Goal: Task Accomplishment & Management: Complete application form

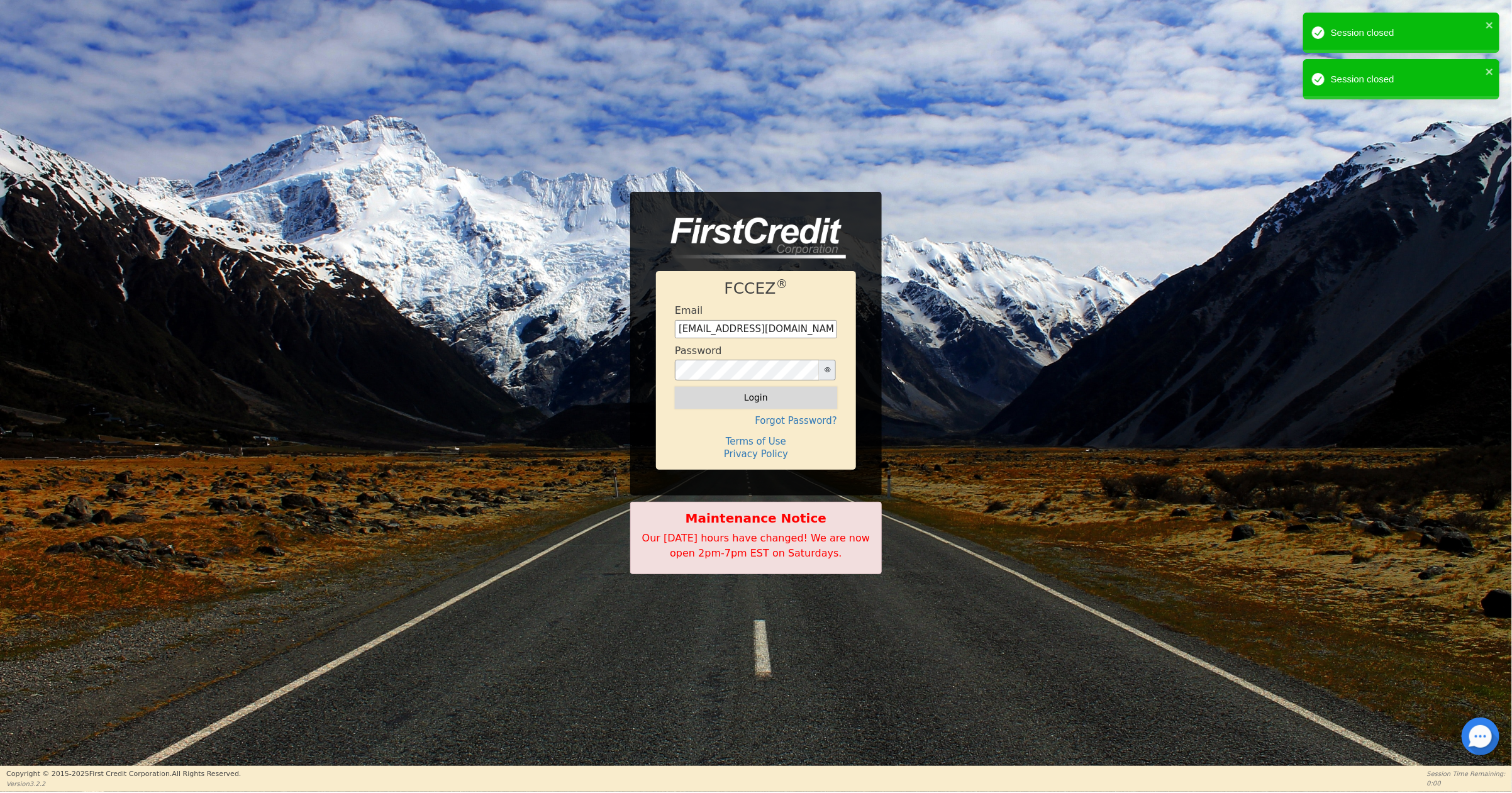
click at [737, 393] on button "Login" at bounding box center [756, 397] width 162 height 22
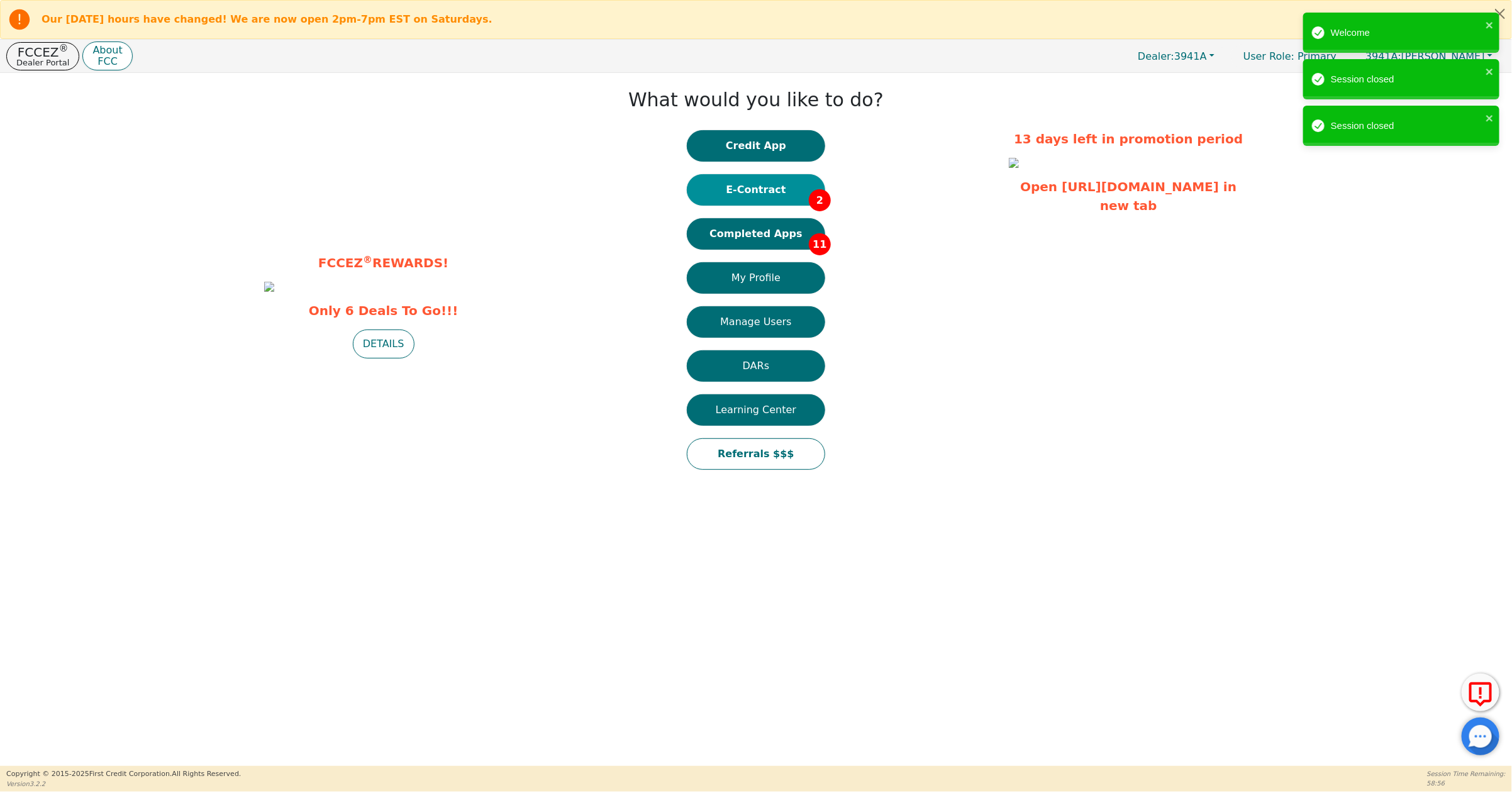
click at [740, 183] on button "E-Contract 2" at bounding box center [756, 190] width 139 height 31
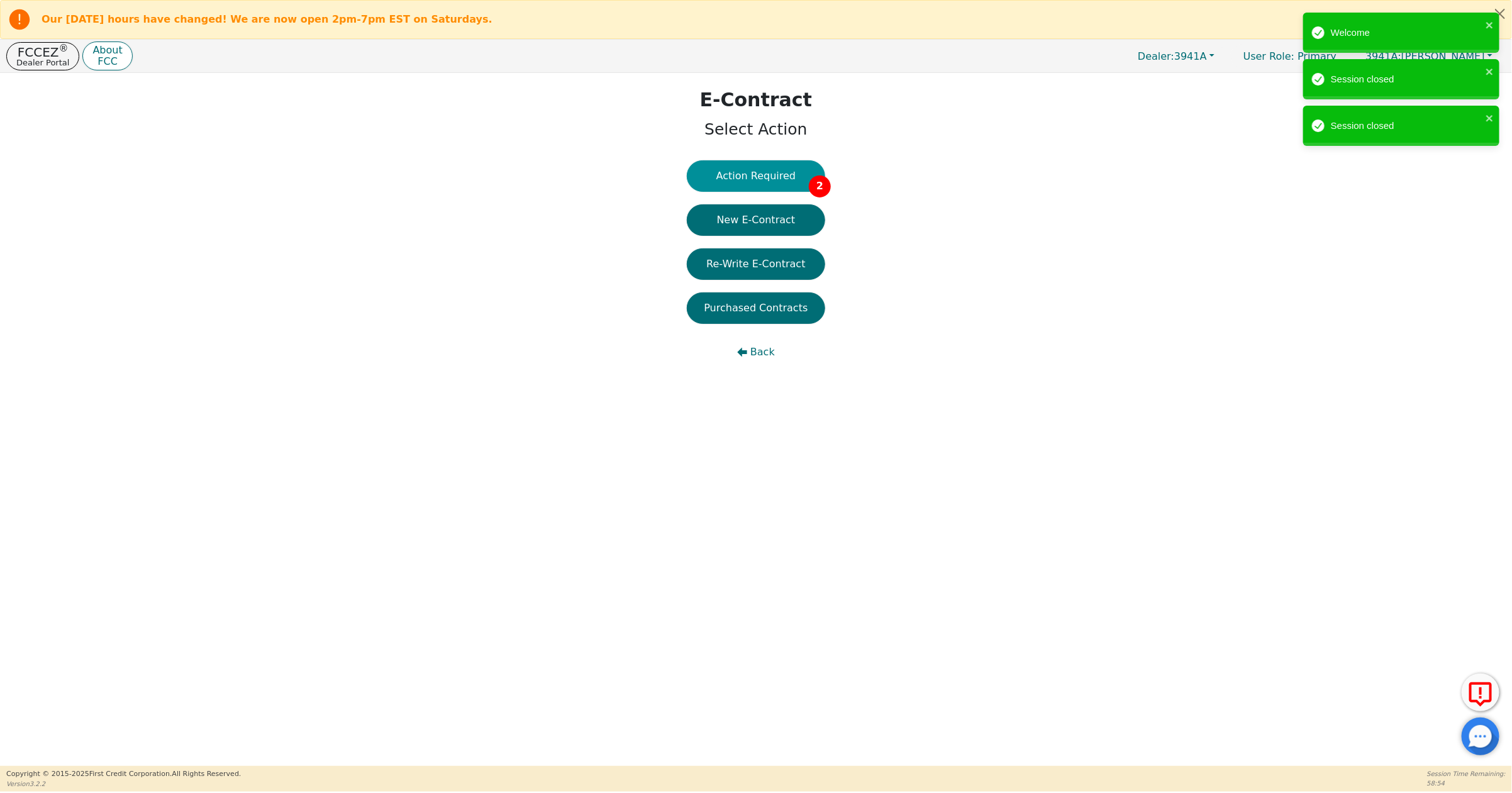
click at [742, 174] on button "Action Required 2" at bounding box center [756, 176] width 139 height 31
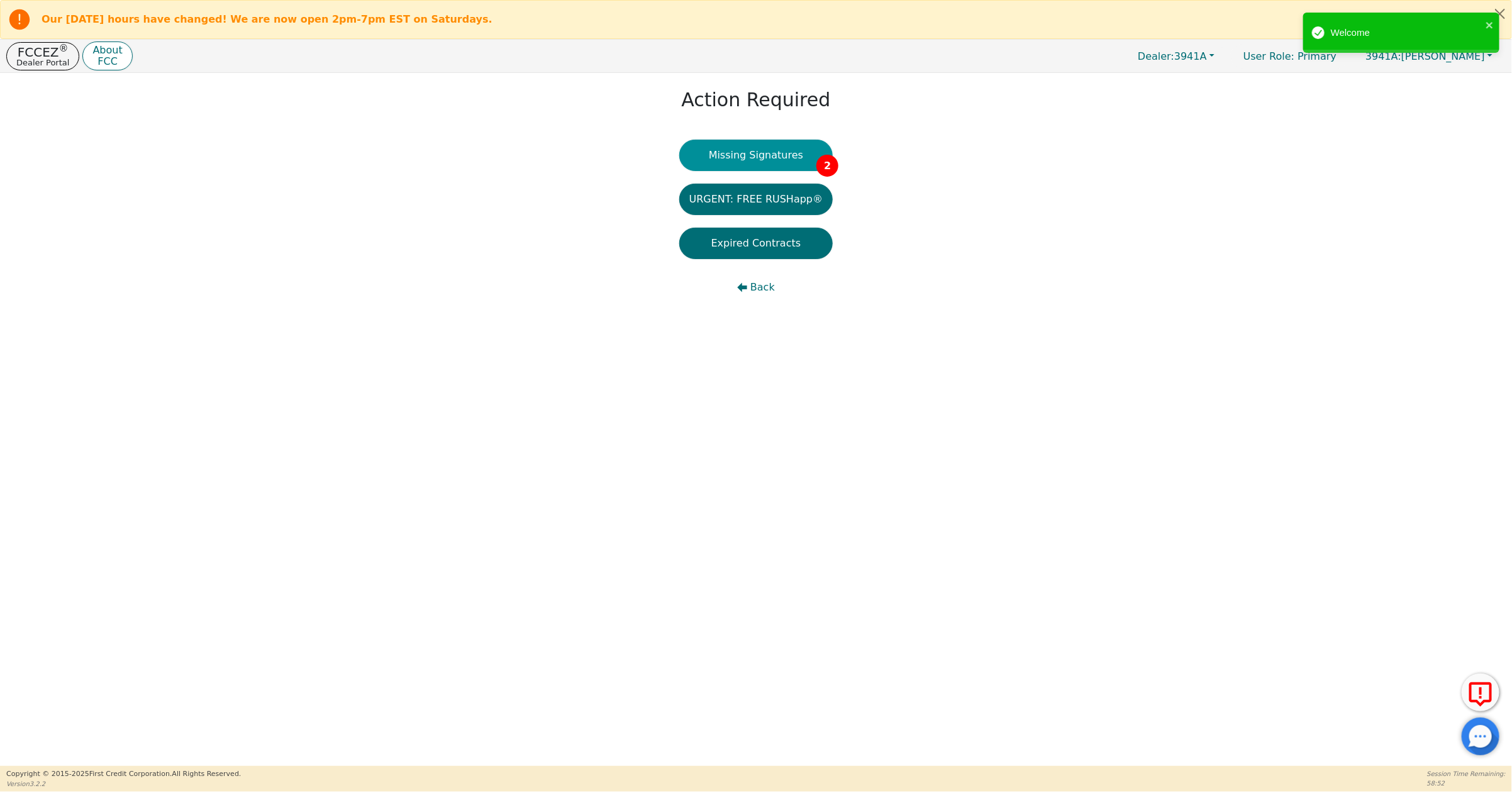
click at [778, 155] on button "Missing Signatures 2" at bounding box center [756, 155] width 154 height 31
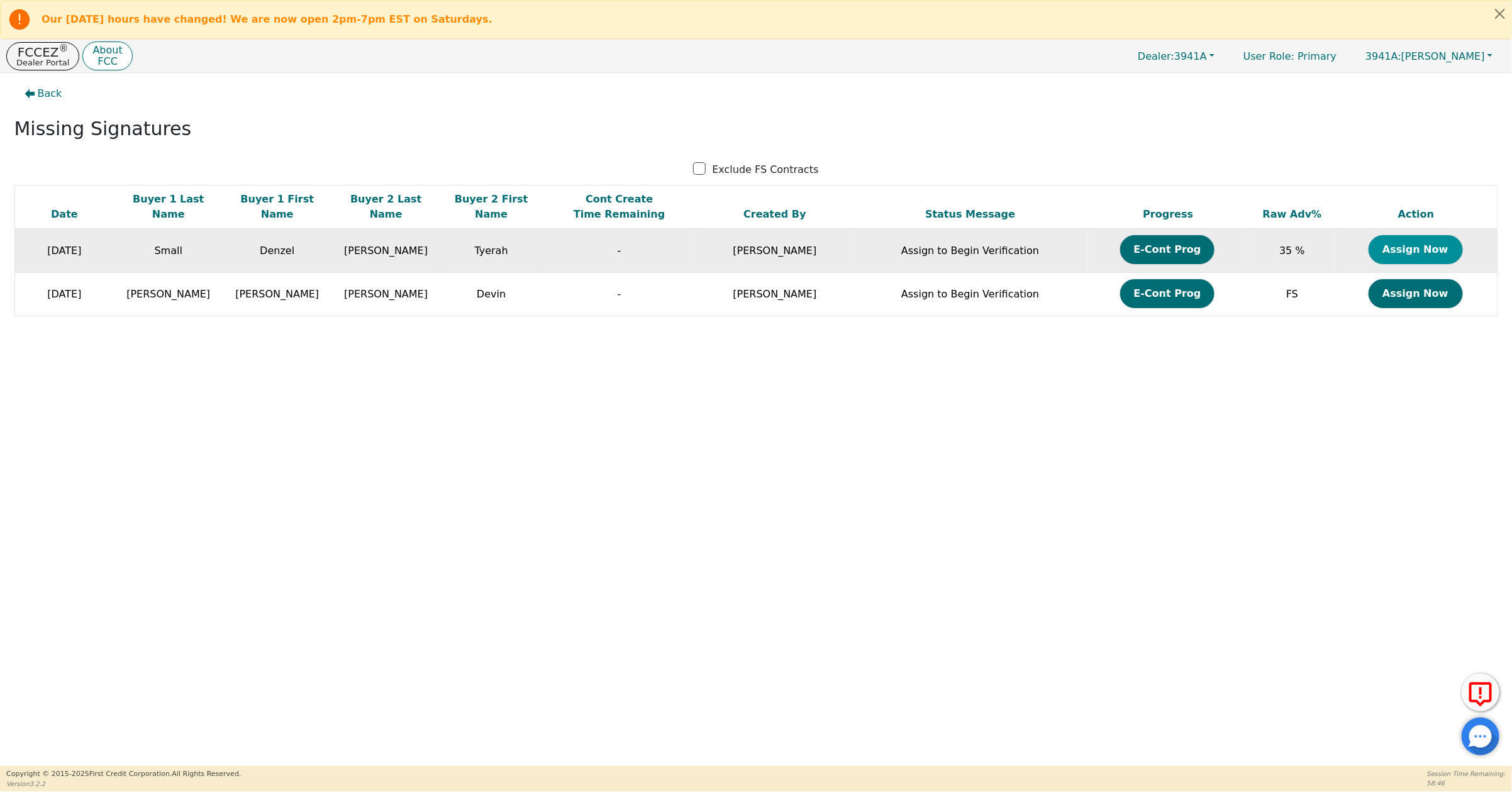
click at [1414, 245] on button "Assign Now" at bounding box center [1415, 249] width 95 height 29
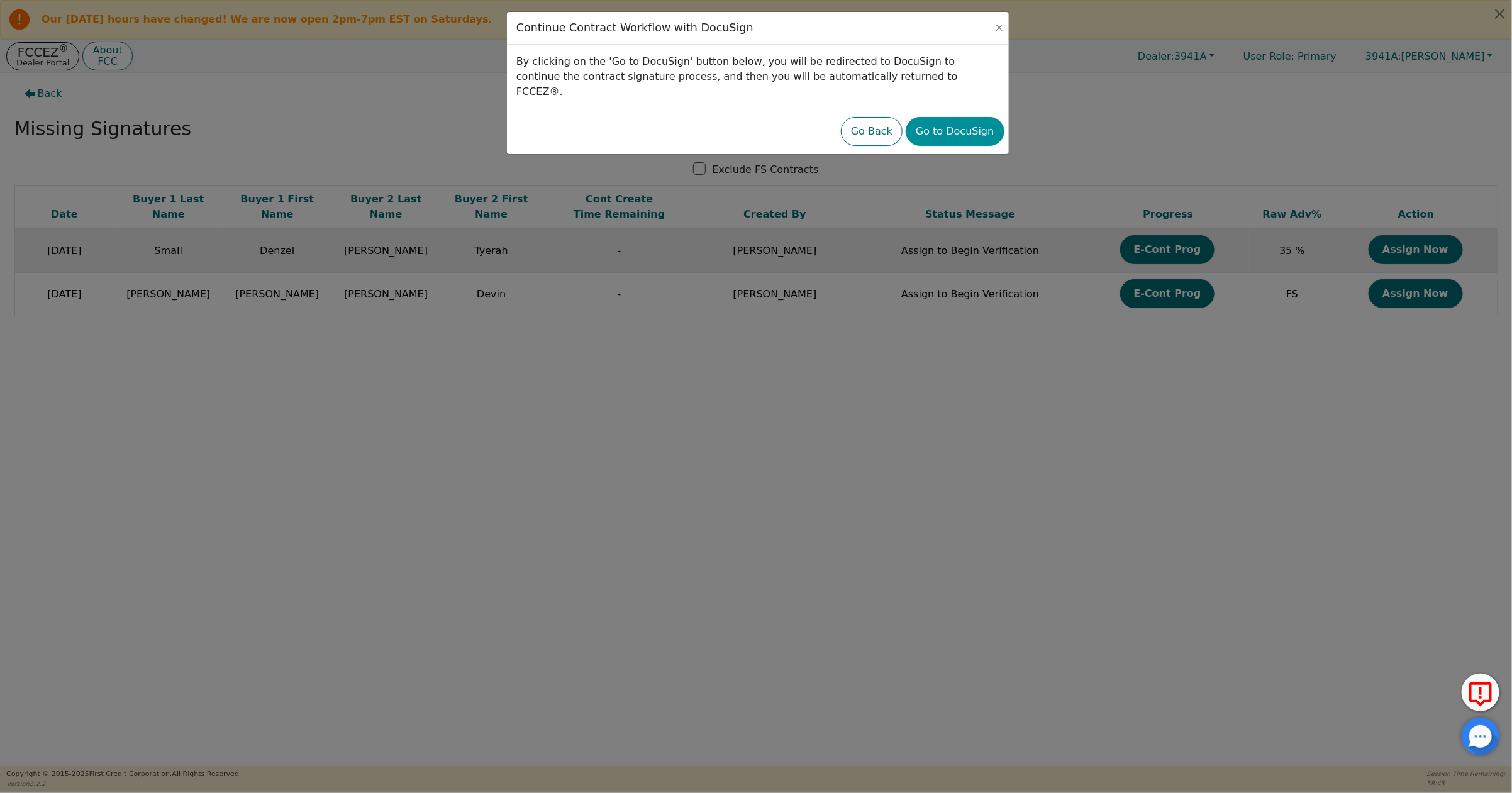
click at [949, 117] on button "Go to DocuSign" at bounding box center [955, 131] width 98 height 29
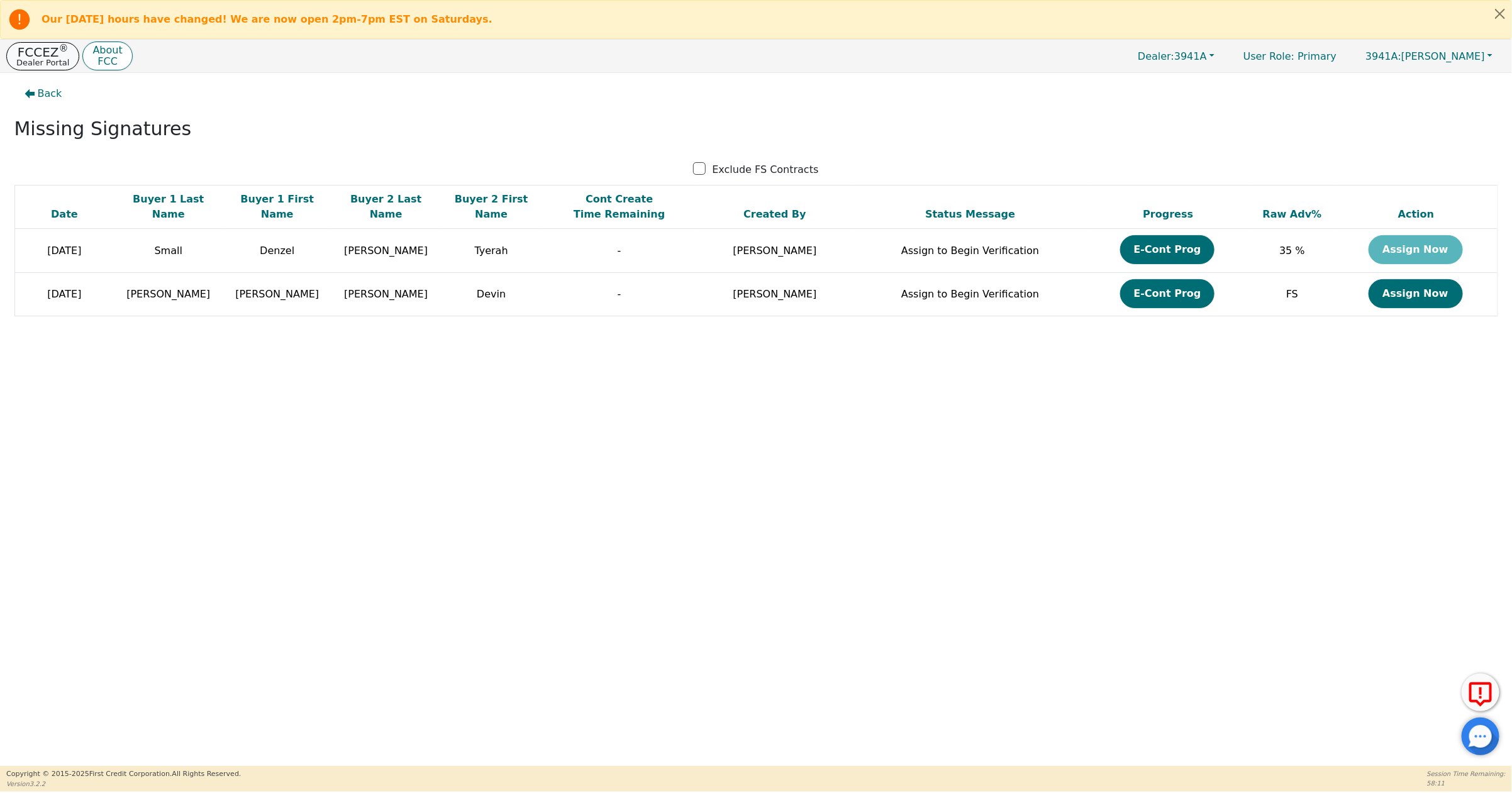
click at [38, 55] on p "FCCEZ ®" at bounding box center [42, 52] width 53 height 13
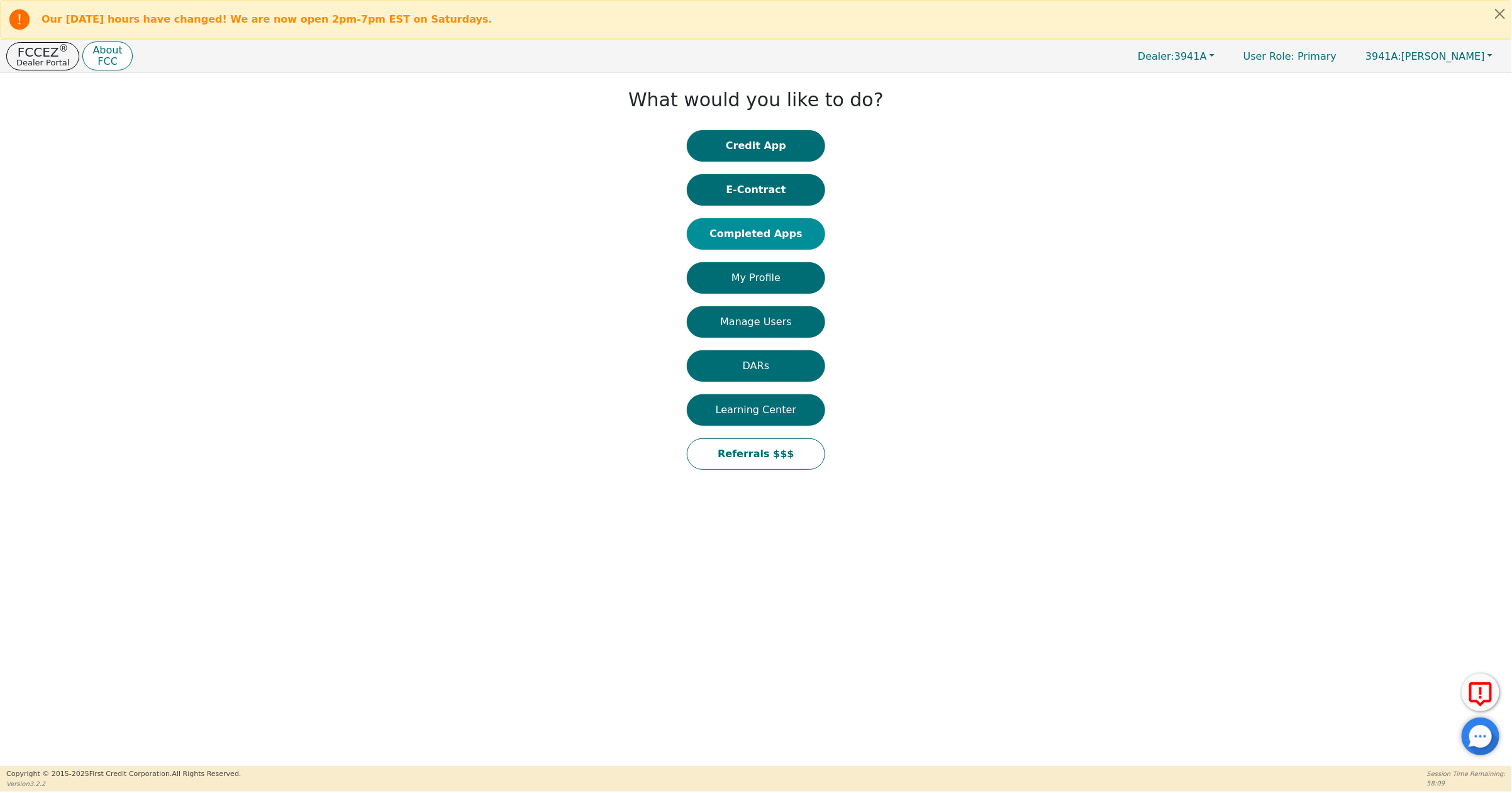
click at [749, 238] on button "Completed Apps" at bounding box center [756, 234] width 139 height 31
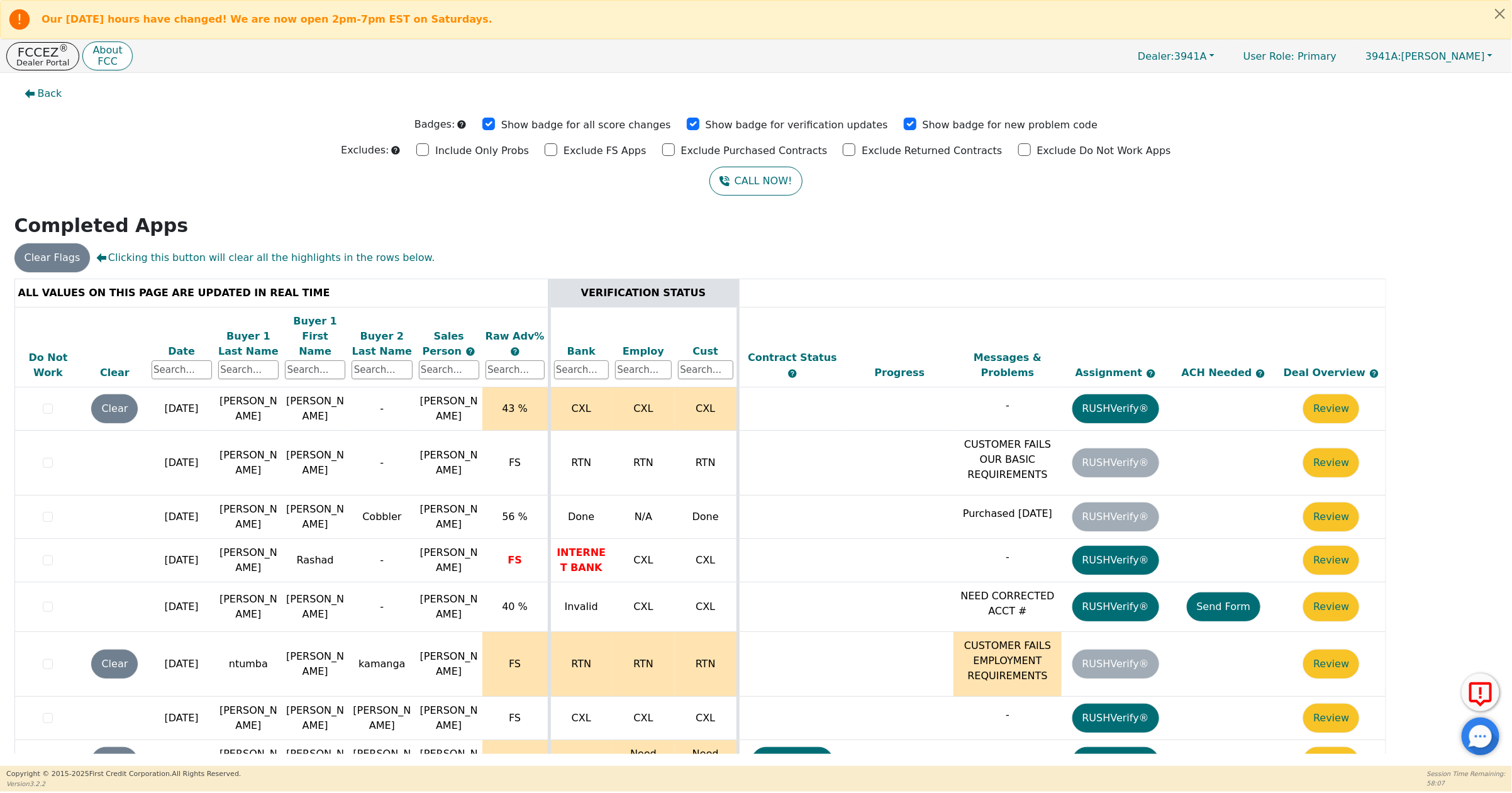
click at [177, 344] on div "Date" at bounding box center [181, 351] width 60 height 15
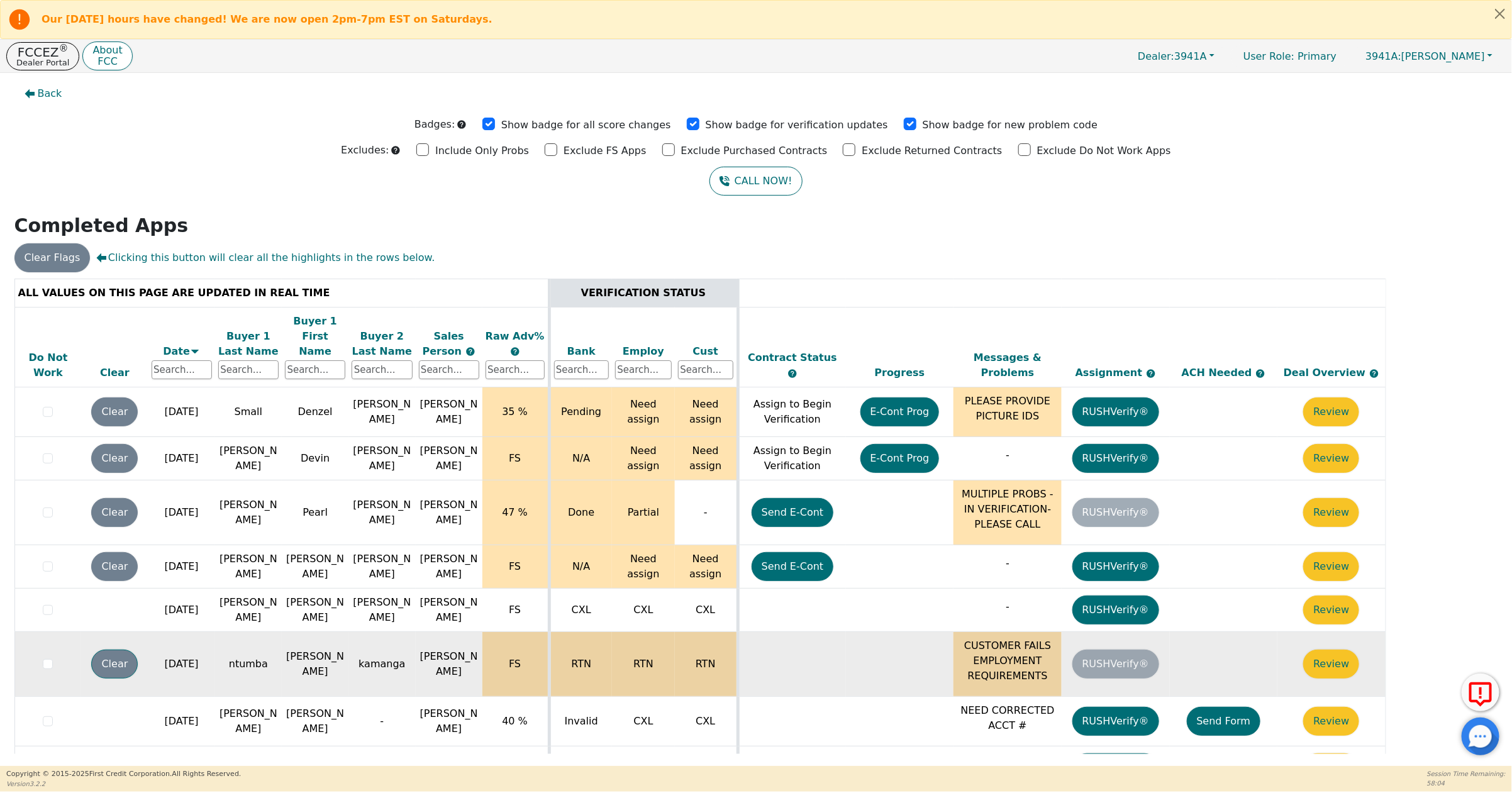
click at [110, 655] on button "Clear" at bounding box center [114, 664] width 46 height 29
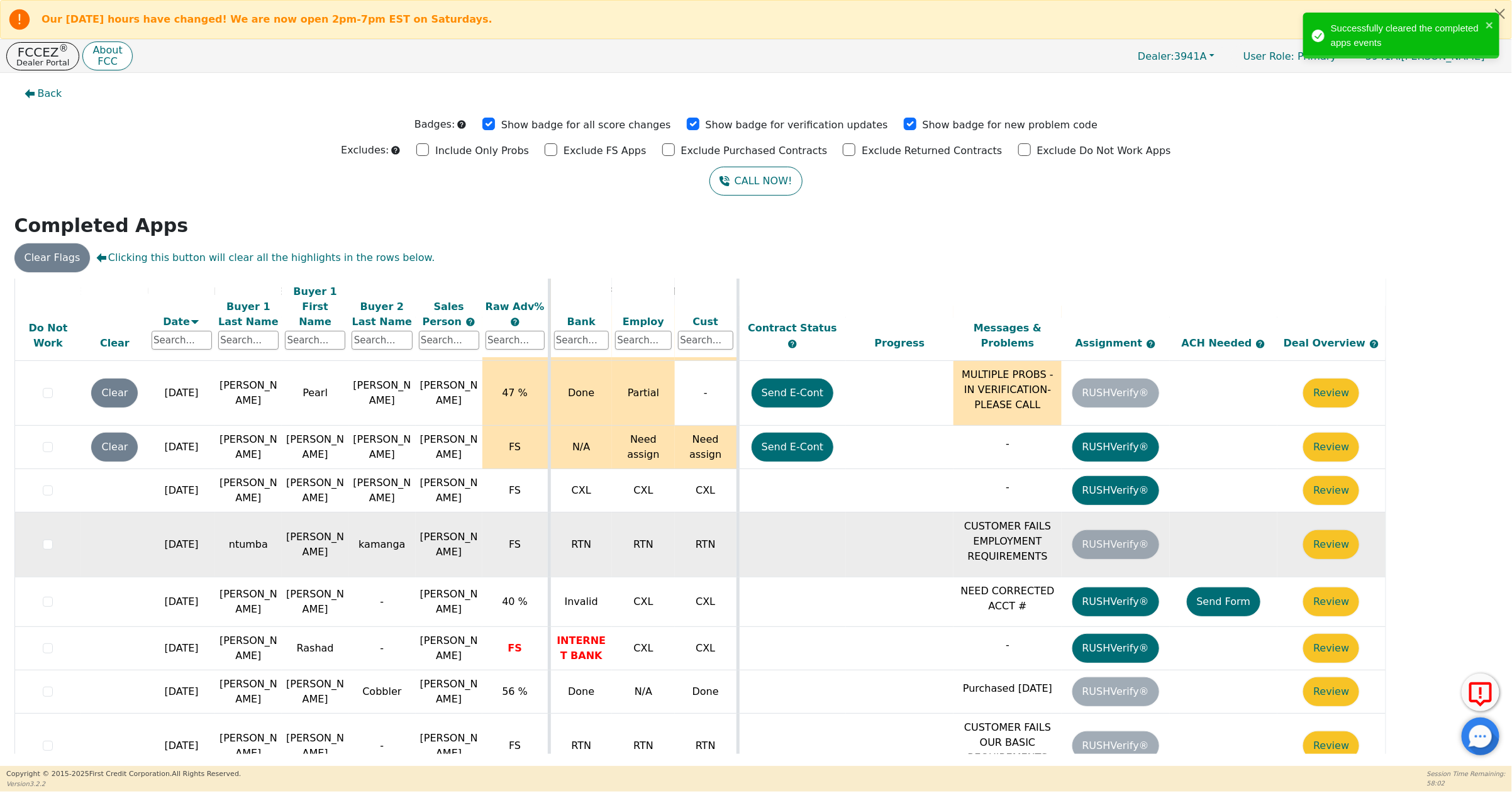
scroll to position [196, 0]
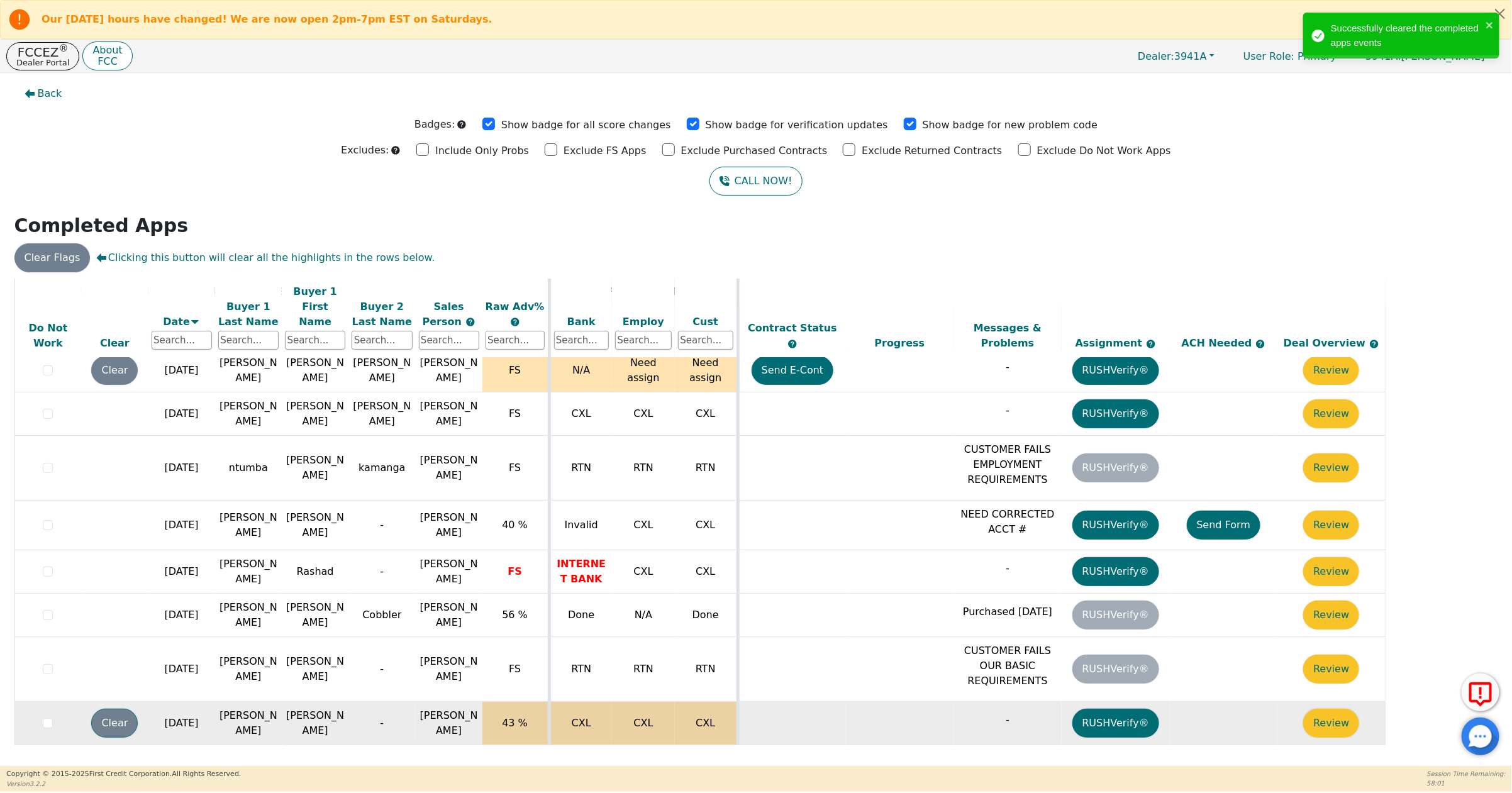
click at [127, 710] on button "Clear" at bounding box center [114, 722] width 46 height 29
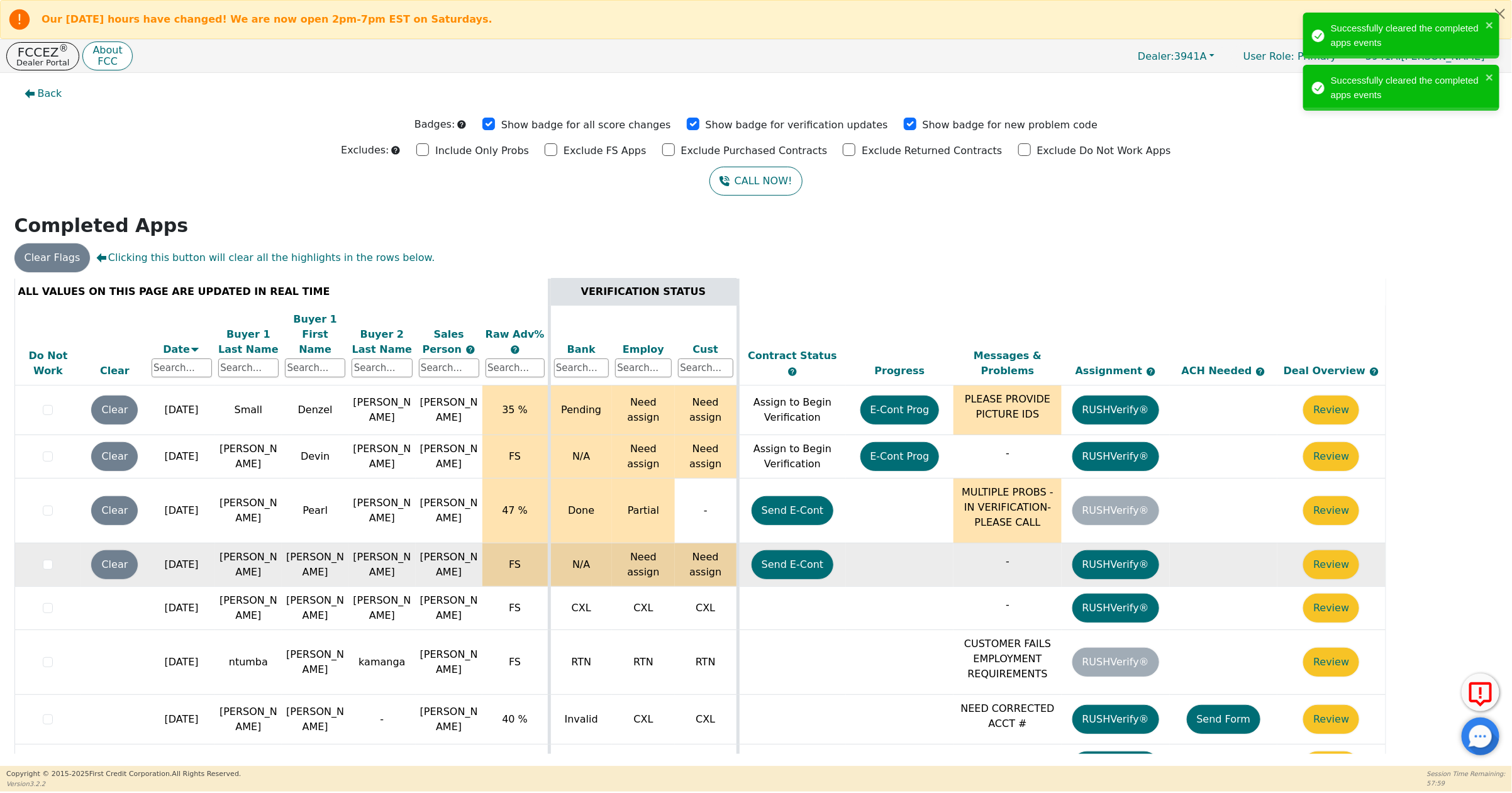
scroll to position [0, 0]
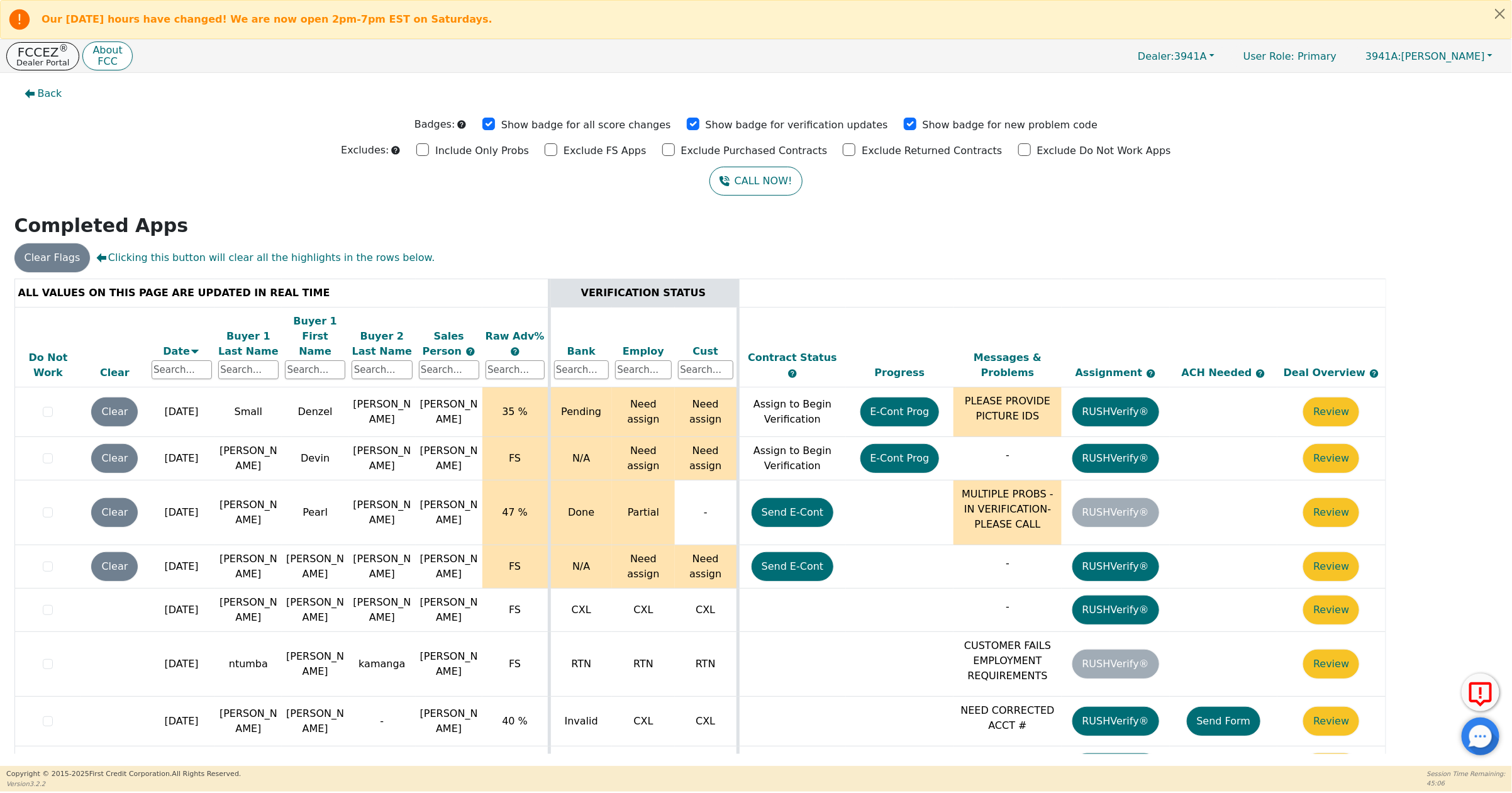
click at [52, 57] on p "FCCEZ ®" at bounding box center [42, 52] width 53 height 13
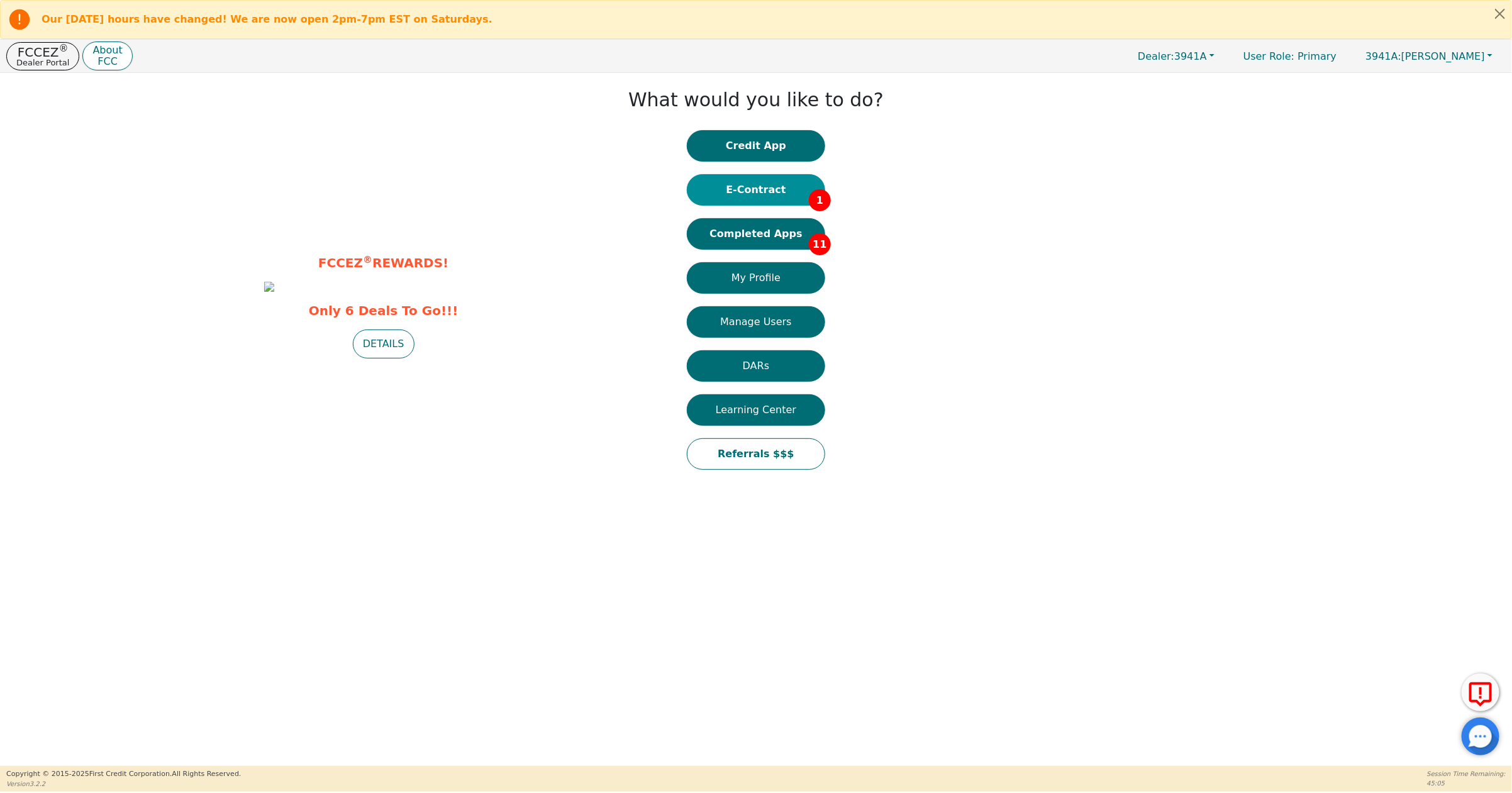
click at [784, 190] on button "E-Contract 1" at bounding box center [756, 190] width 139 height 31
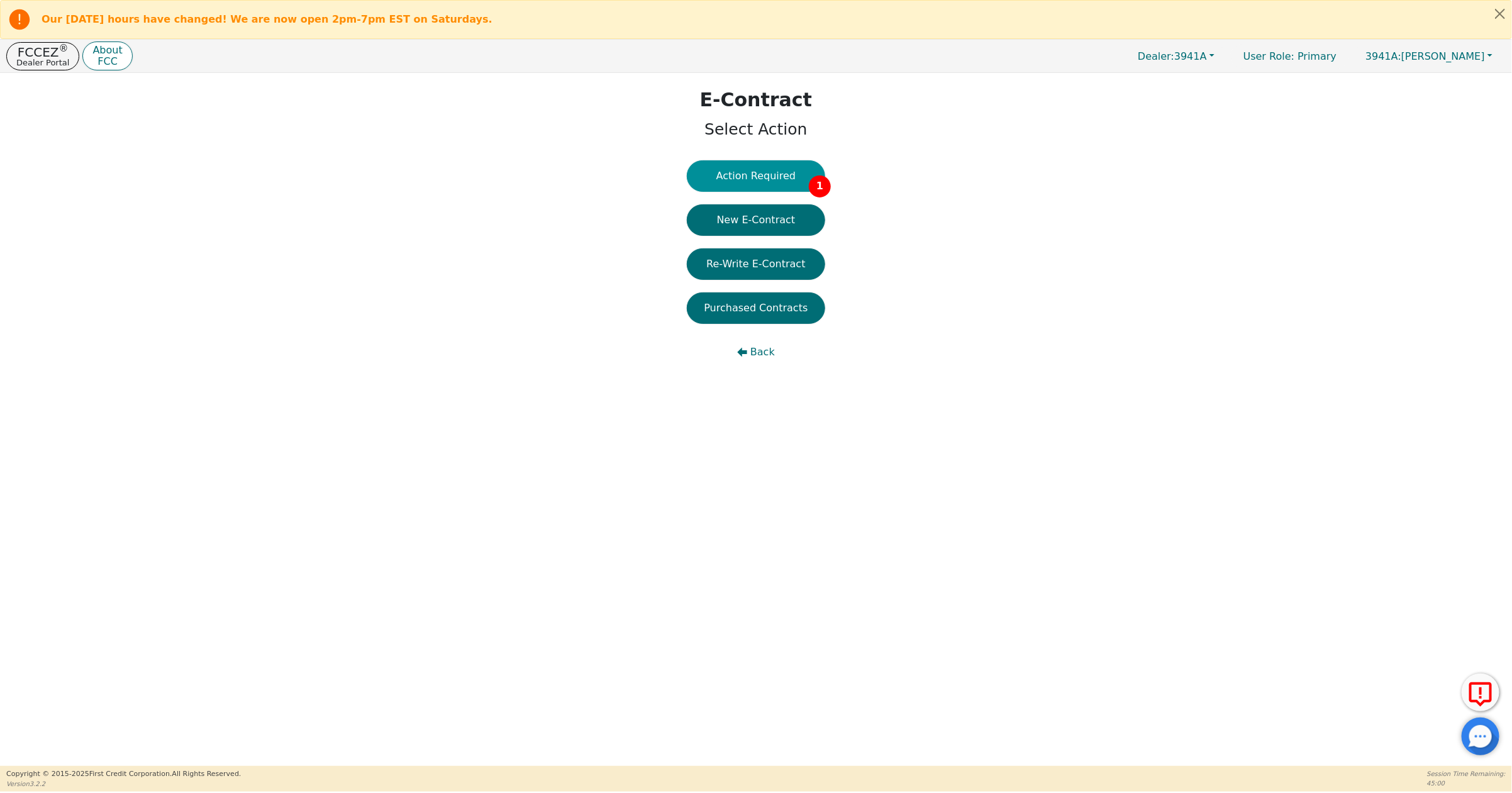
click at [766, 170] on button "Action Required 1" at bounding box center [756, 176] width 139 height 31
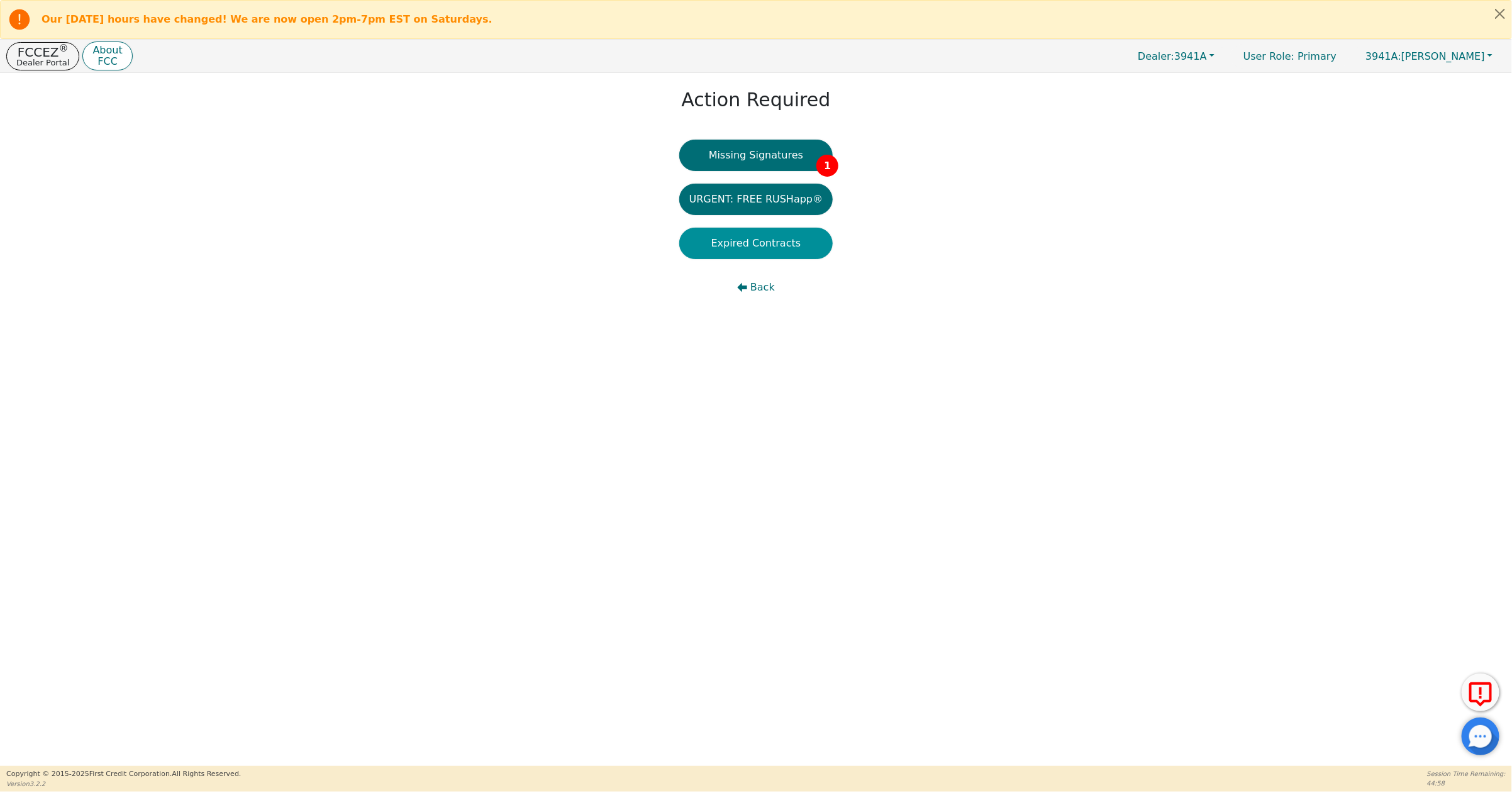
click at [768, 247] on button "Expired Contracts" at bounding box center [756, 243] width 154 height 31
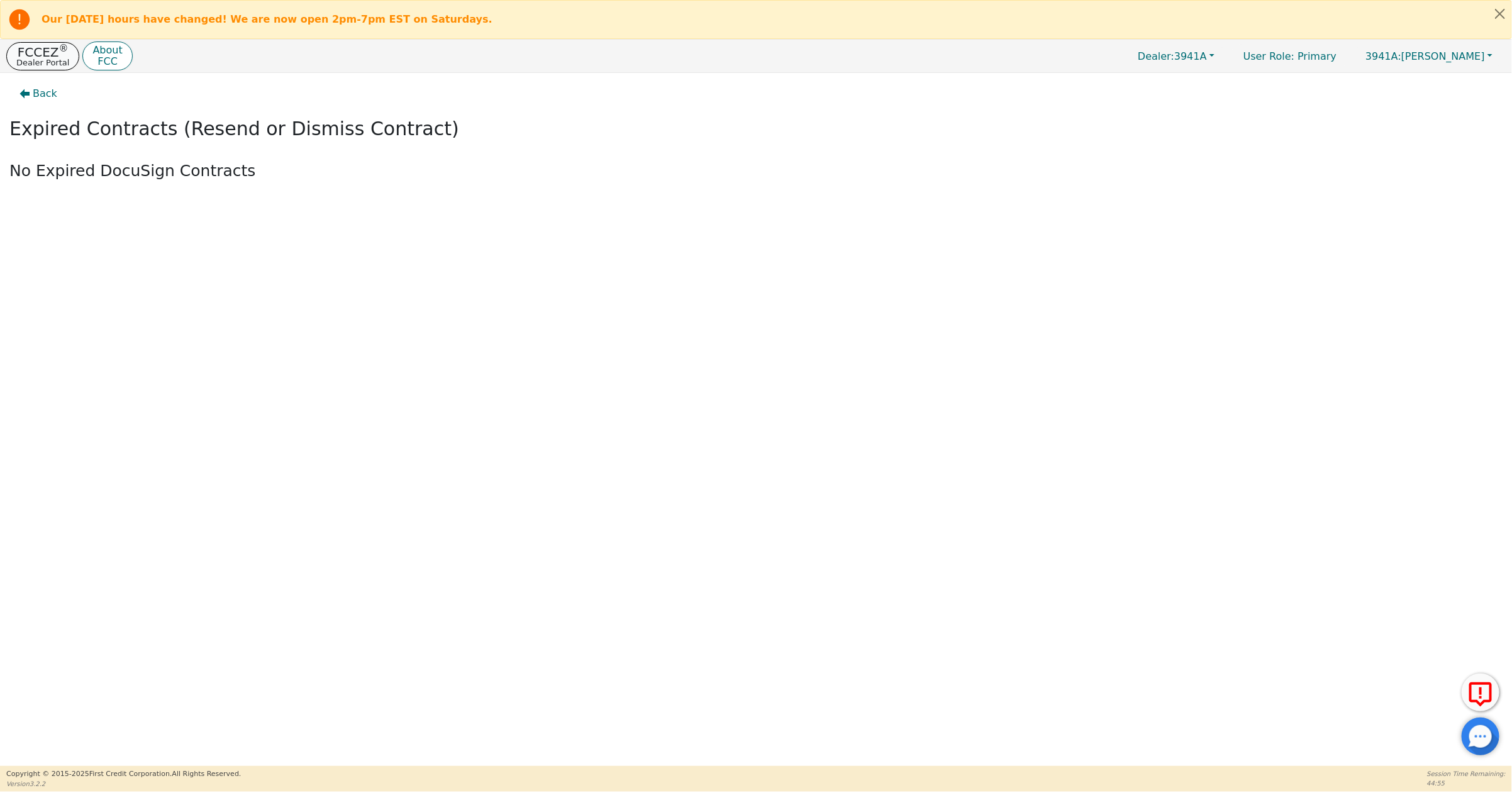
click at [41, 55] on p "FCCEZ ®" at bounding box center [42, 52] width 53 height 13
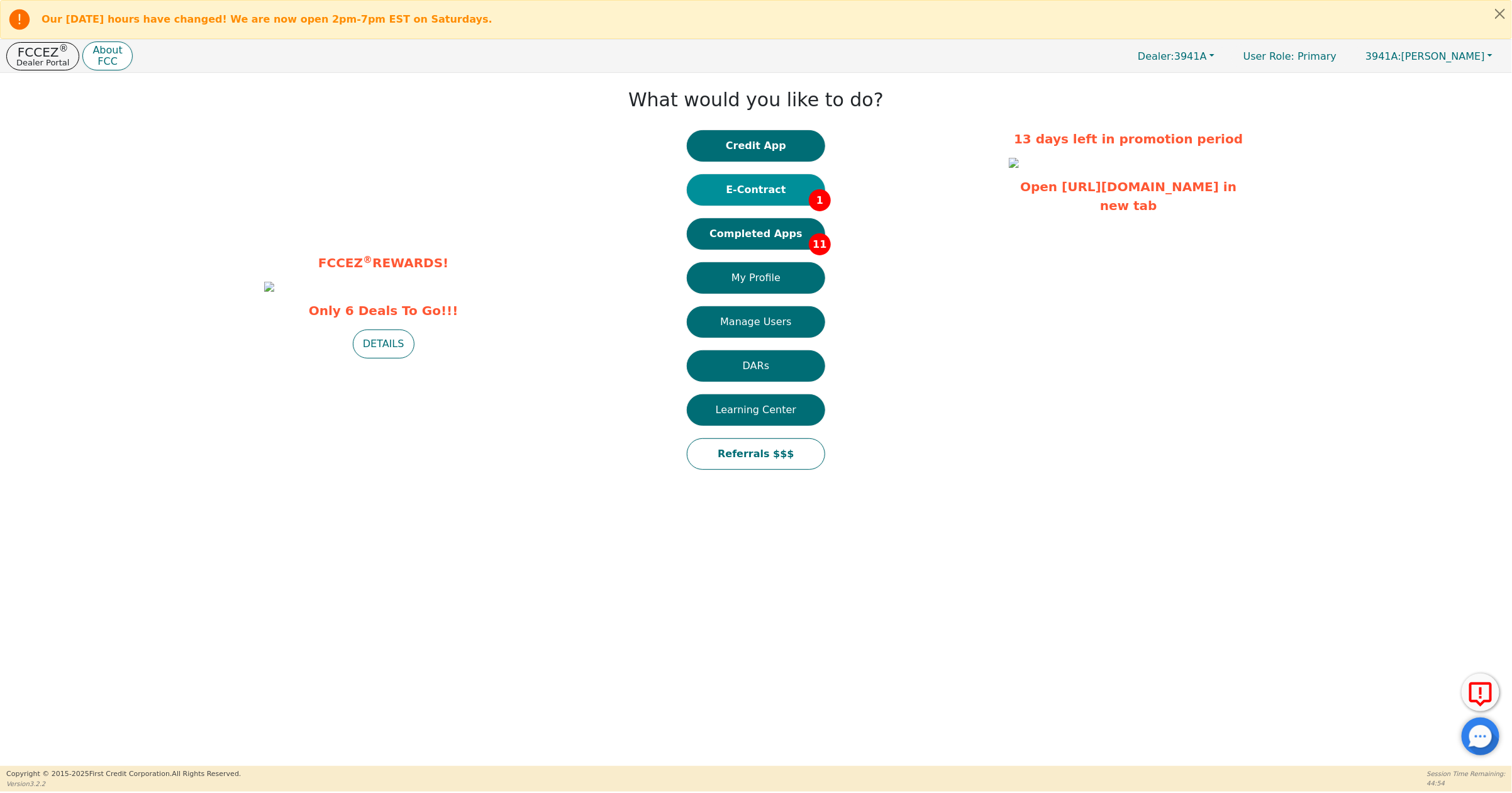
click at [770, 187] on button "E-Contract 1" at bounding box center [756, 190] width 139 height 31
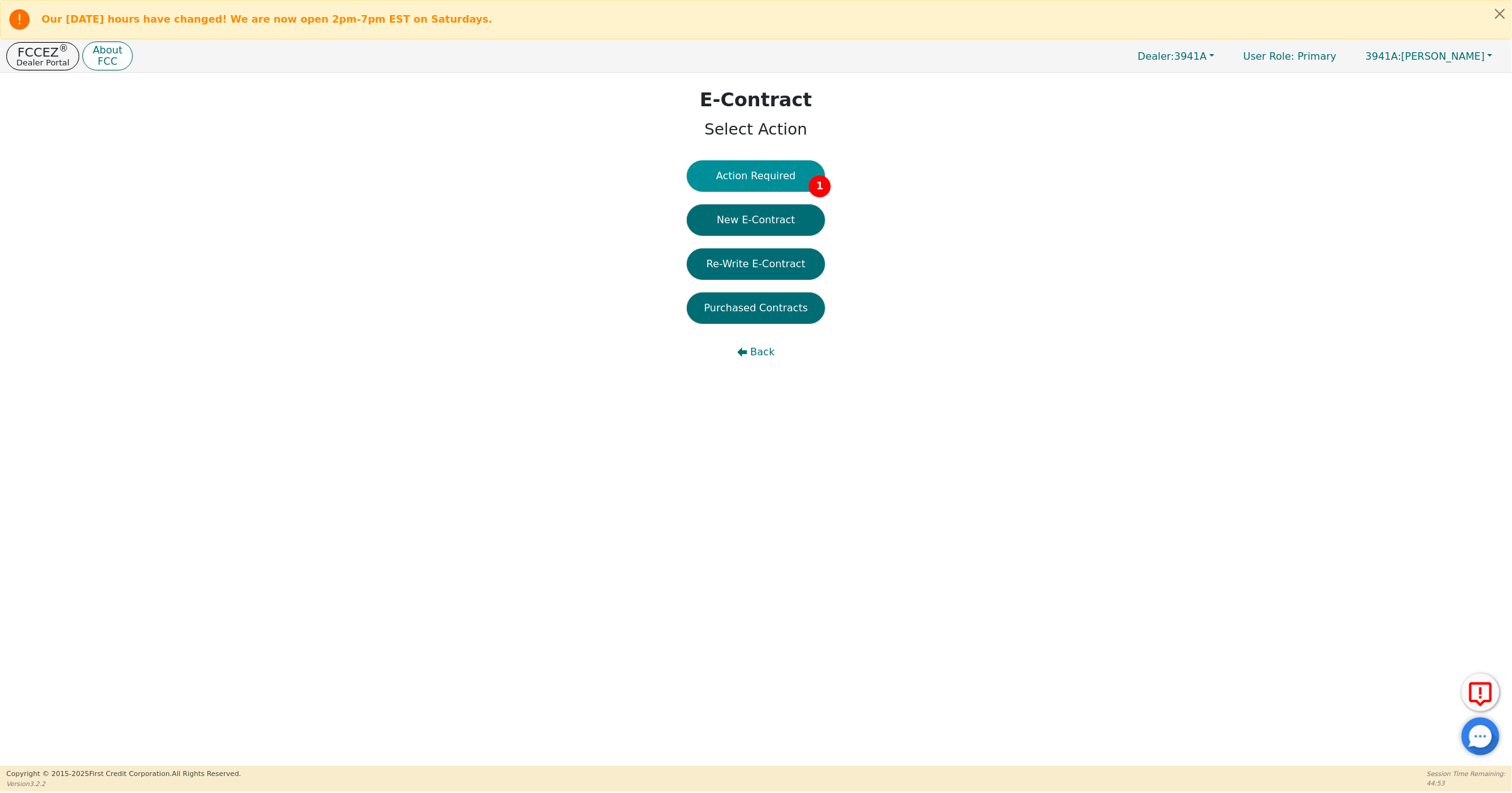
click at [742, 166] on button "Action Required 1" at bounding box center [756, 176] width 139 height 31
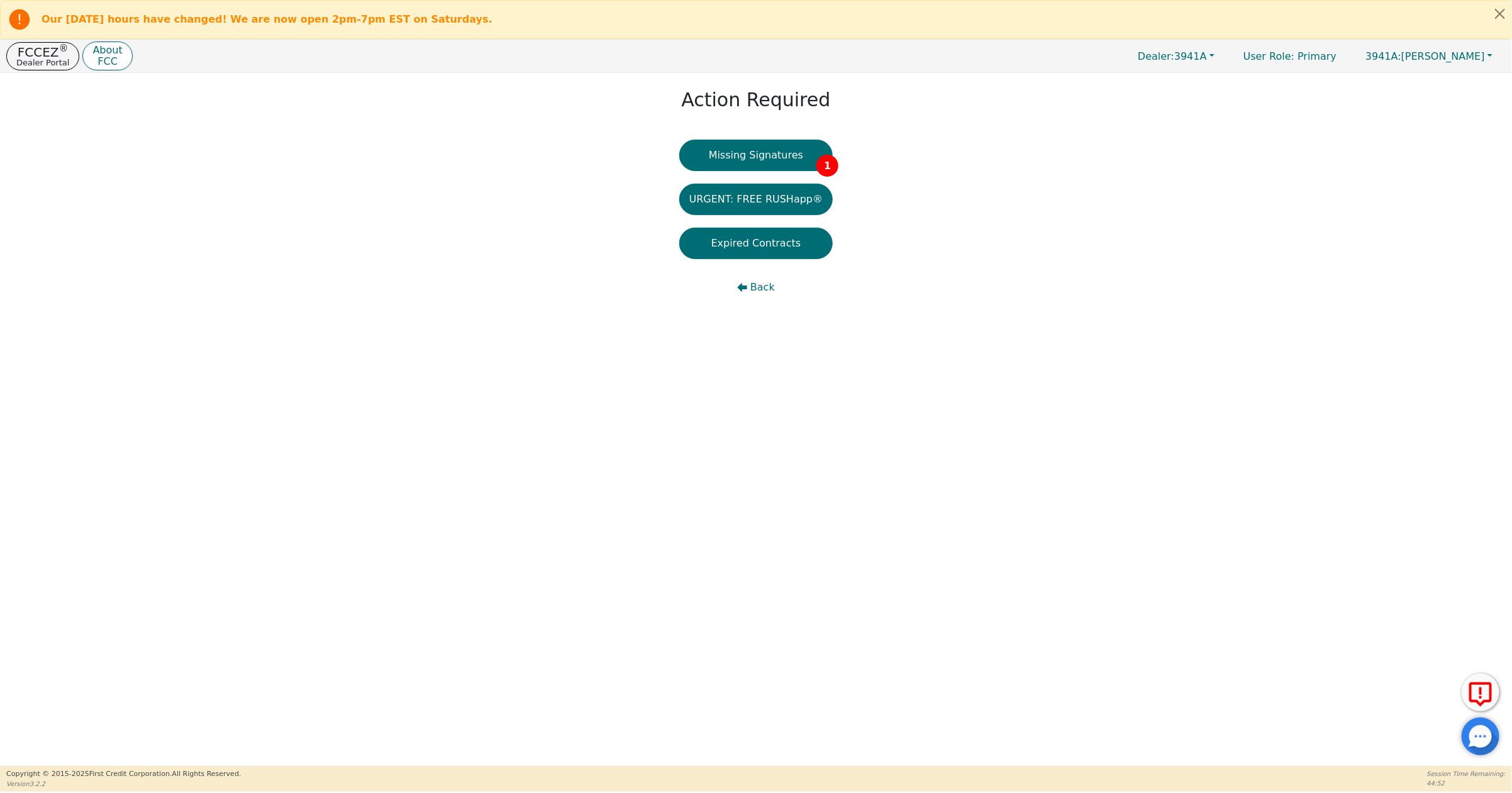
click at [761, 134] on div "Action Required Missing Signatures 1 URGENT: FREE RUSHapp® Expired Contracts Ba…" at bounding box center [756, 197] width 1512 height 249
click at [761, 159] on button "Missing Signatures 1" at bounding box center [756, 155] width 154 height 31
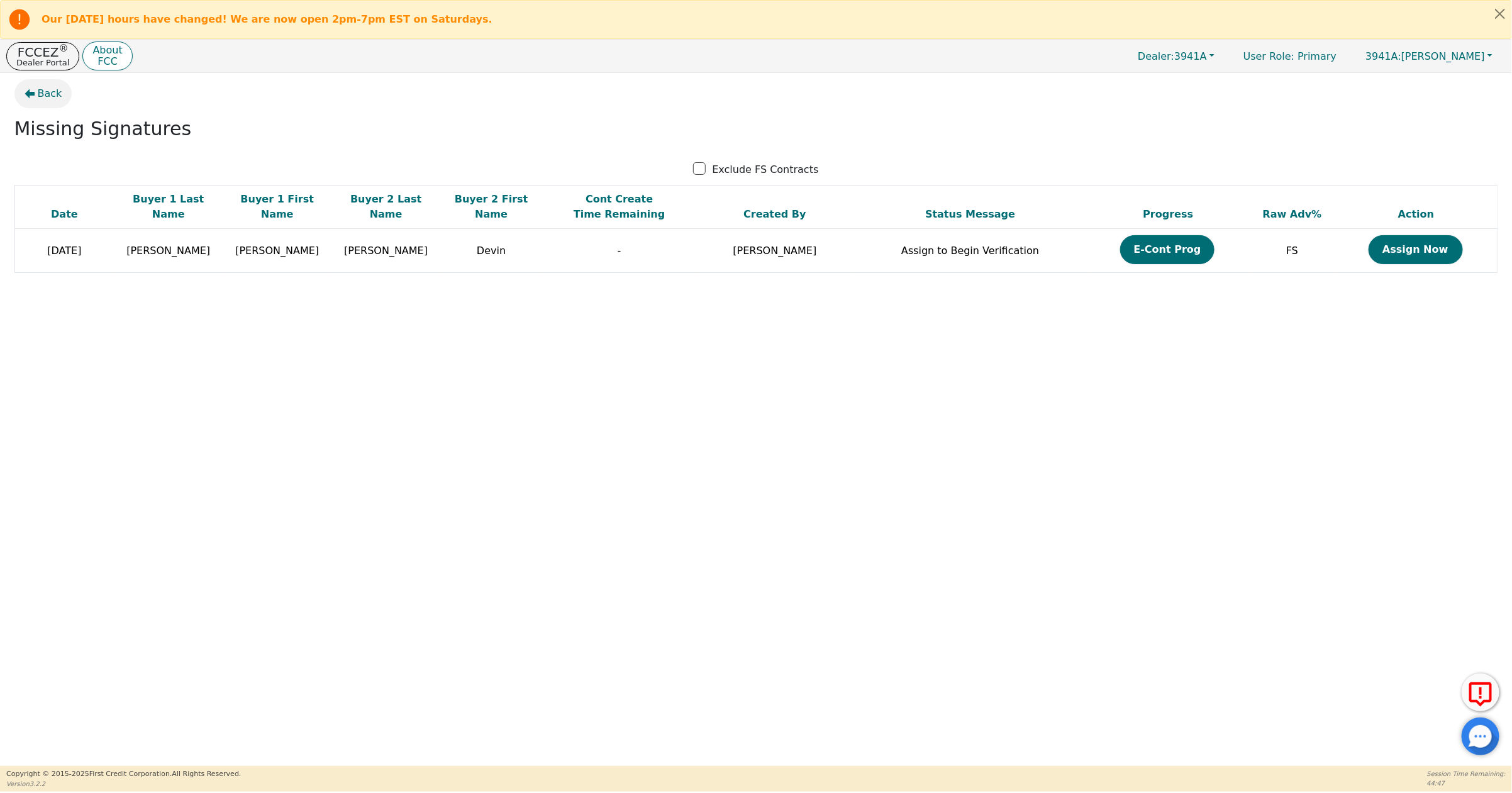
click at [49, 87] on span "Back" at bounding box center [50, 94] width 25 height 15
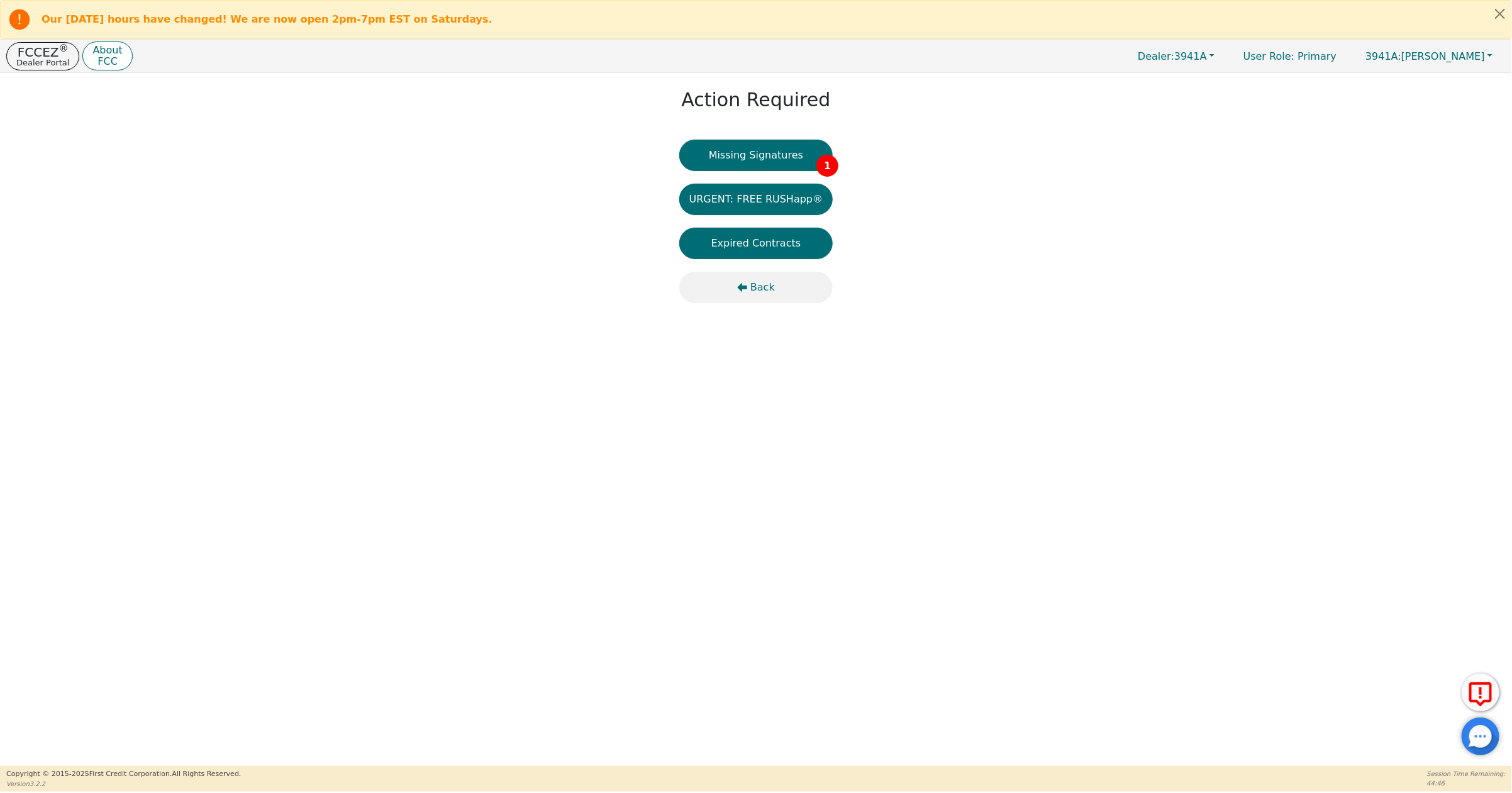
click at [763, 289] on span "Back" at bounding box center [763, 288] width 25 height 15
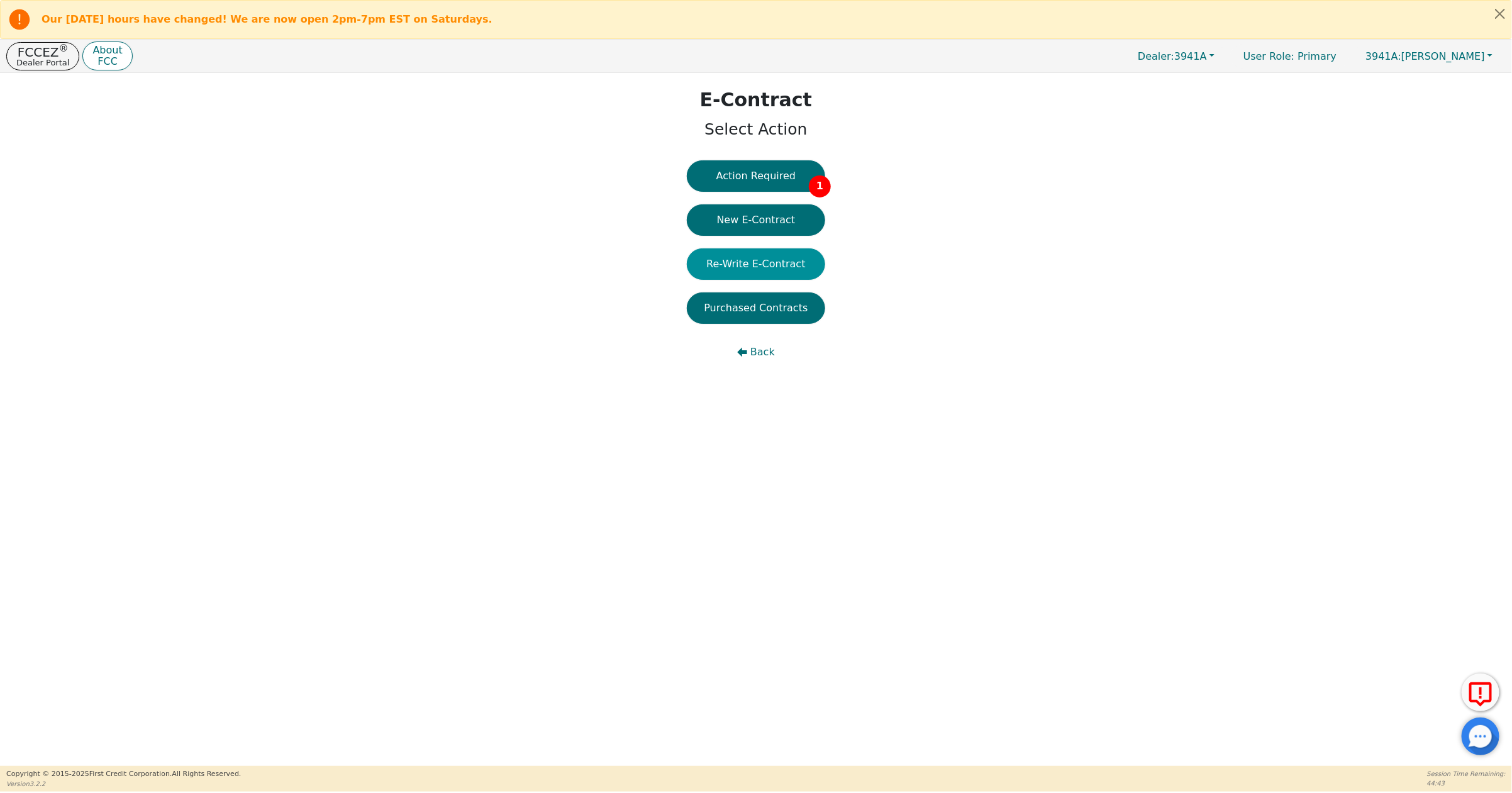
click at [780, 265] on button "Re-Write E-Contract" at bounding box center [756, 264] width 139 height 31
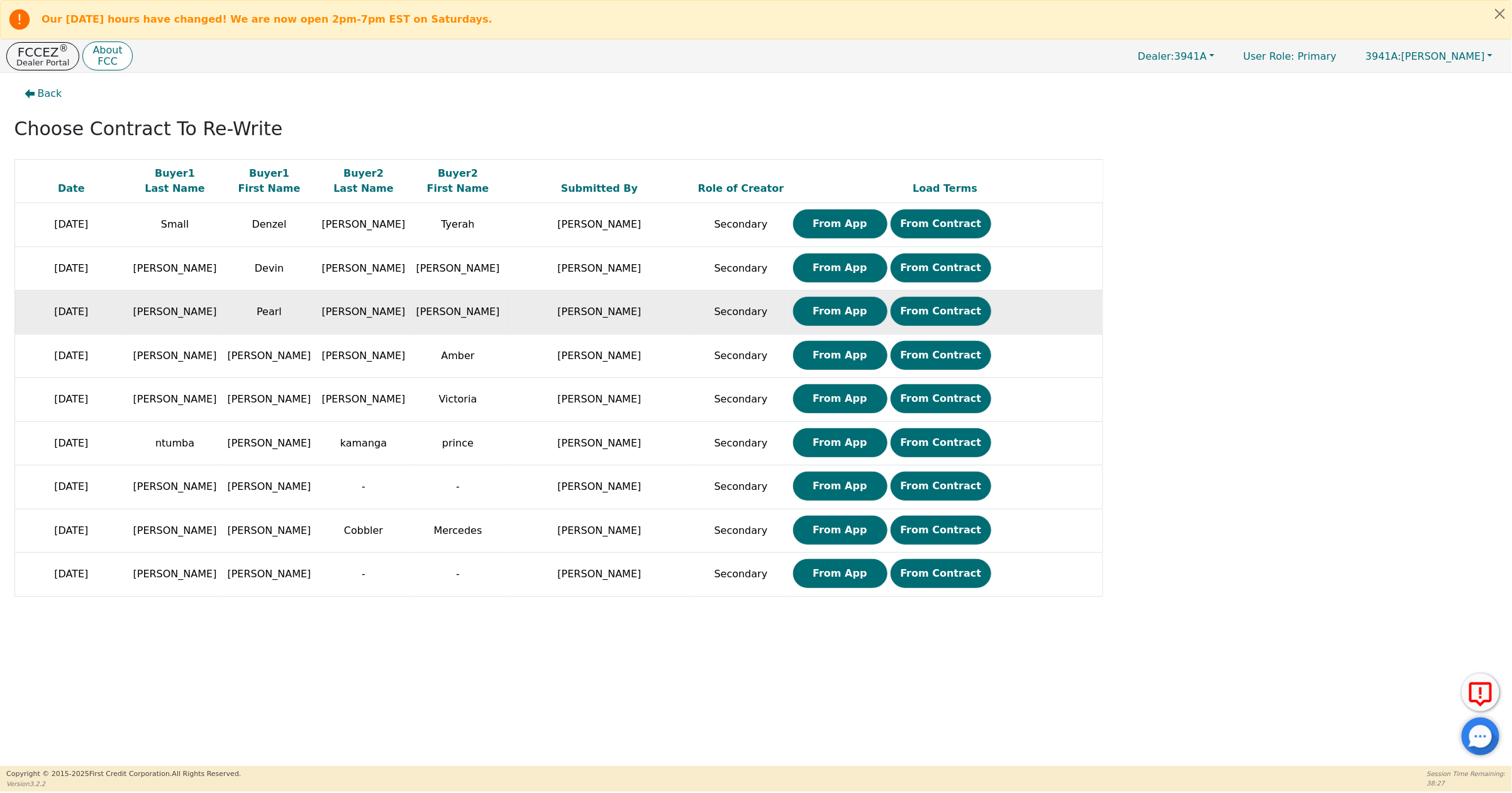
click at [391, 315] on td "[PERSON_NAME]" at bounding box center [363, 312] width 95 height 44
click at [949, 315] on button "From Contract" at bounding box center [941, 311] width 102 height 29
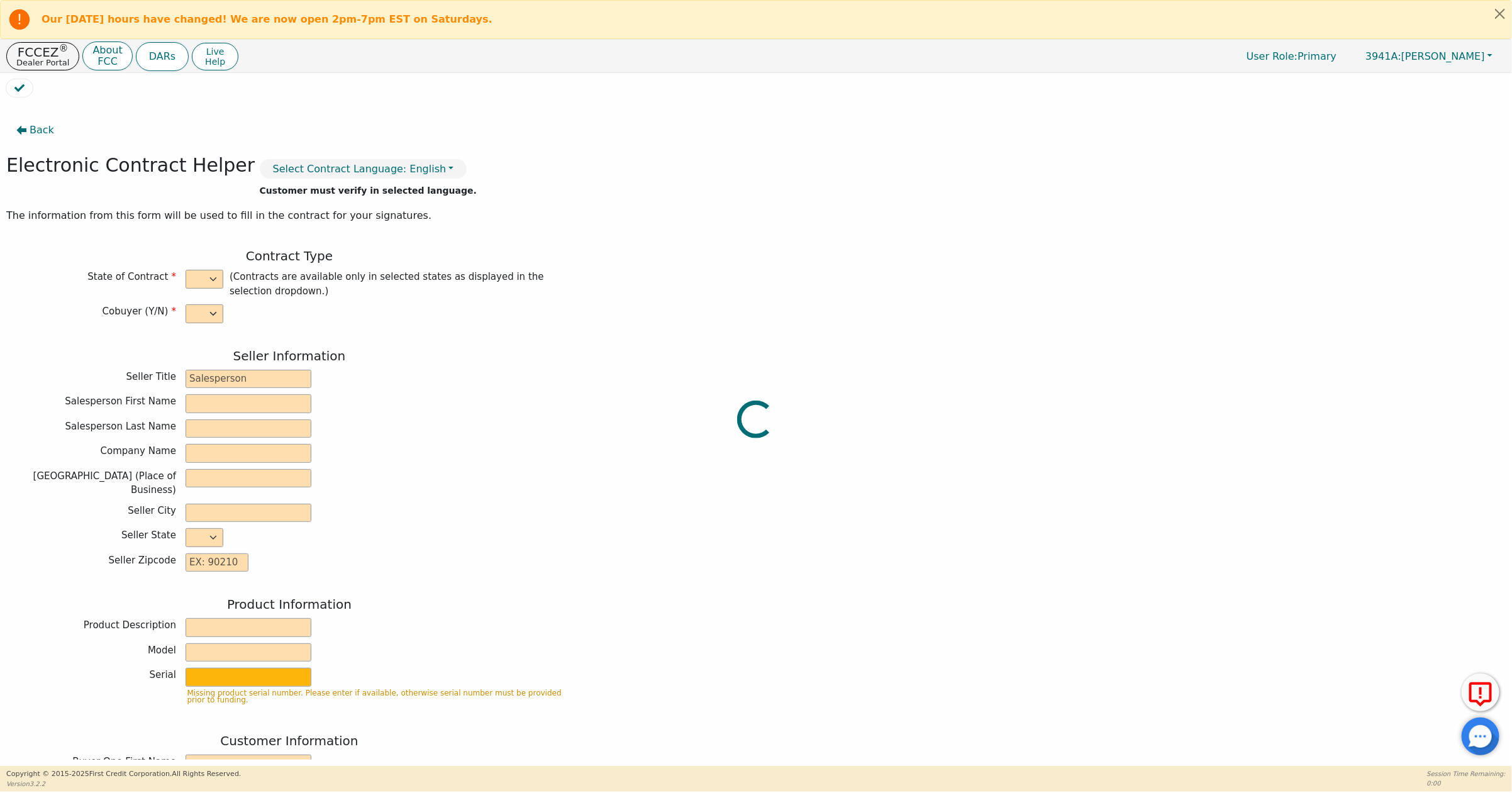
select select "y"
type input "Finance Manager"
type input "Savannah"
type input "Brock"
type input "SOUTH MOUNTAIN DBA AZ DIST"
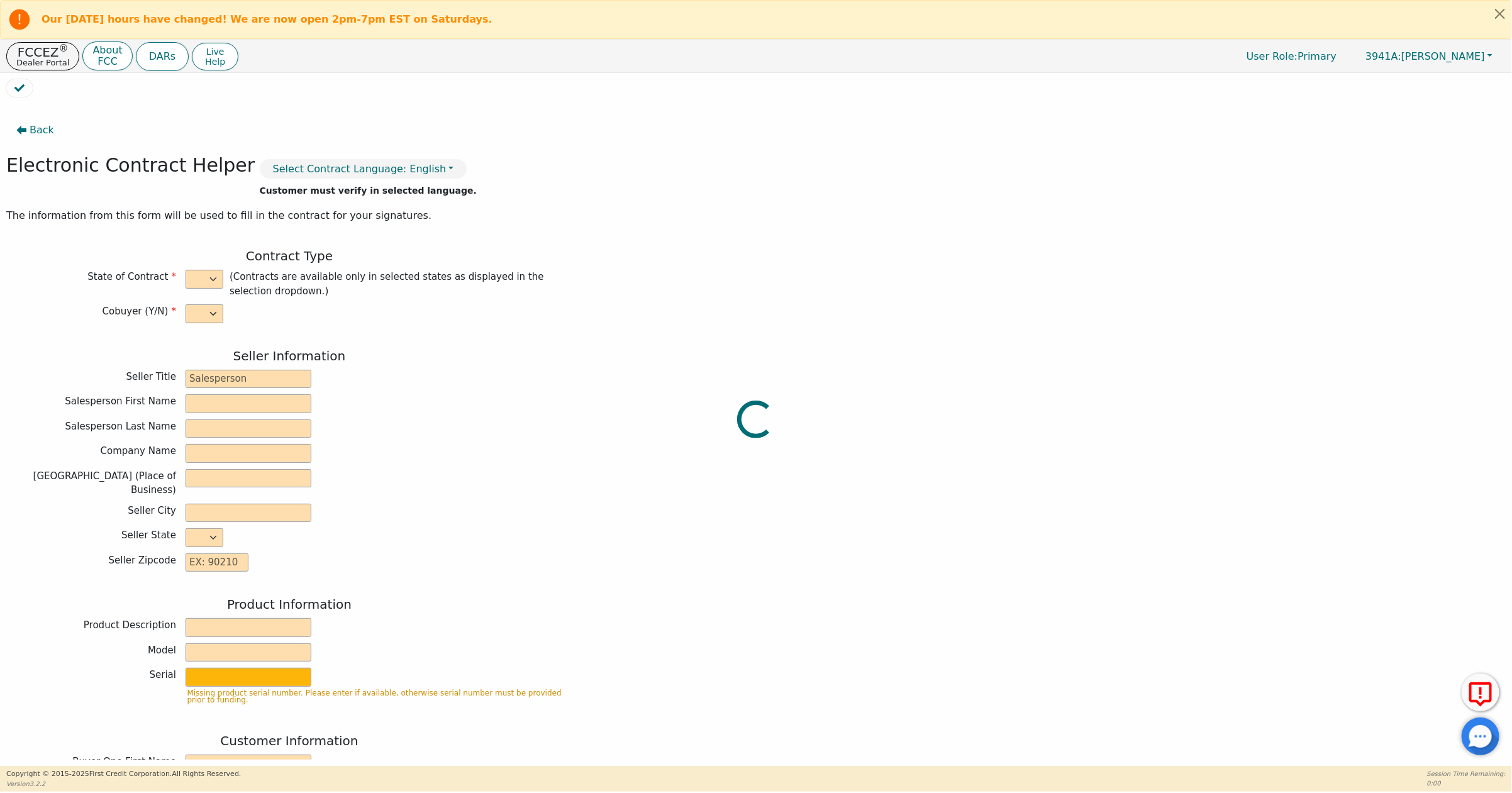
type input "125 W GEMINI DR SUITE E-2"
type input "TEMPE"
select select "AZ"
type input "85283"
type input "Rainbow"
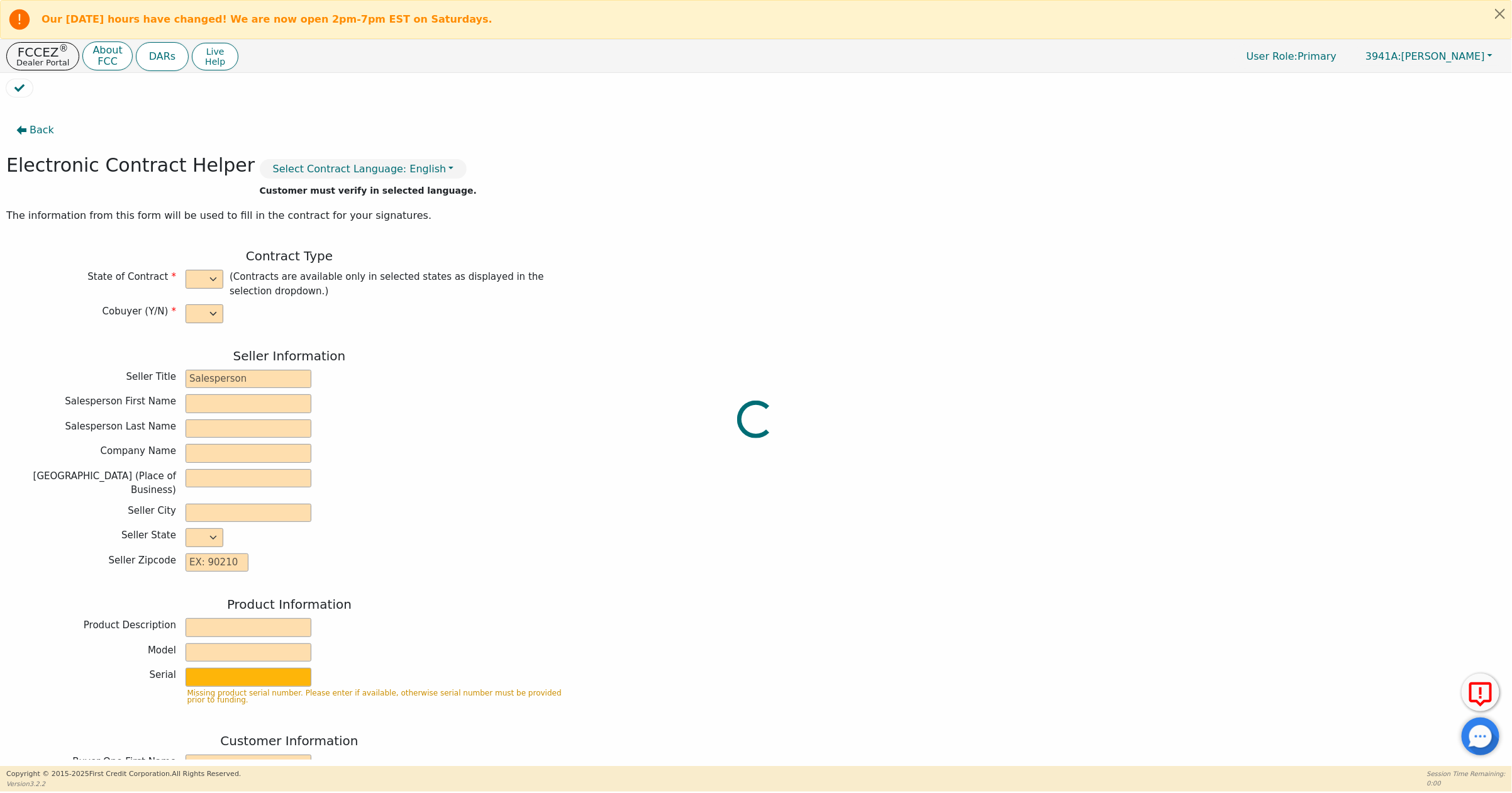
type input "SRX"
type input "22770193"
type input "Pearl"
type input "[PERSON_NAME]"
type input "oysters52@gmail.com"
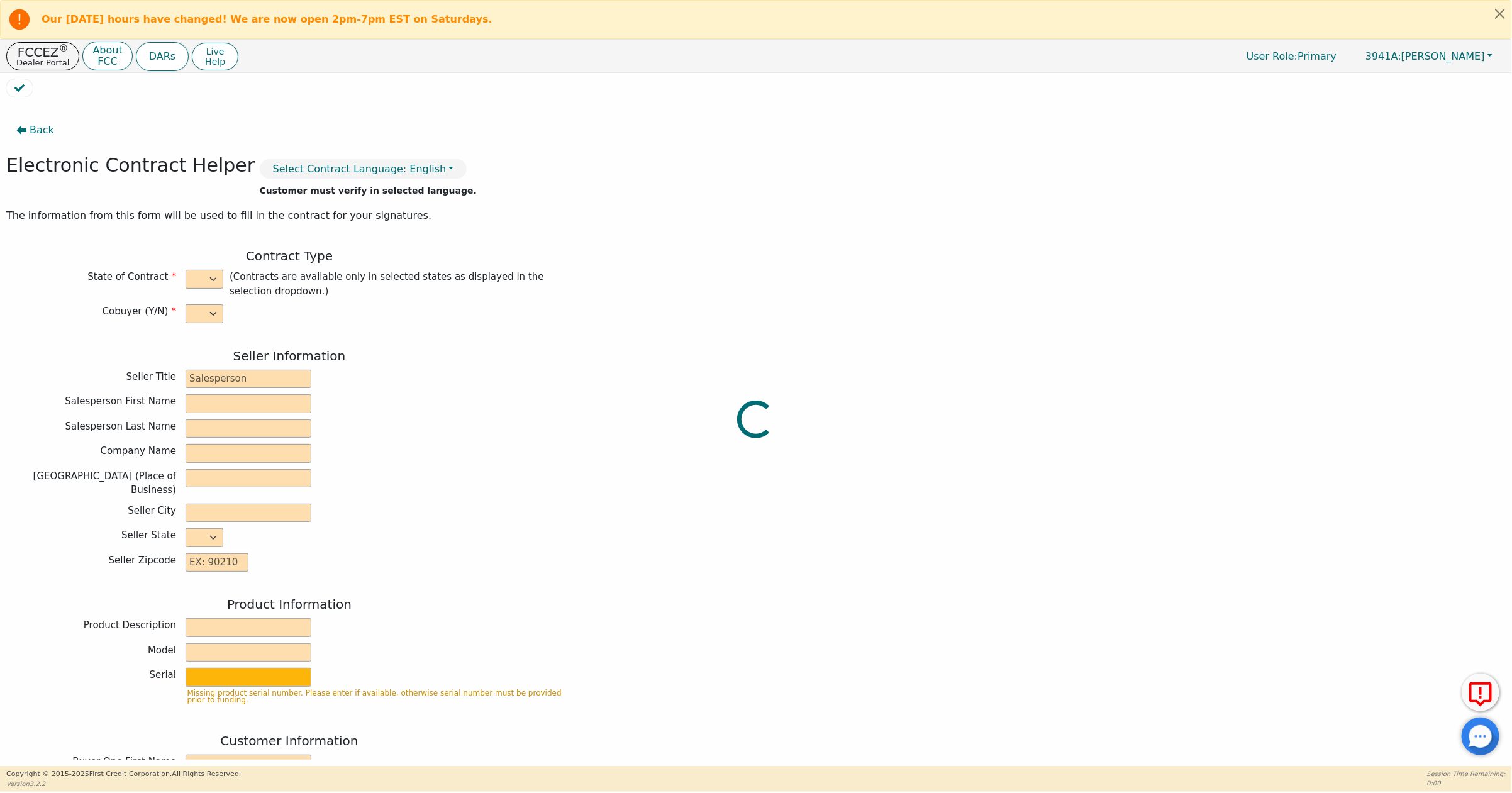
type input "oysters52@gmail.com"
type input "Ellis"
type input "[PERSON_NAME]"
type input "kingjmyshepard34@gmail.com"
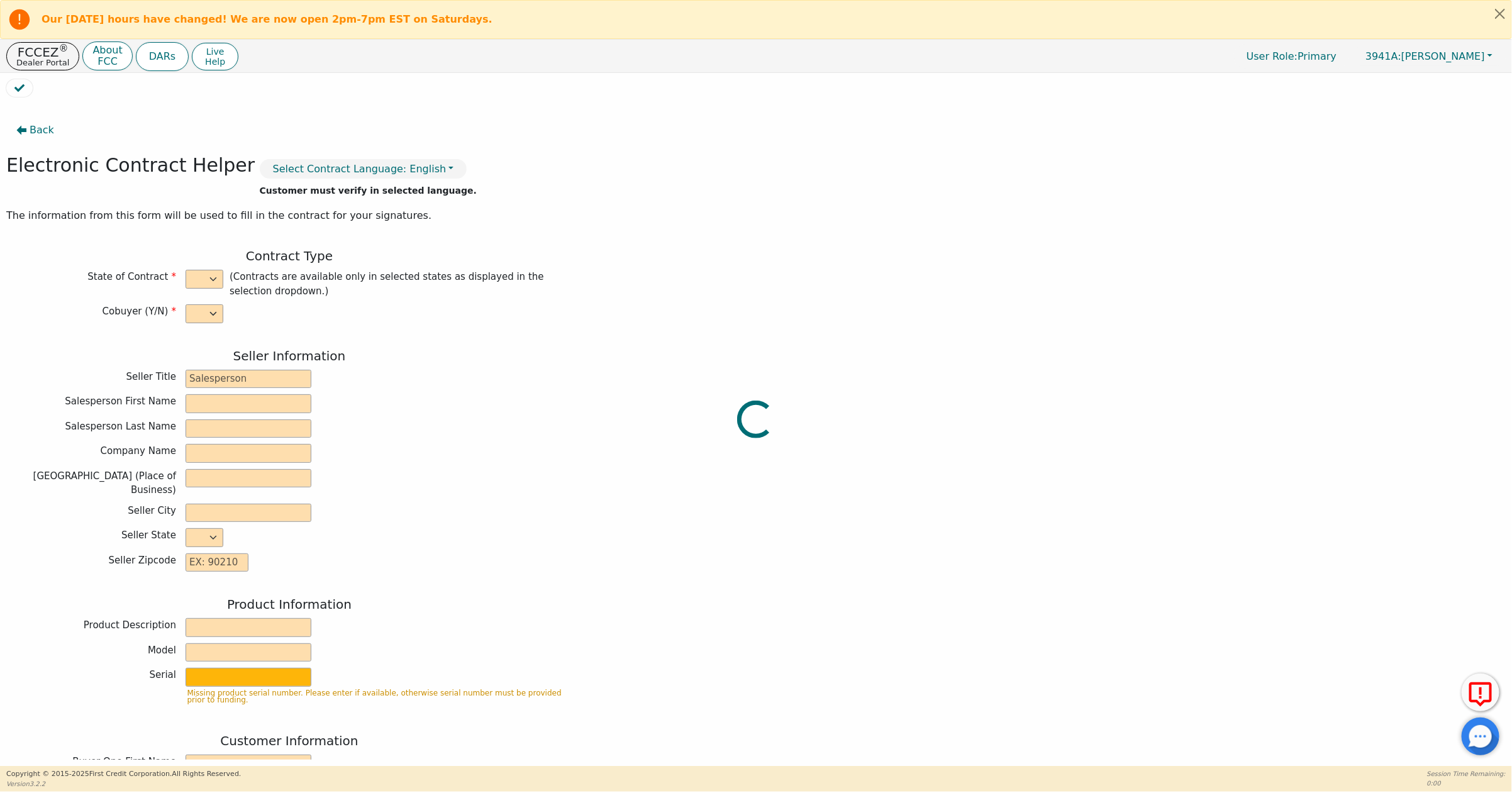
type input "6133 e Decatur st"
type input "Mesa"
type input "Maricopa"
select select "AZ"
type input "85205"
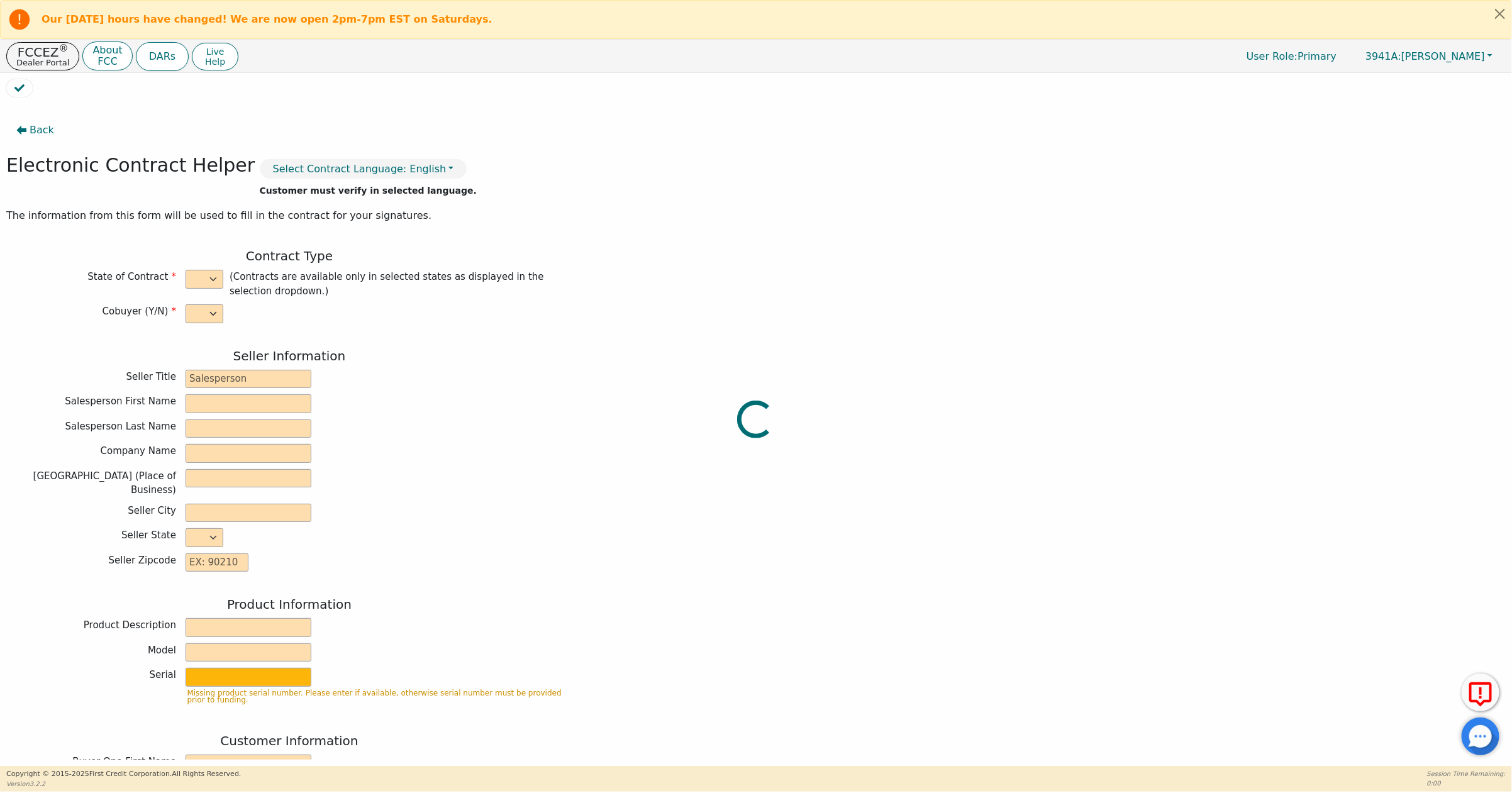
type input "[DATE]"
type input "21.98"
type input "2025-12-06"
type input "36"
type input "0"
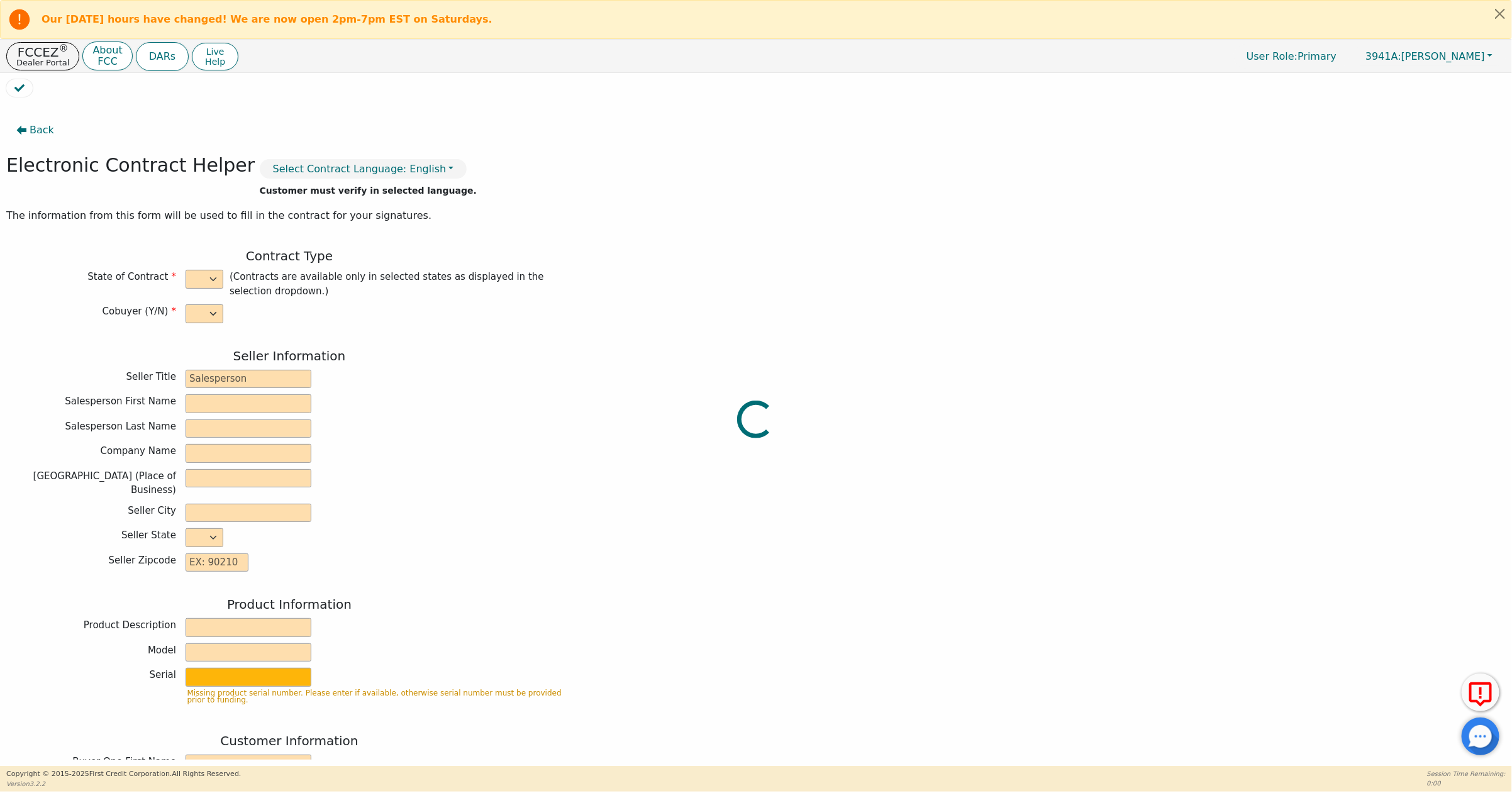
type input "3775.00"
type input "8.60"
type input "324.65"
checkbox input "true"
type input "0.00"
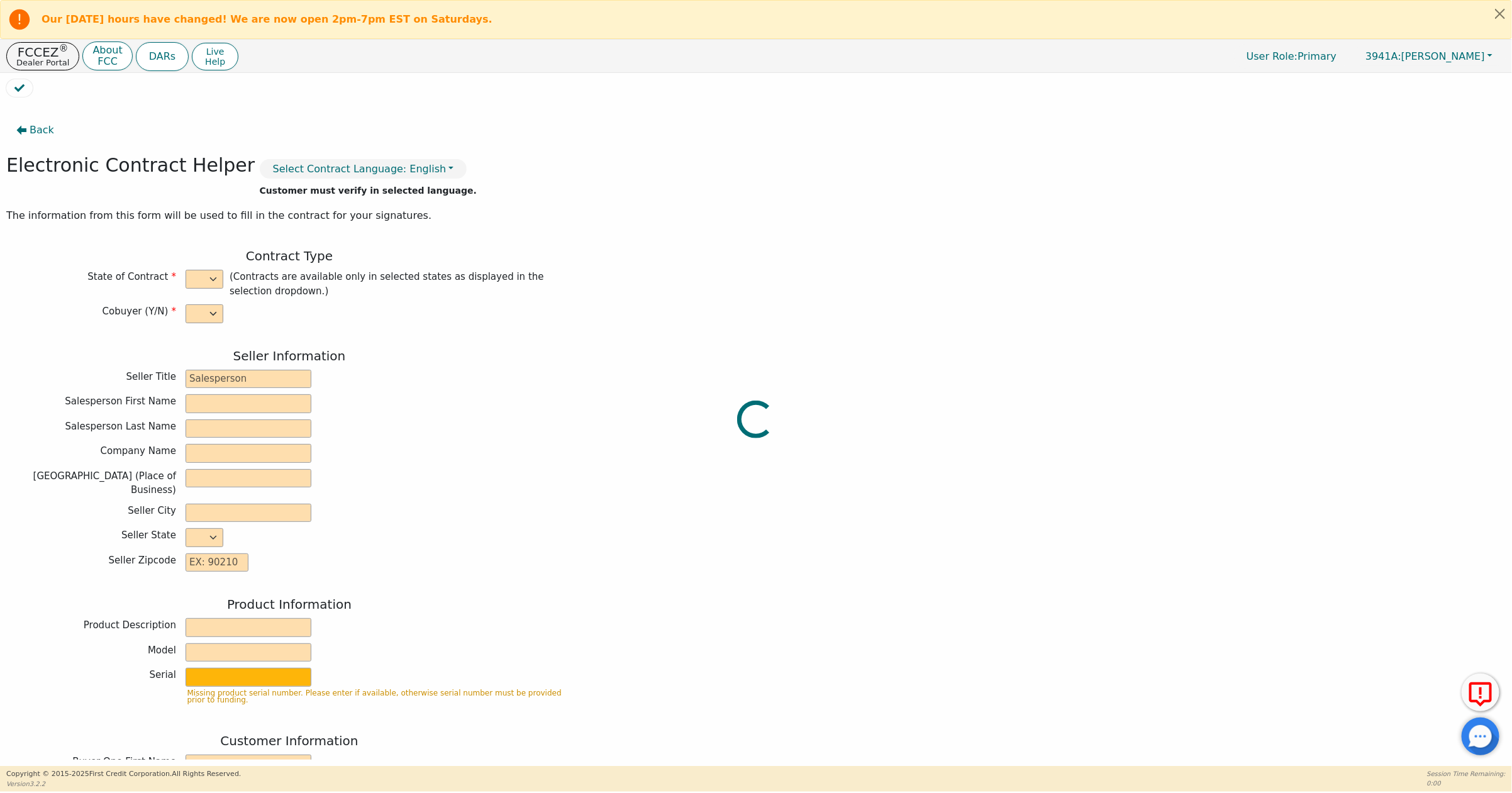
type input "0.00"
type input "4099.65"
type input "5810.76"
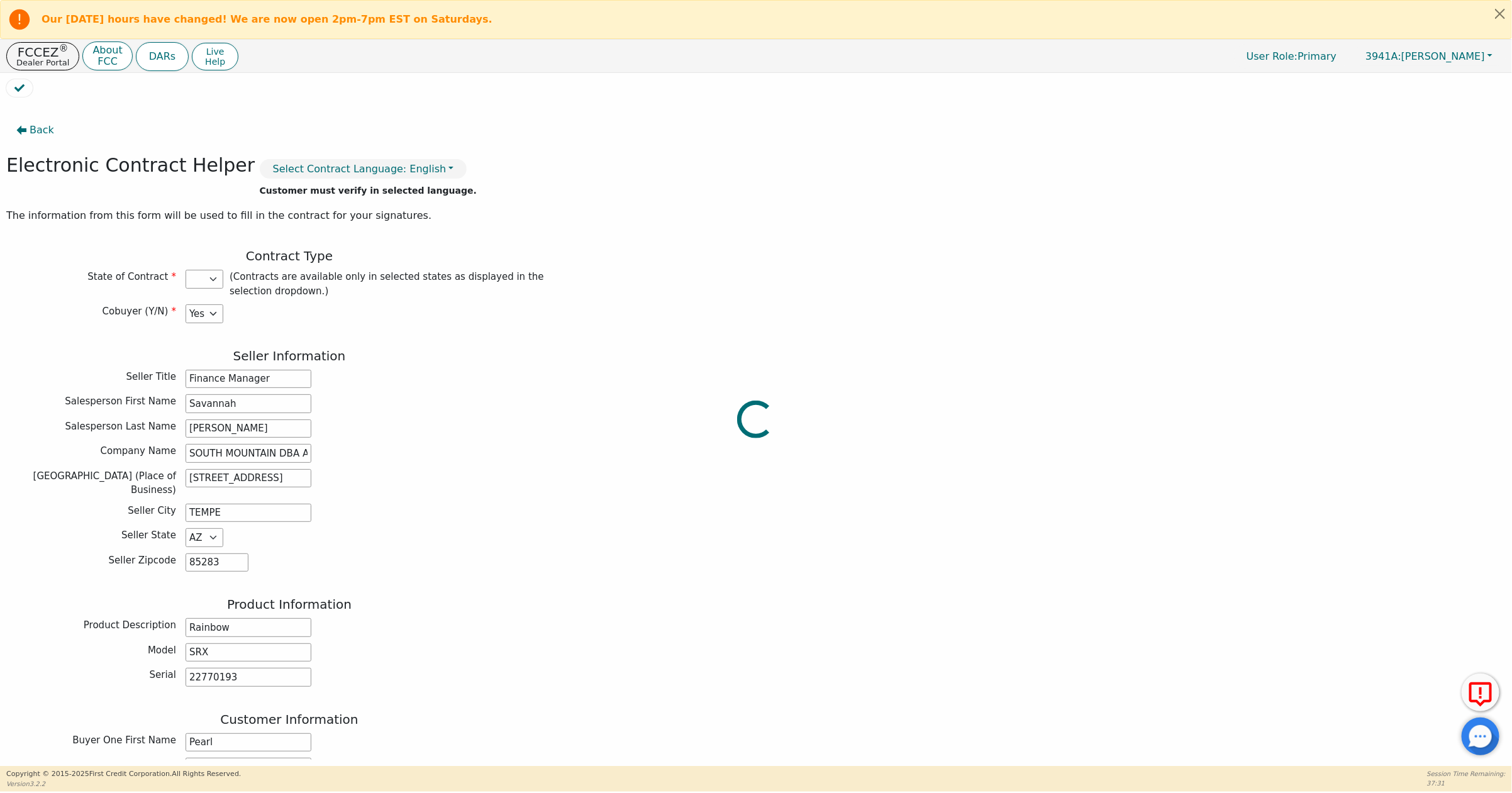
select select "AZ"
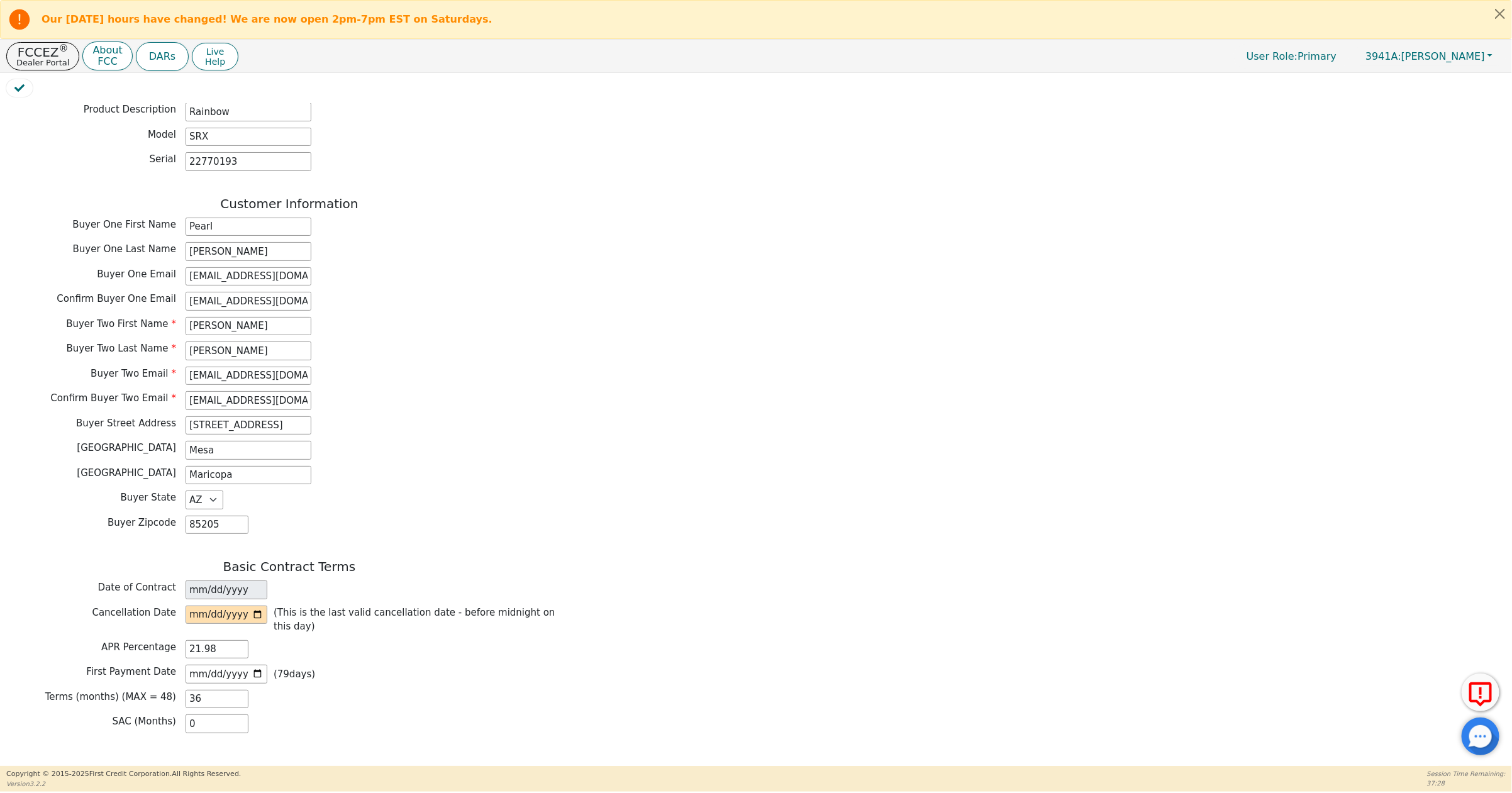
scroll to position [559, 0]
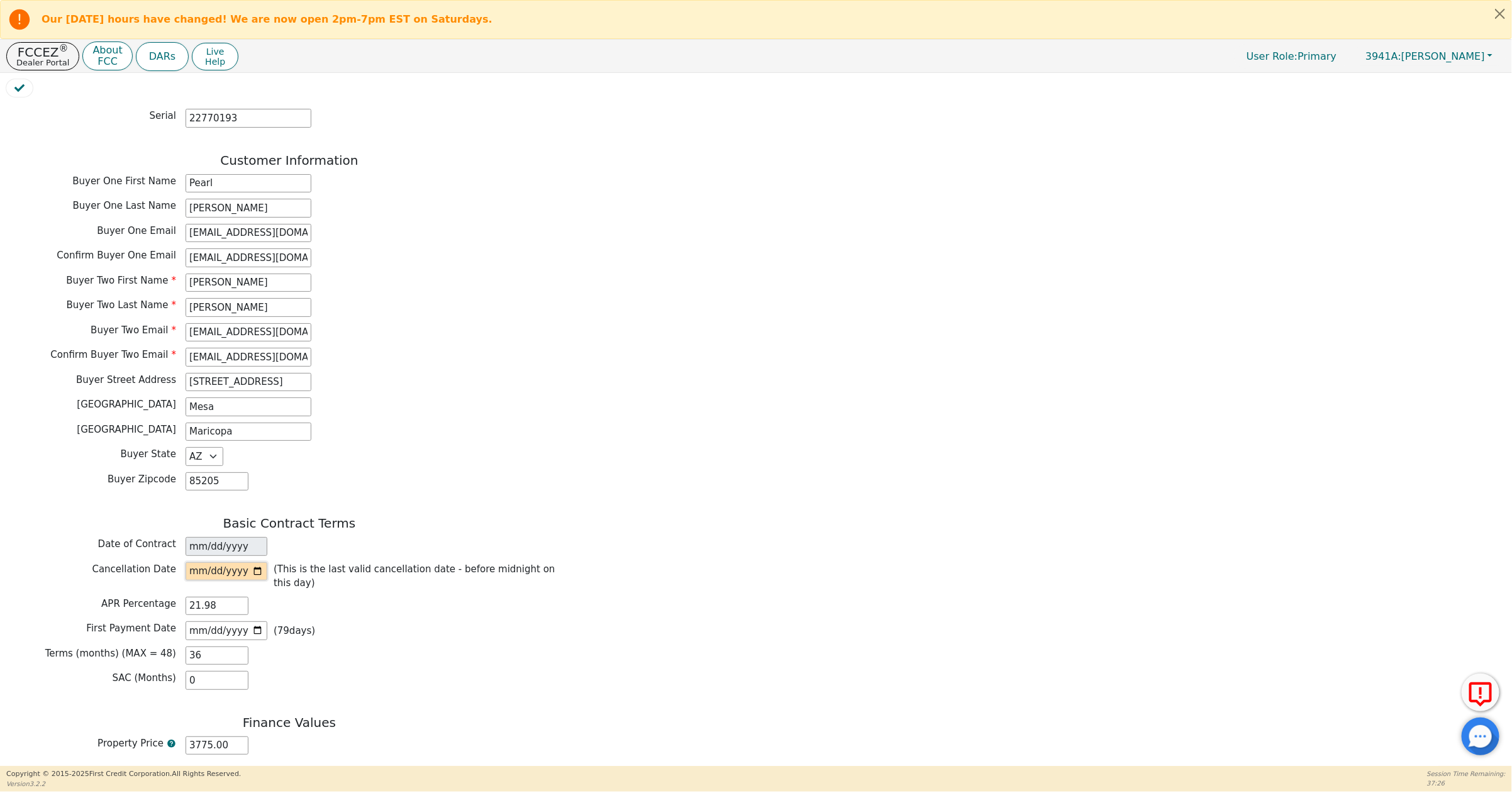
click at [257, 577] on input "date" at bounding box center [226, 571] width 82 height 19
type input "2025-09-22"
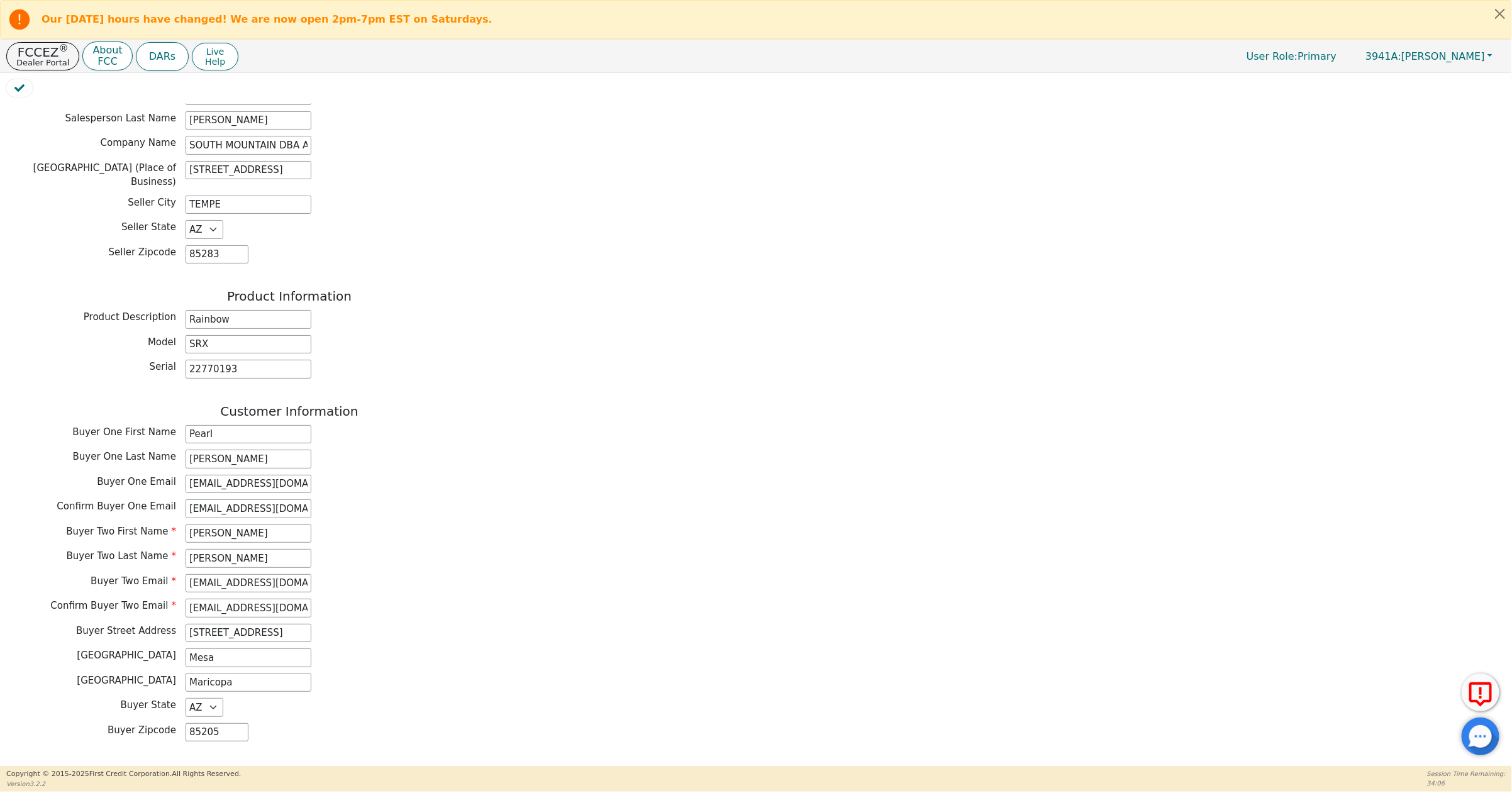
scroll to position [0, 0]
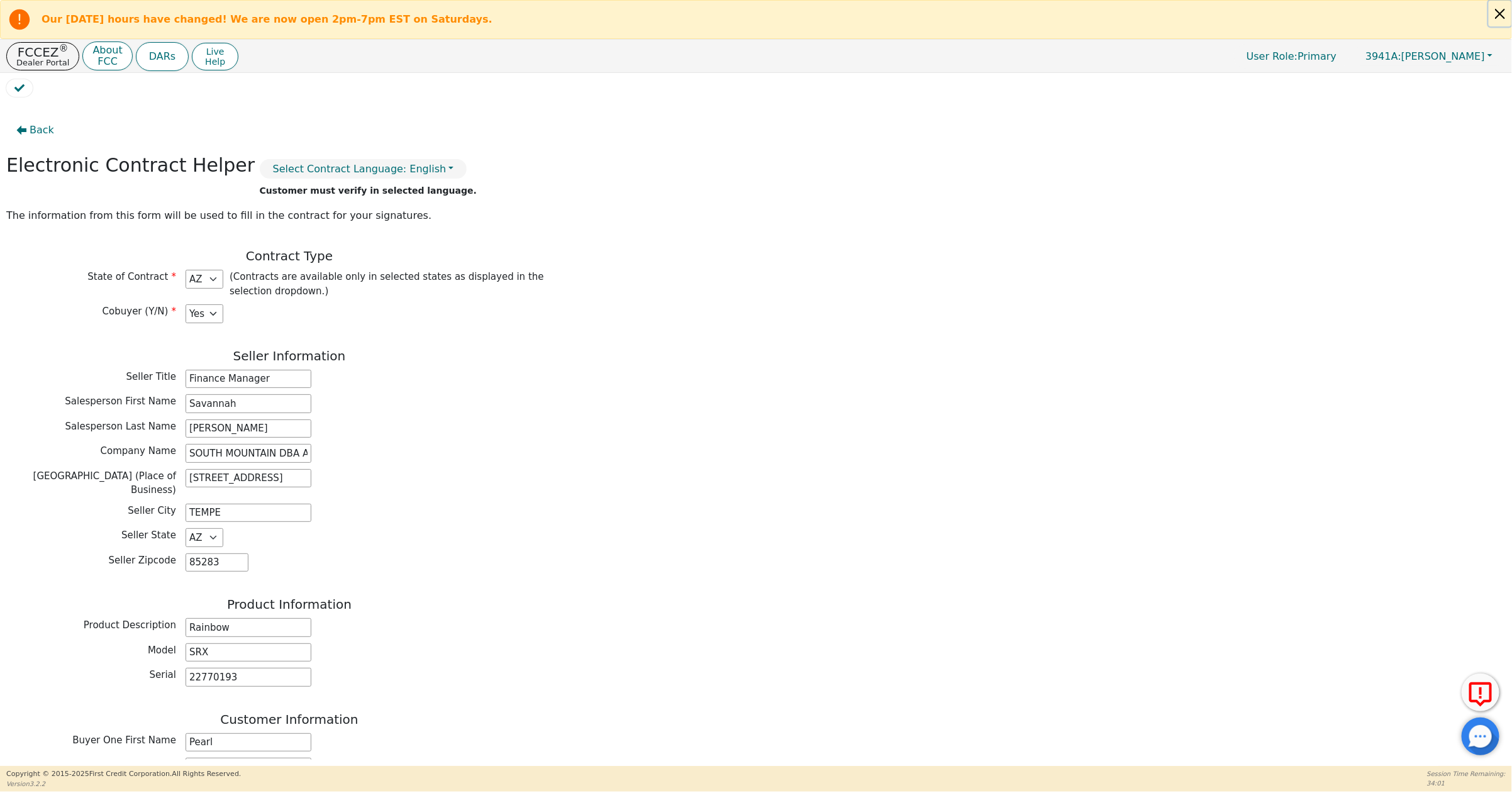
click at [1501, 9] on button "Close alert" at bounding box center [1500, 13] width 22 height 26
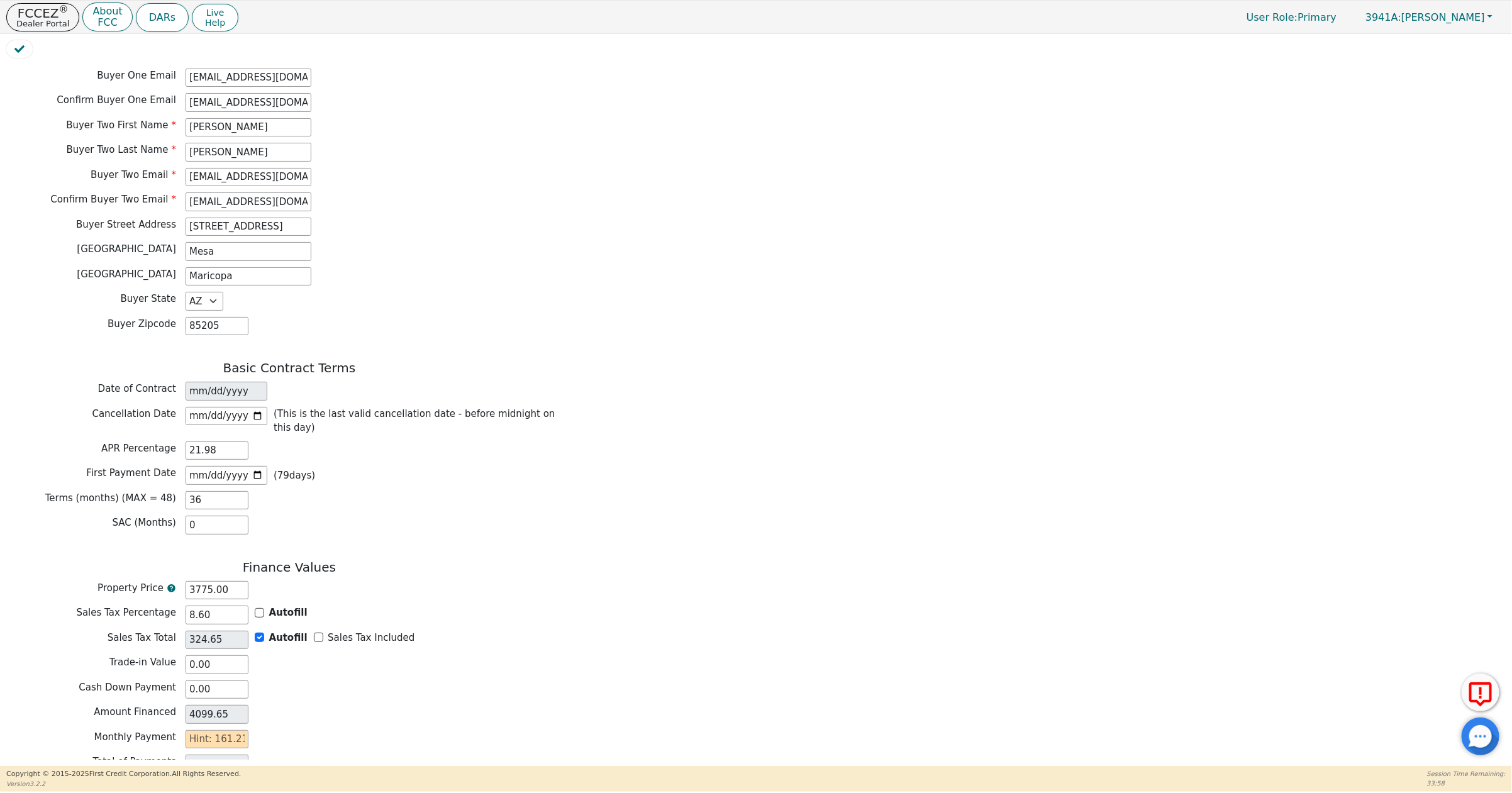
scroll to position [768, 0]
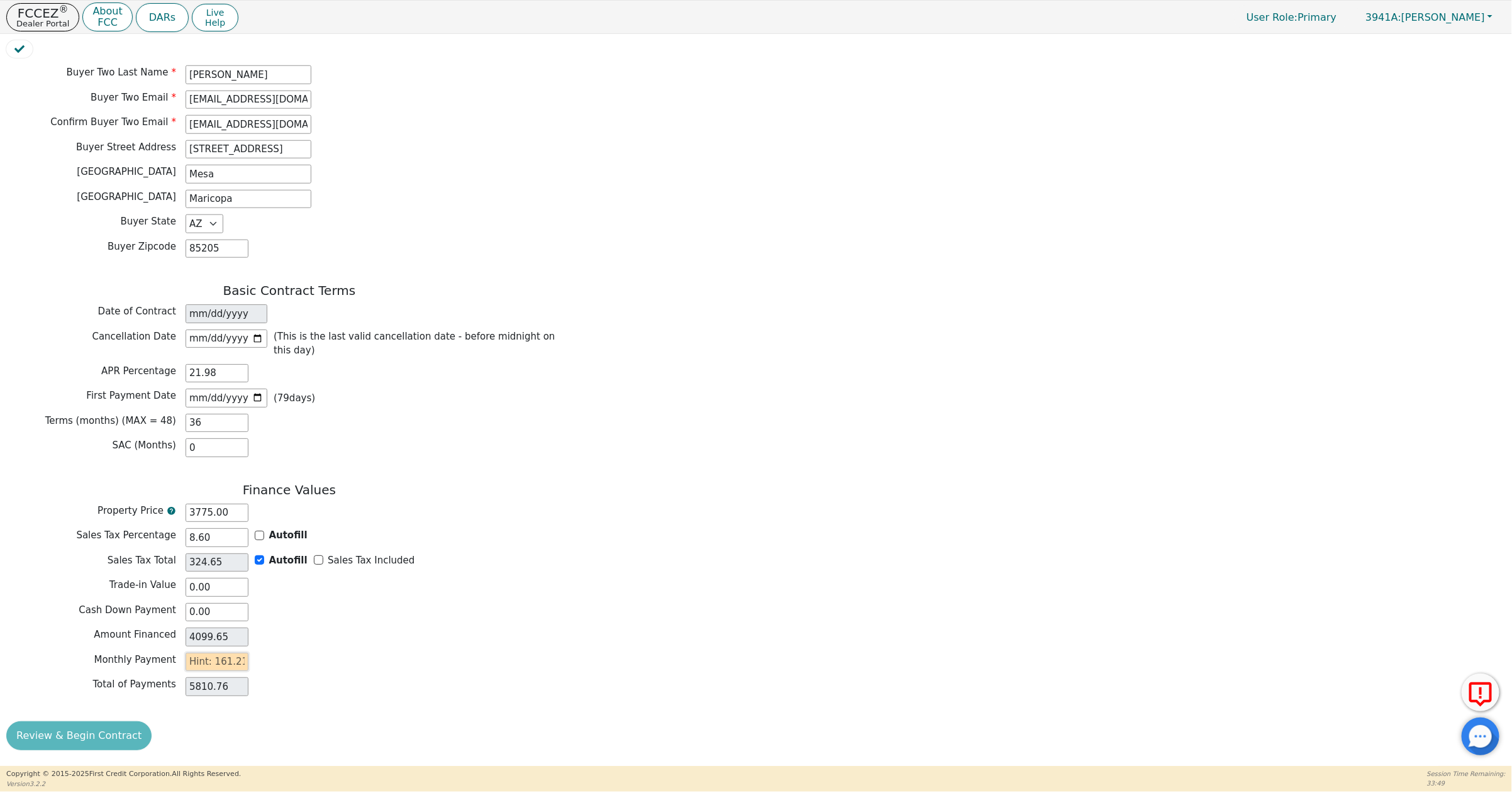
click at [209, 661] on input "text" at bounding box center [217, 661] width 63 height 19
type input "1"
type input "36.00"
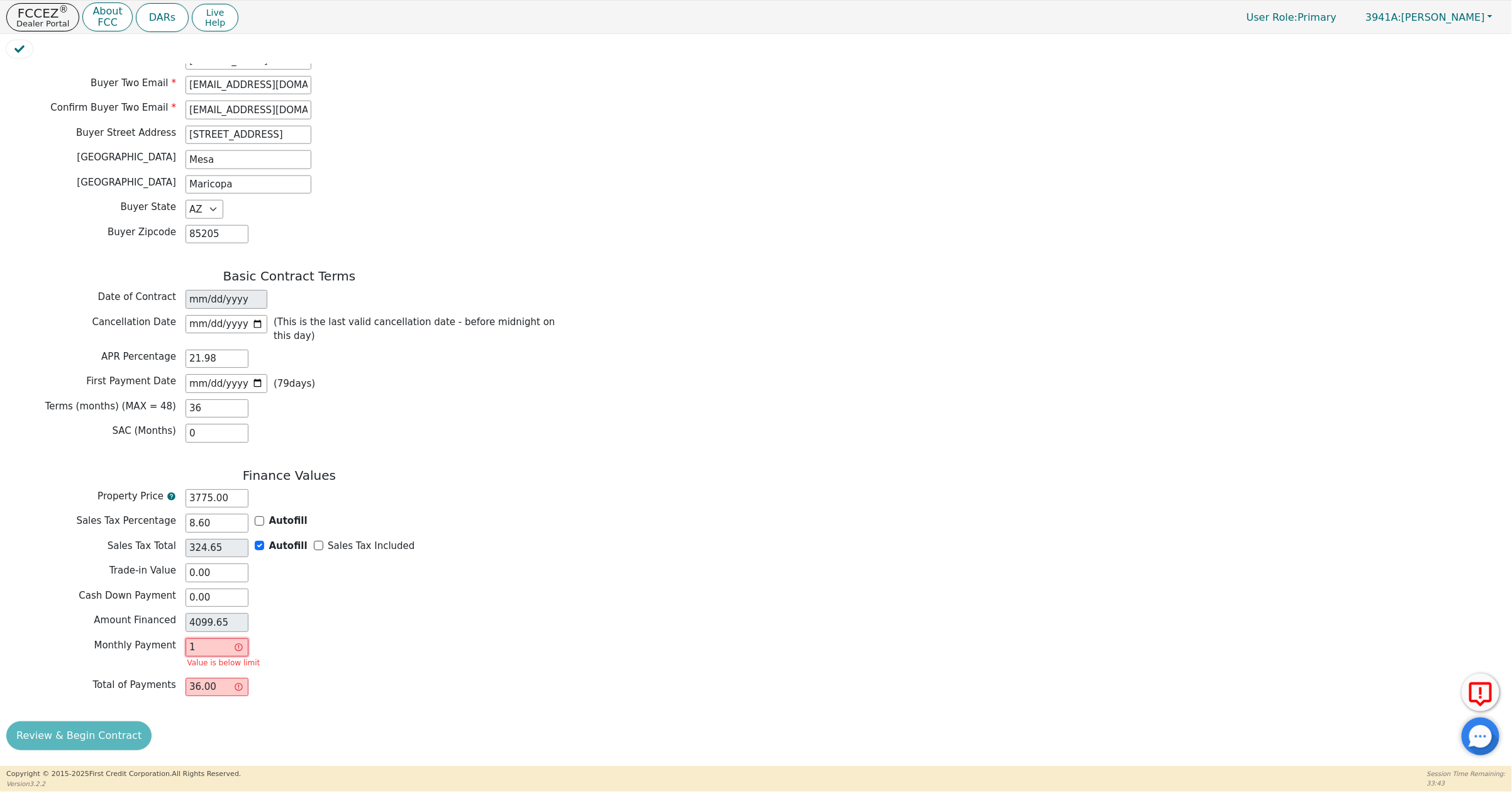
type input "16"
type input "576.00"
type input "161"
type input "5796.00"
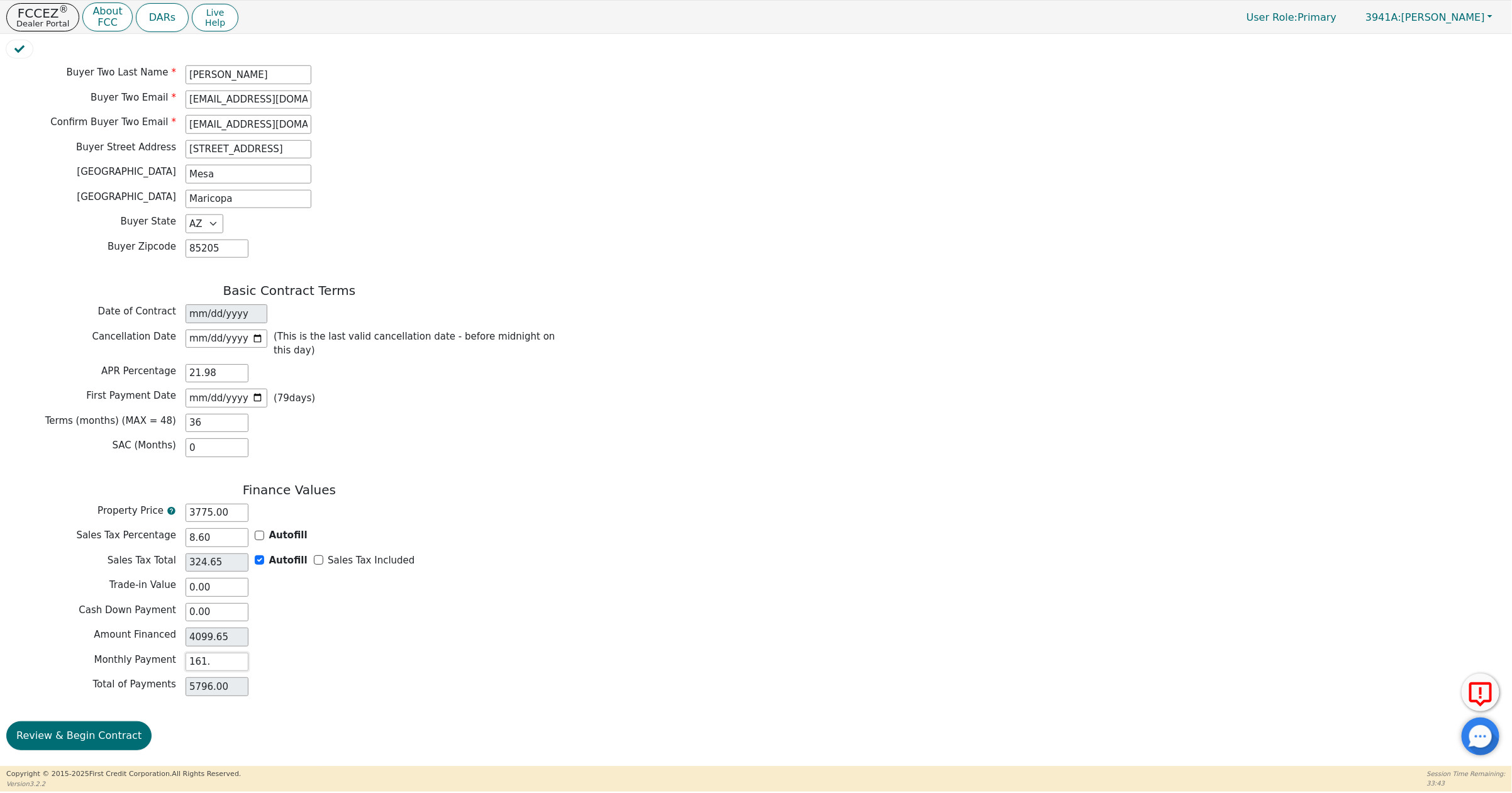
type input "161.2"
type input "5803.20"
type input "161.21"
type input "5803.56"
type input "161.21"
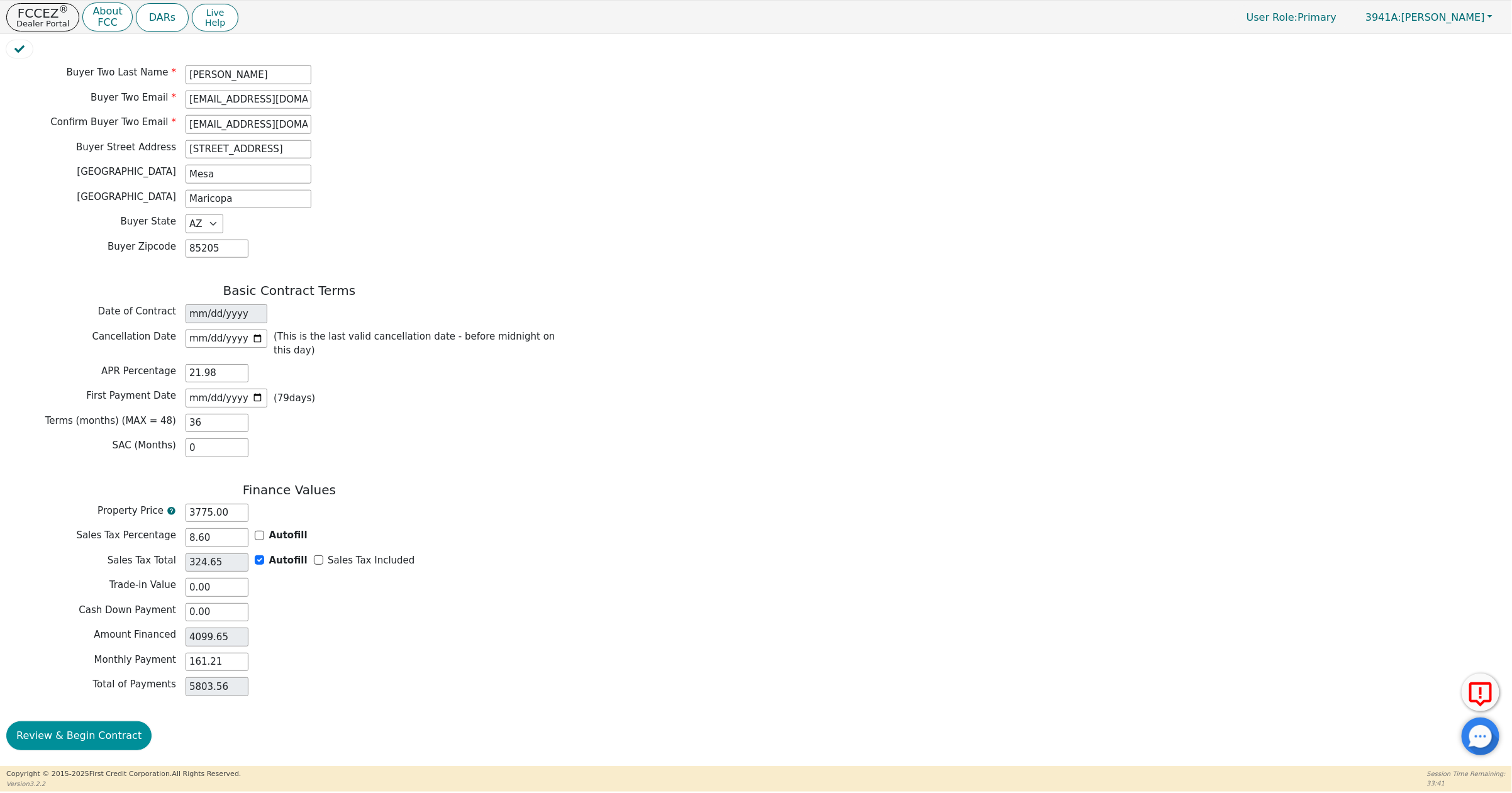
click at [59, 730] on button "Review & Begin Contract" at bounding box center [78, 735] width 145 height 29
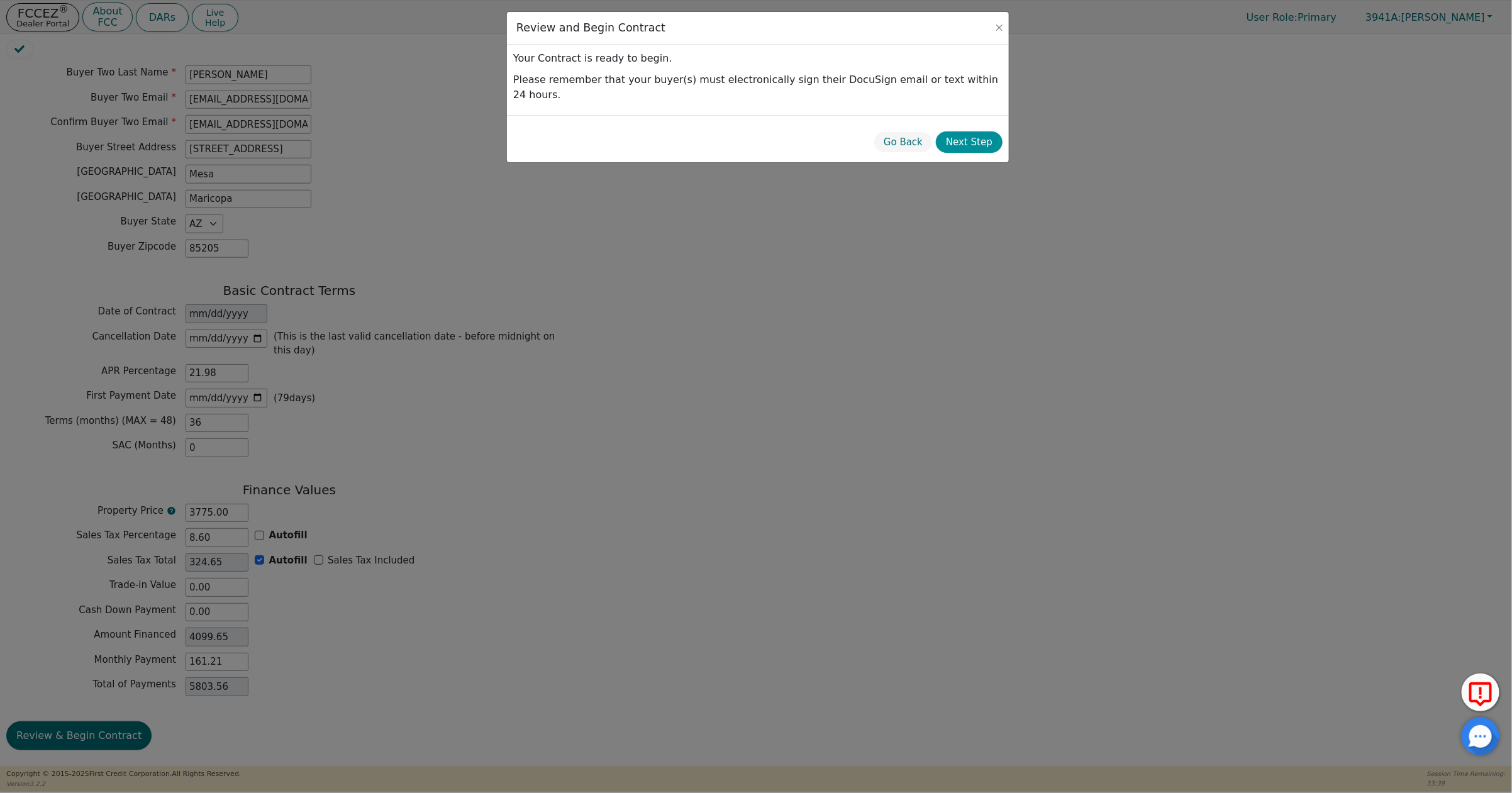
click at [978, 132] on button "Next Step" at bounding box center [969, 142] width 67 height 22
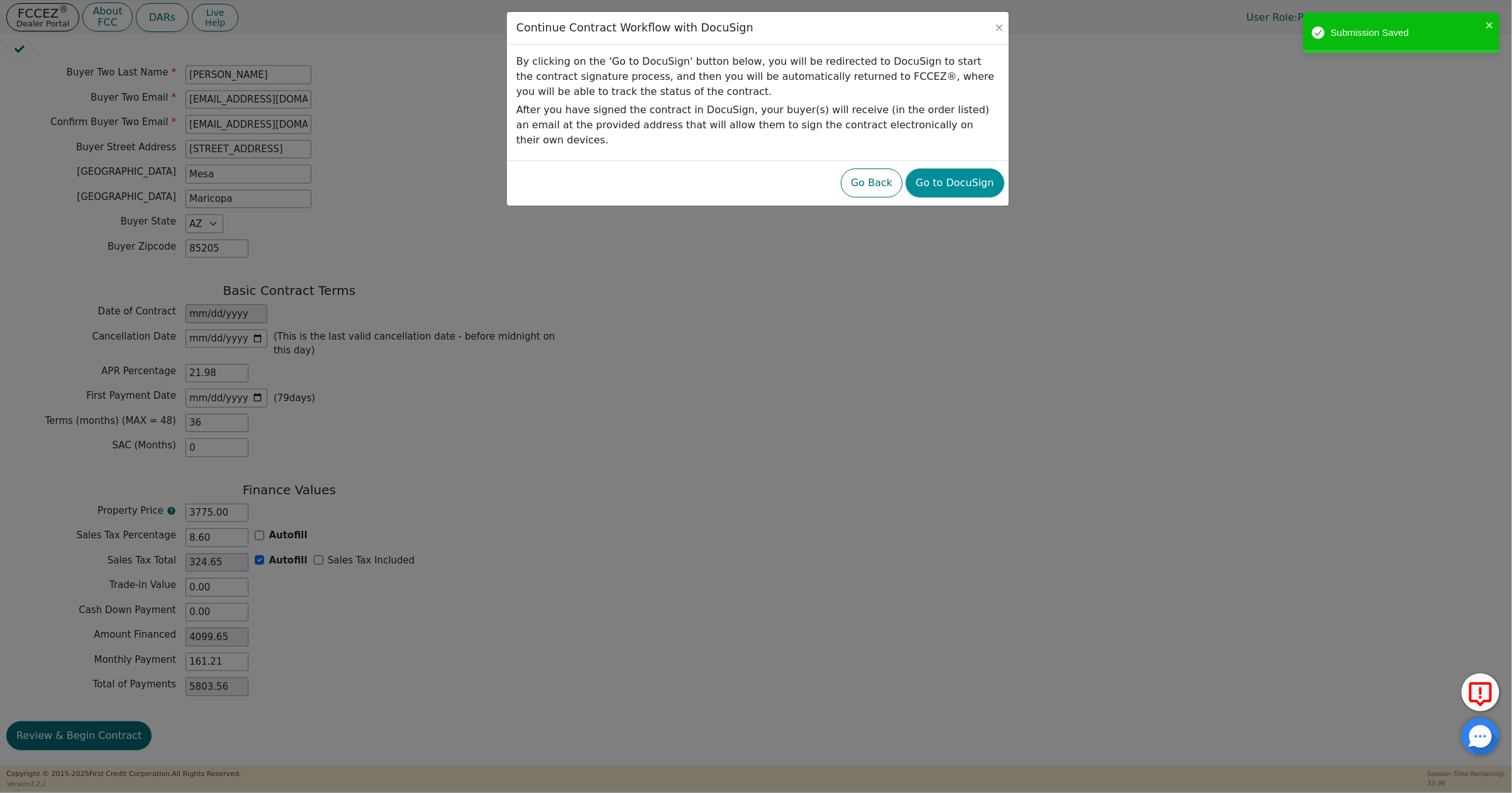
click at [936, 169] on button "Go to DocuSign" at bounding box center [955, 183] width 98 height 29
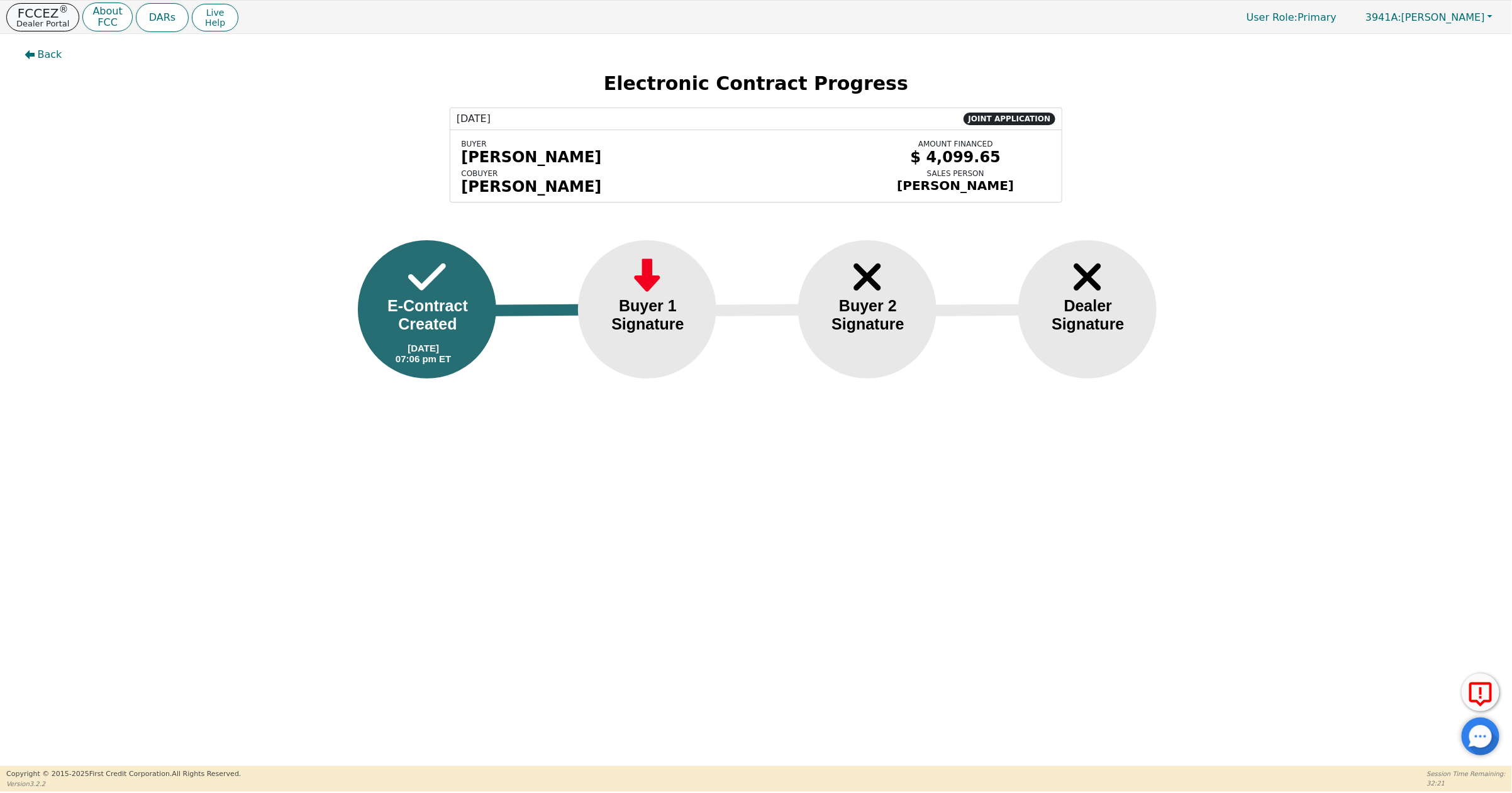
click at [33, 15] on p "FCCEZ ®" at bounding box center [42, 13] width 53 height 13
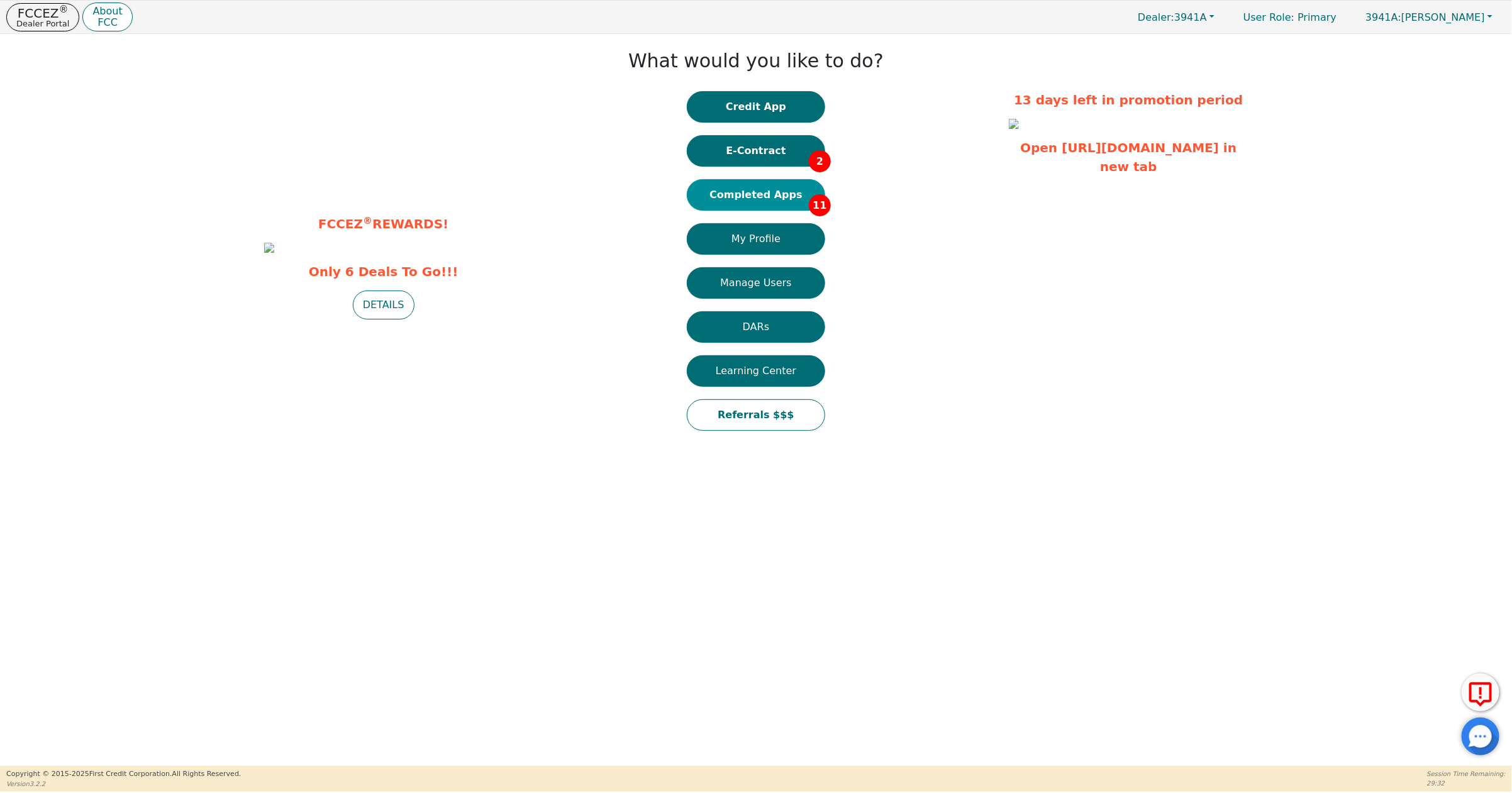
click at [763, 195] on button "Completed Apps 11" at bounding box center [756, 195] width 139 height 31
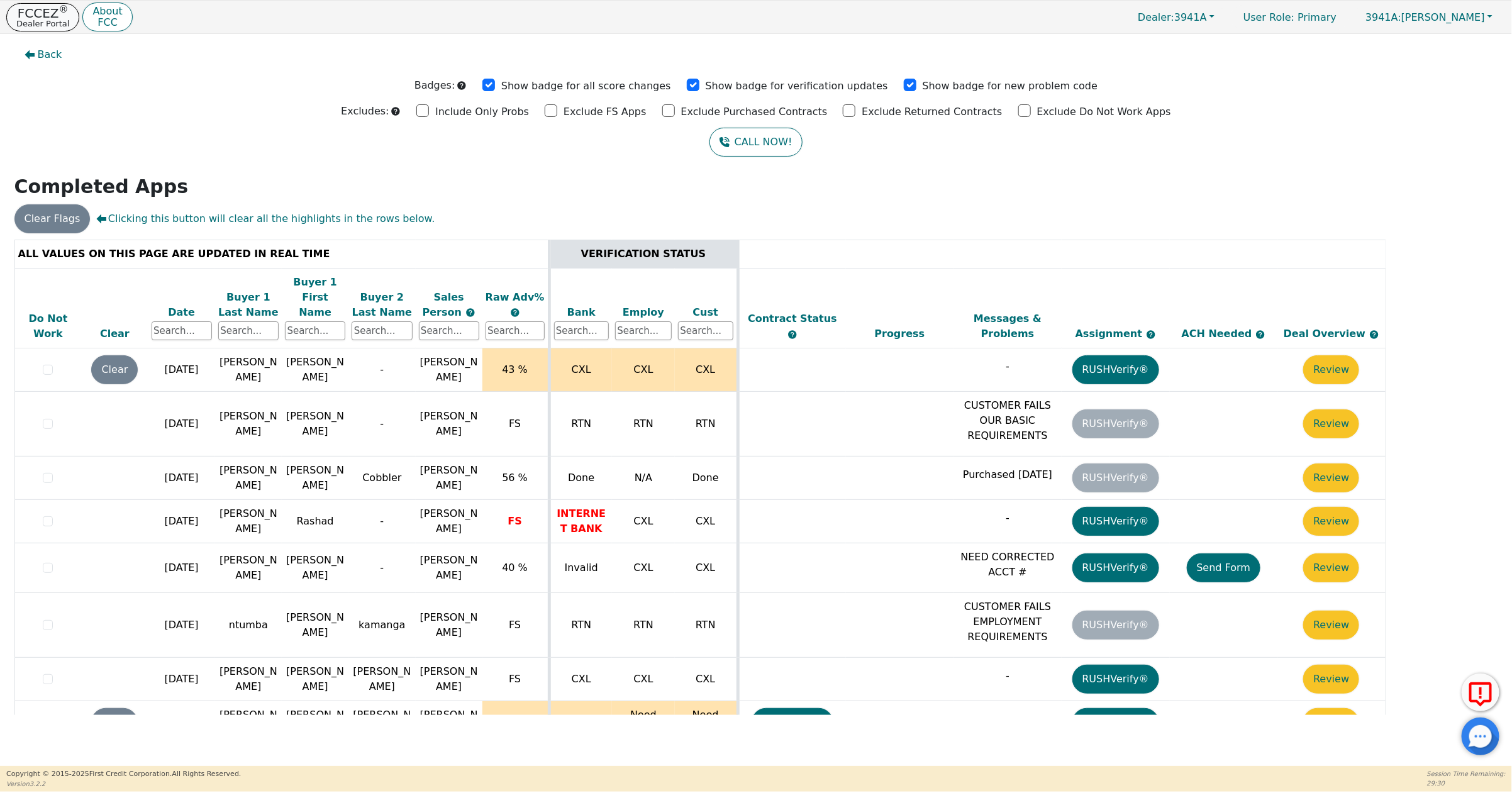
click at [46, 20] on p "Dealer Portal" at bounding box center [42, 24] width 53 height 8
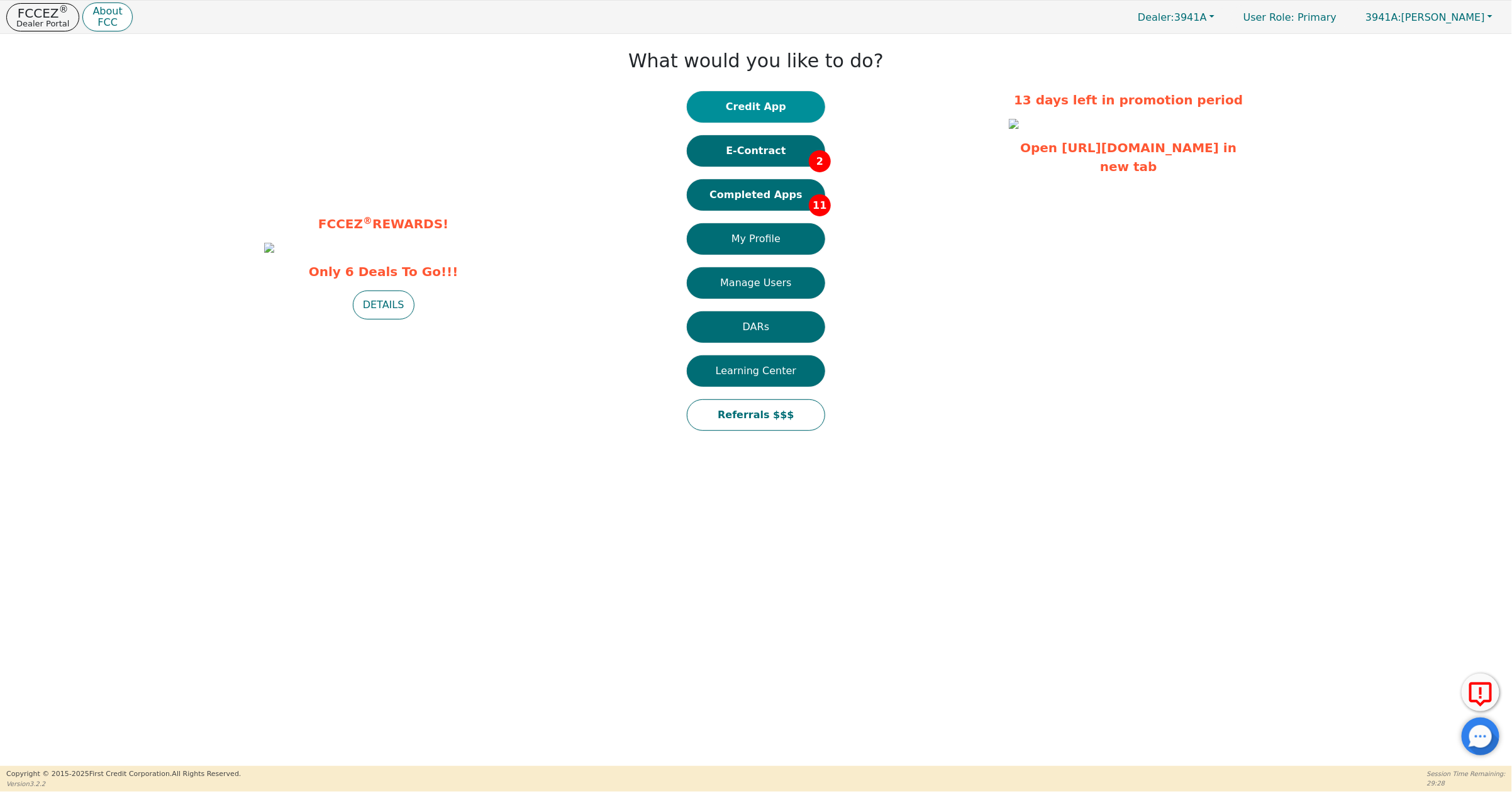
click at [745, 108] on button "Credit App" at bounding box center [756, 106] width 139 height 31
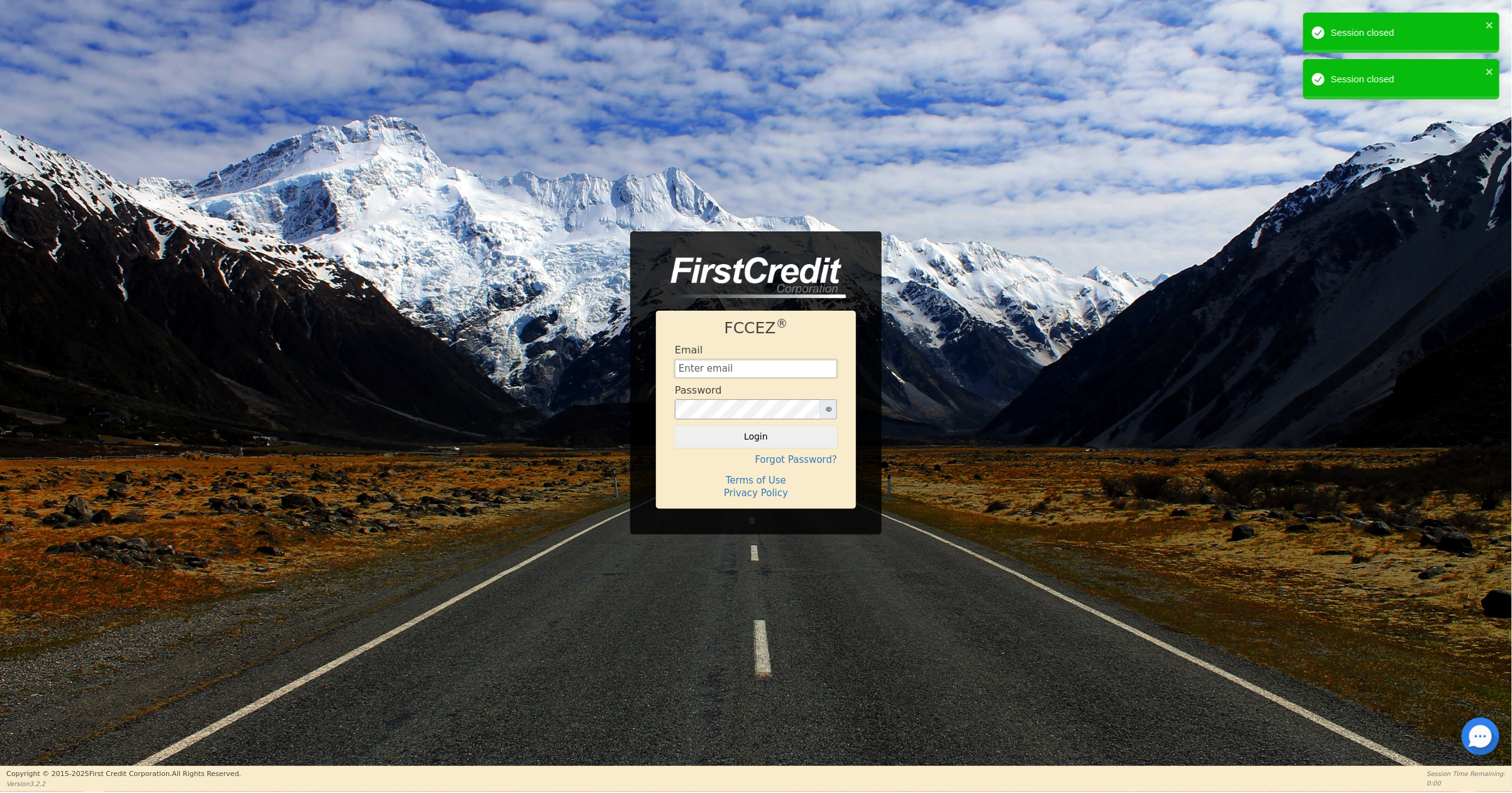
type input "[EMAIL_ADDRESS][DOMAIN_NAME]"
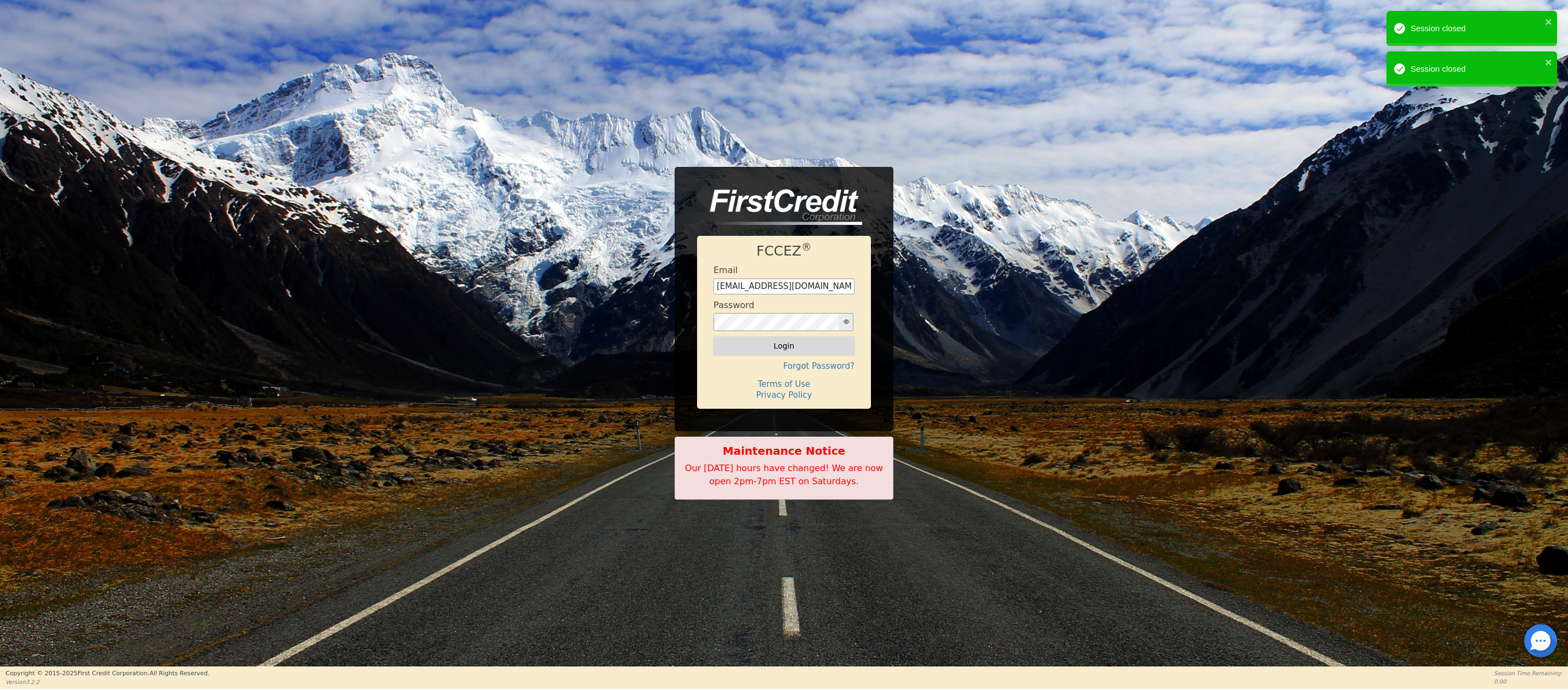
click at [786, 345] on button "Login" at bounding box center [784, 345] width 141 height 19
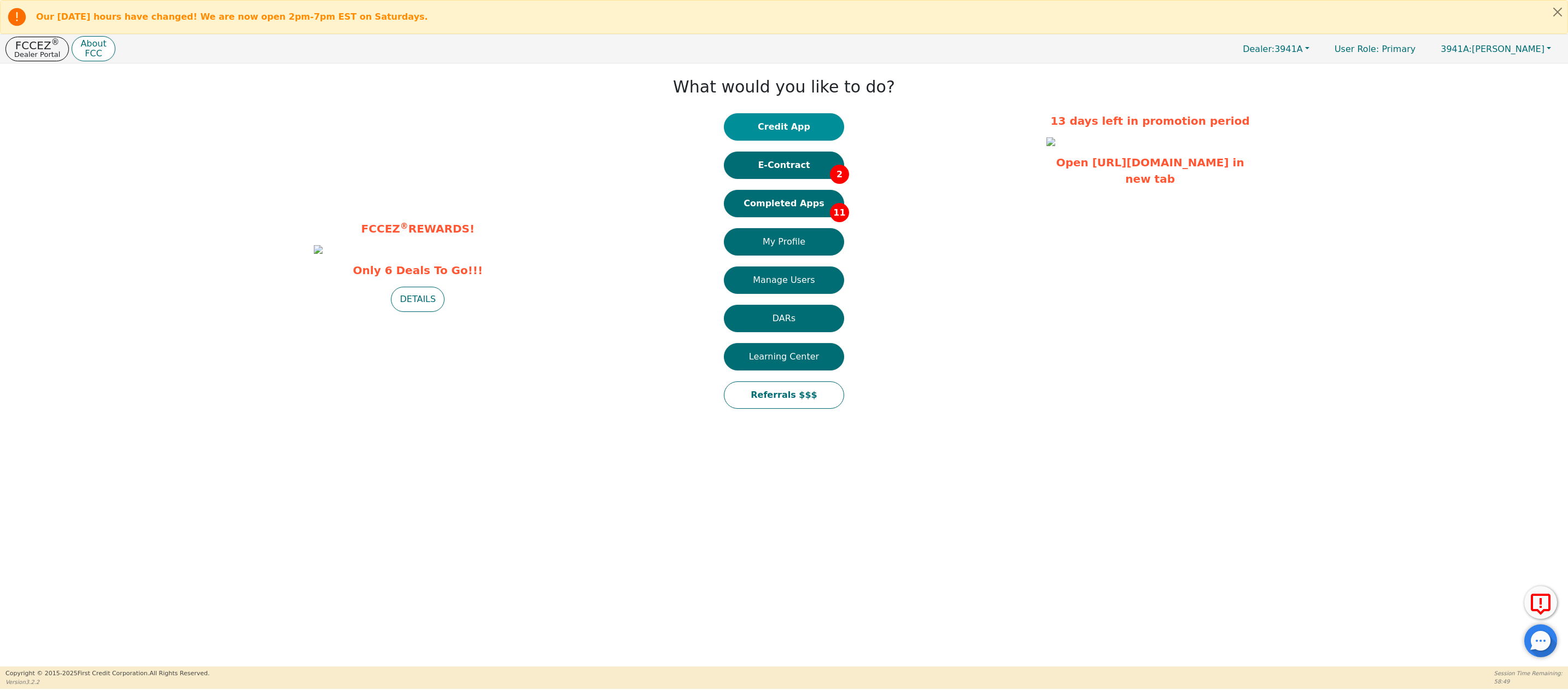
click at [791, 128] on button "Credit App" at bounding box center [784, 127] width 121 height 27
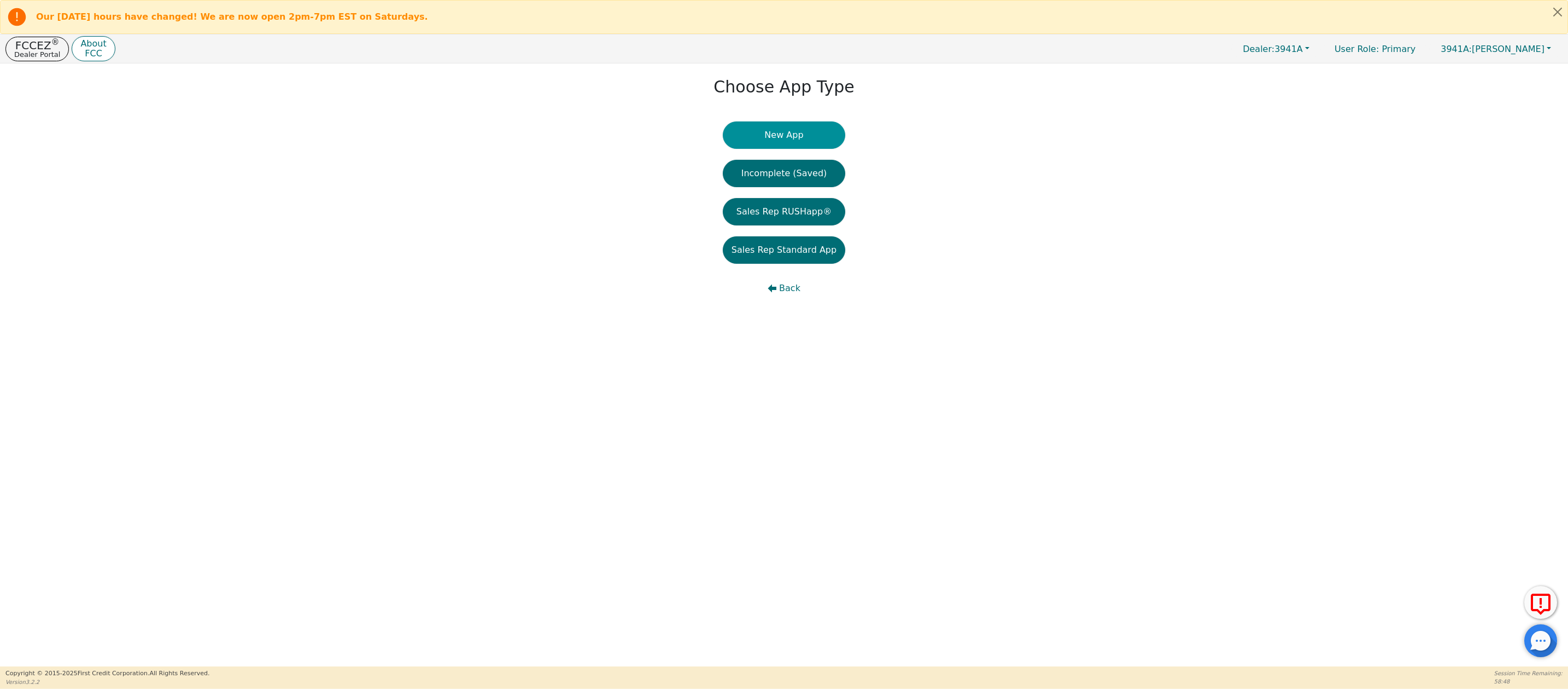
click at [790, 136] on button "New App" at bounding box center [783, 135] width 122 height 27
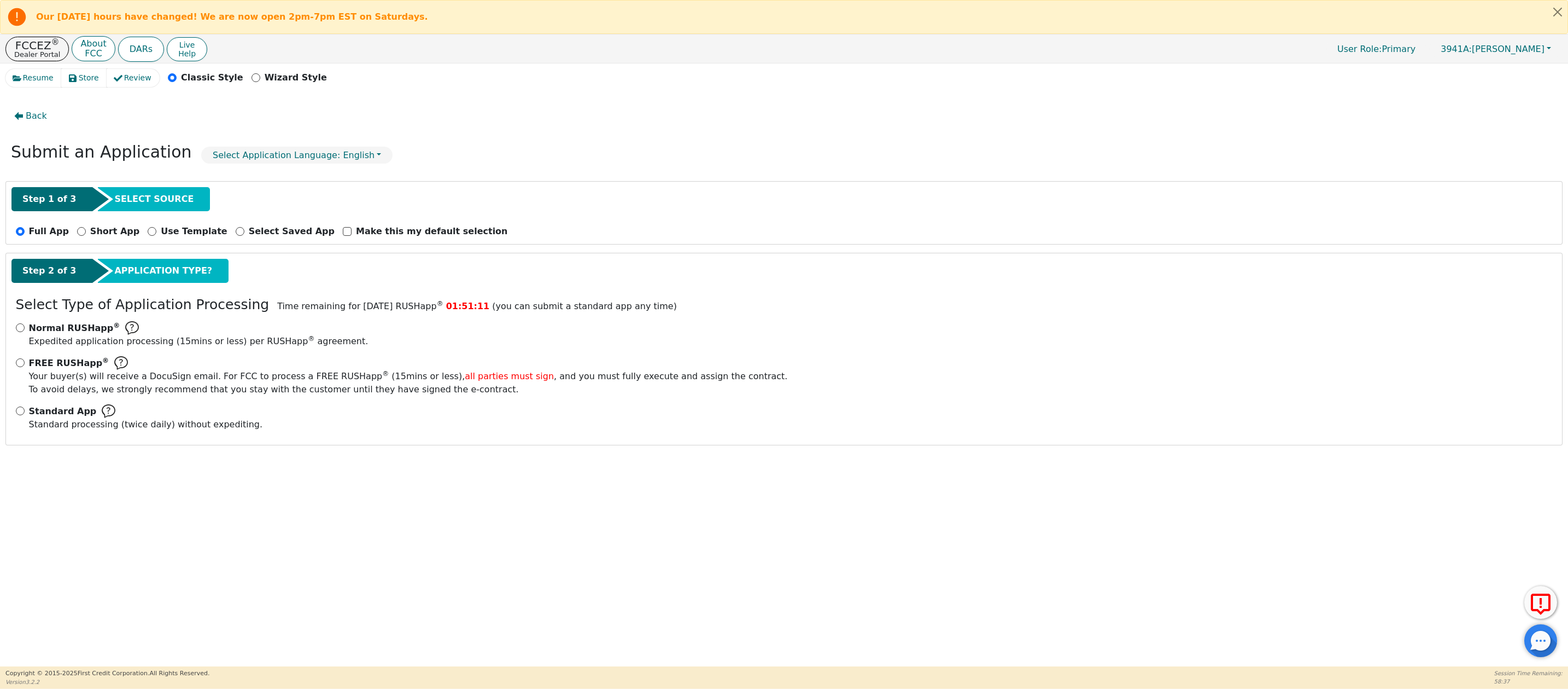
drag, startPoint x: 25, startPoint y: 414, endPoint x: 13, endPoint y: 450, distance: 37.9
click at [24, 420] on div "Standard App Standard processing (twice daily) without expediting." at bounding box center [784, 418] width 1537 height 27
click at [17, 412] on input "Standard App Standard processing (twice daily) without expediting." at bounding box center [20, 410] width 9 height 9
radio input "true"
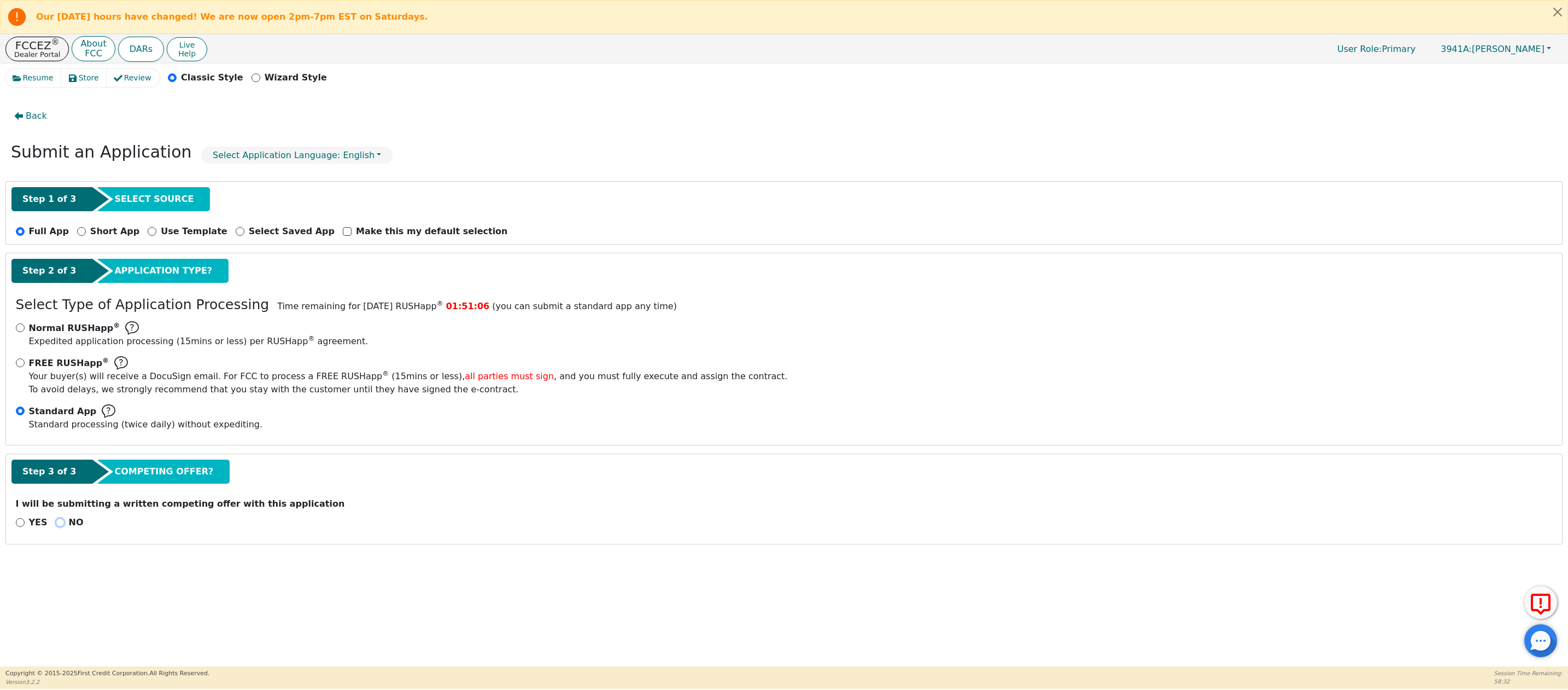
click at [61, 526] on input "NO" at bounding box center [60, 523] width 9 height 9
radio input "true"
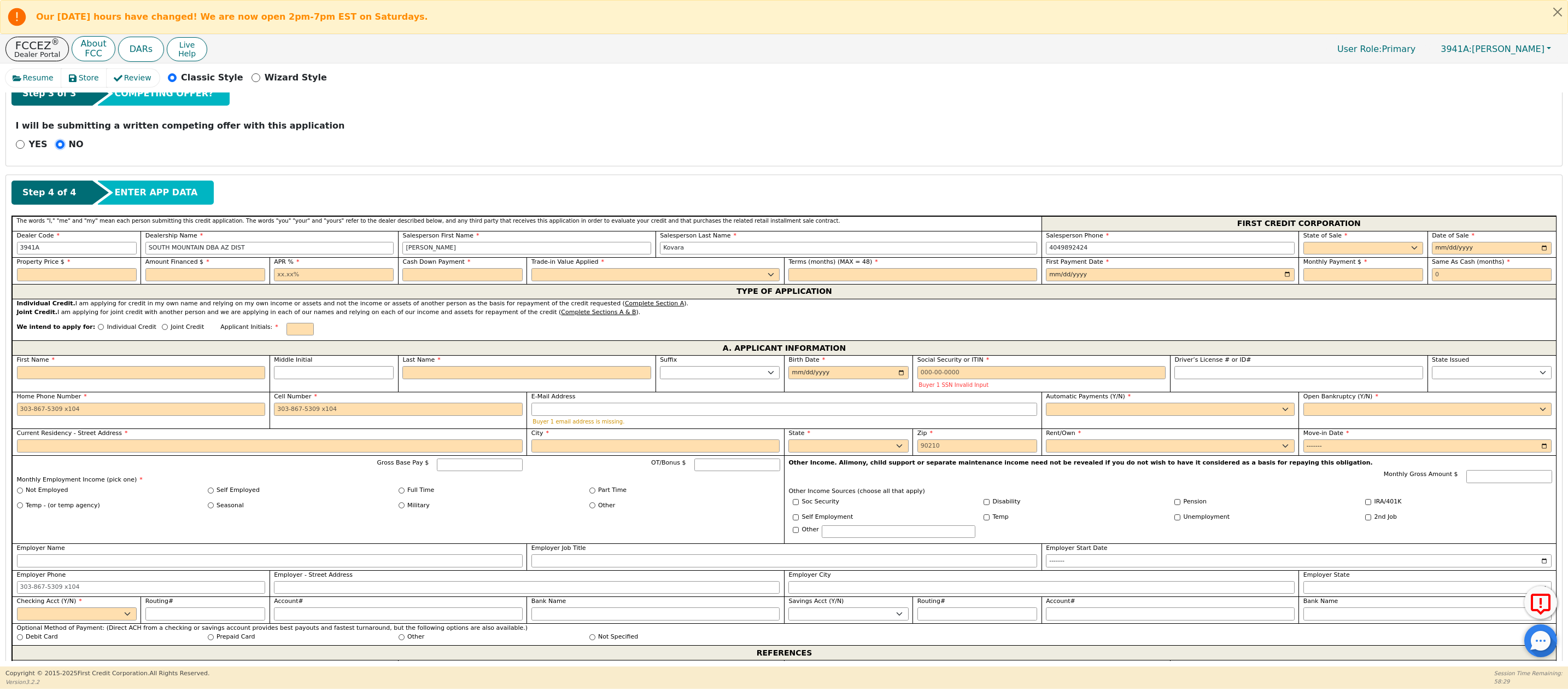
scroll to position [325, 0]
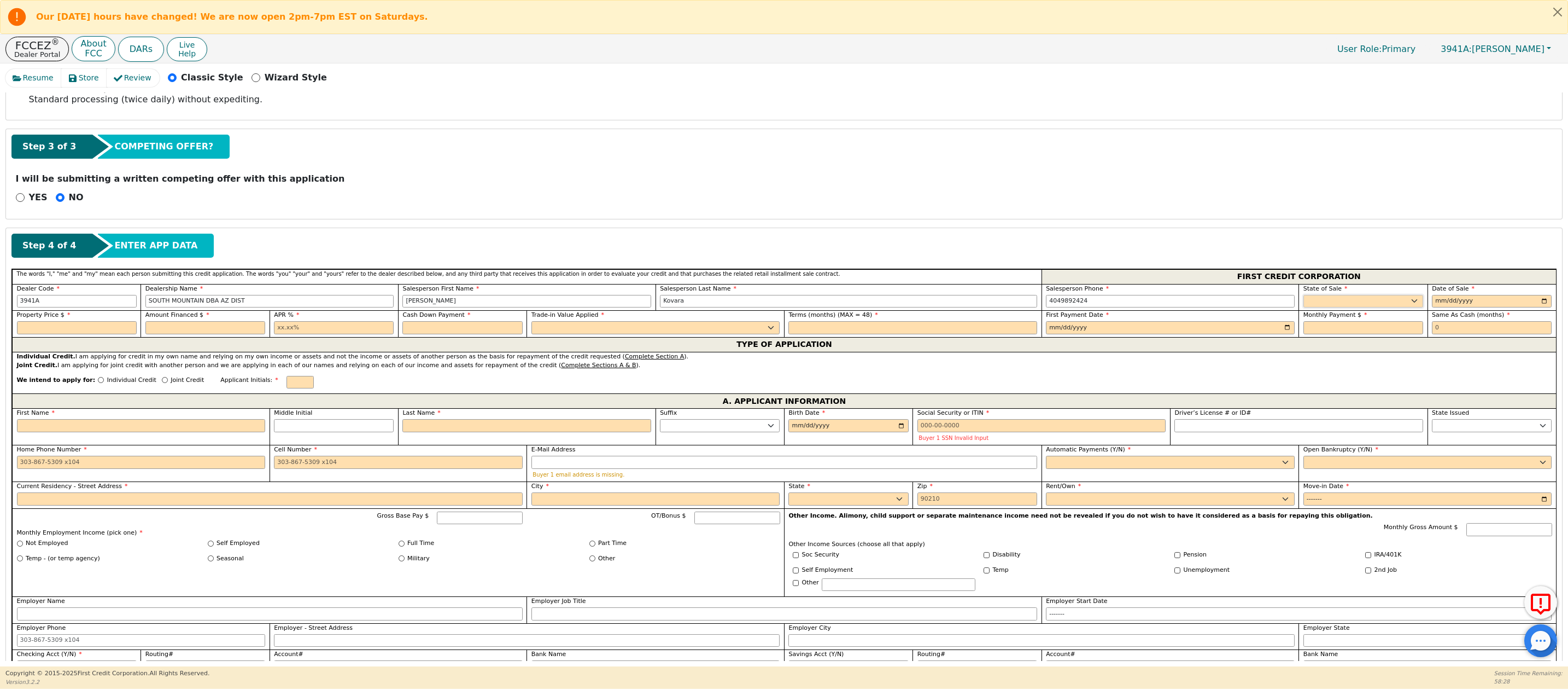
click at [1314, 305] on select "AK AL AR AZ CA CO CT DC DE FL [GEOGRAPHIC_DATA] HI IA ID IL IN KS [GEOGRAPHIC_D…" at bounding box center [1363, 301] width 120 height 13
select select "AZ"
click at [1303, 298] on select "AK AL AR AZ CA CO CT DC DE FL [GEOGRAPHIC_DATA] HI IA ID IL IN KS [GEOGRAPHIC_D…" at bounding box center [1363, 301] width 120 height 13
click at [1314, 303] on input "date" at bounding box center [1491, 301] width 120 height 13
type input "[DATE]"
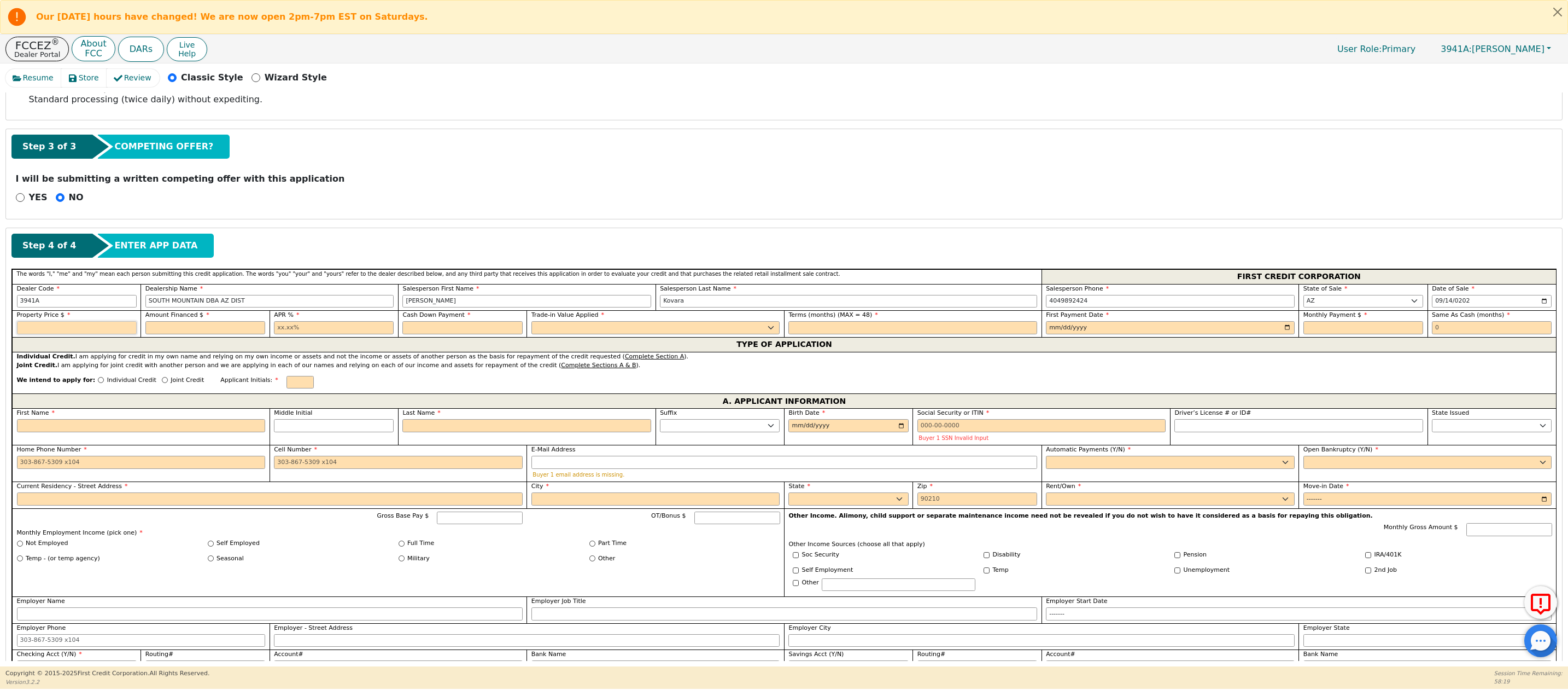
click at [29, 334] on input "text" at bounding box center [77, 328] width 120 height 13
type input "3775.00"
click at [163, 334] on input "text" at bounding box center [205, 328] width 120 height 13
type input "4099.65"
click at [297, 334] on input "text" at bounding box center [334, 328] width 120 height 13
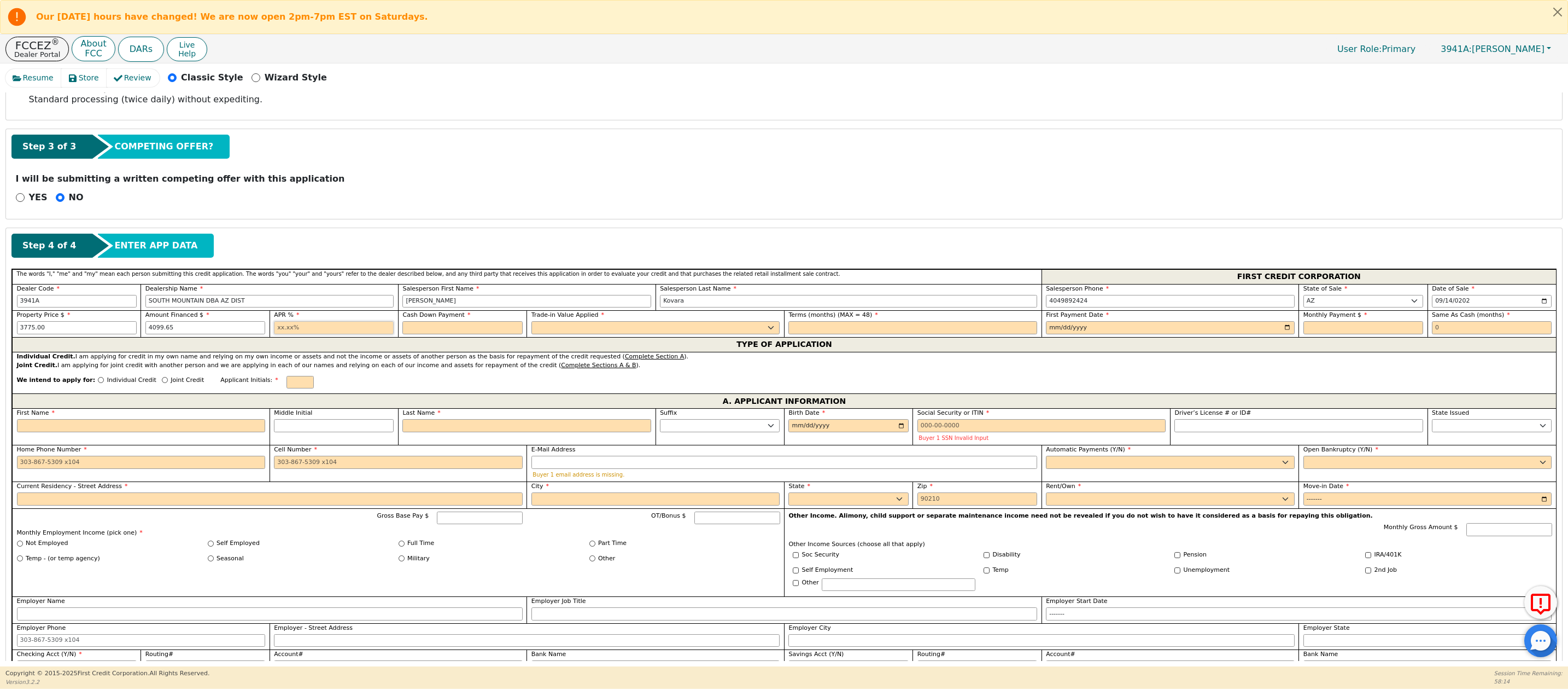
type input "21.98"
click at [424, 334] on input "text" at bounding box center [462, 328] width 120 height 13
type input "0.00"
click at [581, 334] on select "Yes No" at bounding box center [656, 328] width 249 height 13
select select "n"
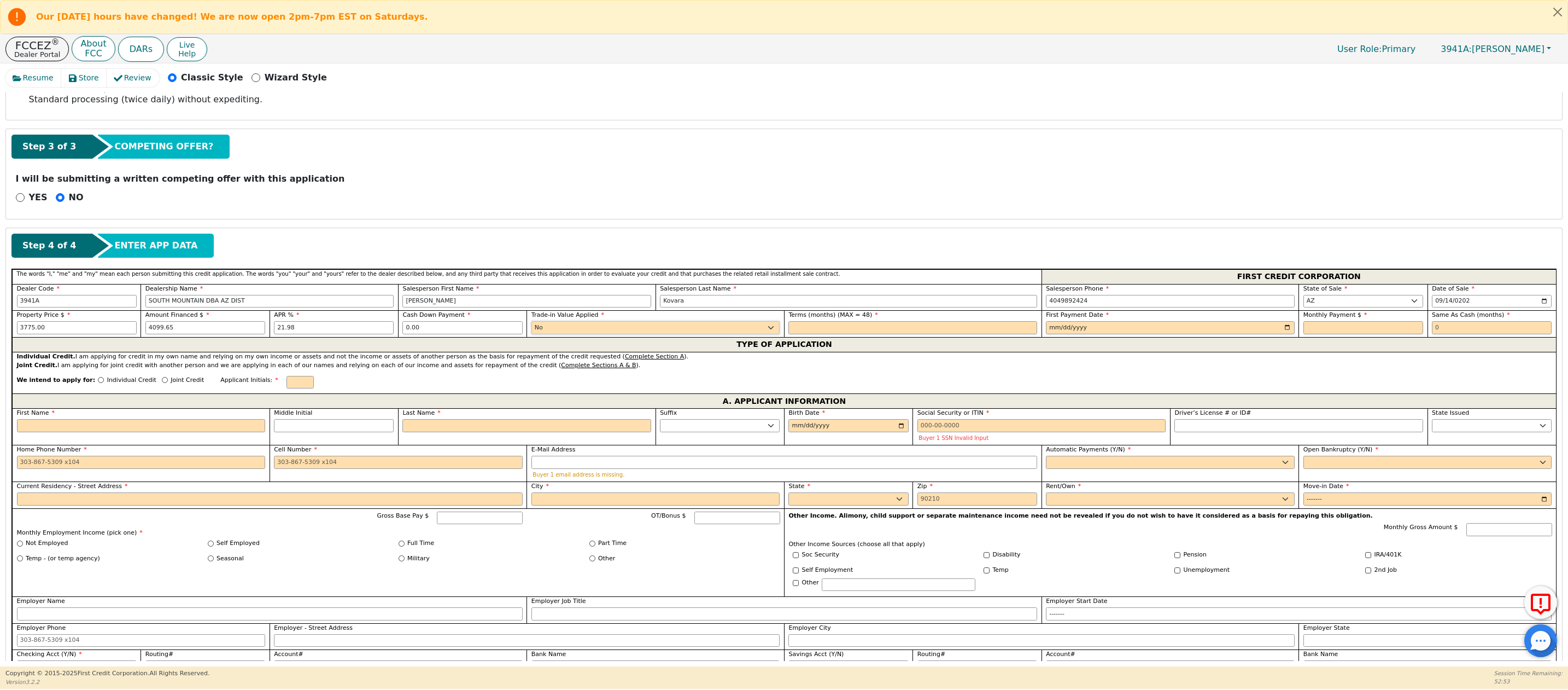
click at [531, 326] on select "Yes No" at bounding box center [656, 328] width 249 height 13
click at [817, 333] on input "text" at bounding box center [912, 328] width 249 height 13
type input "36"
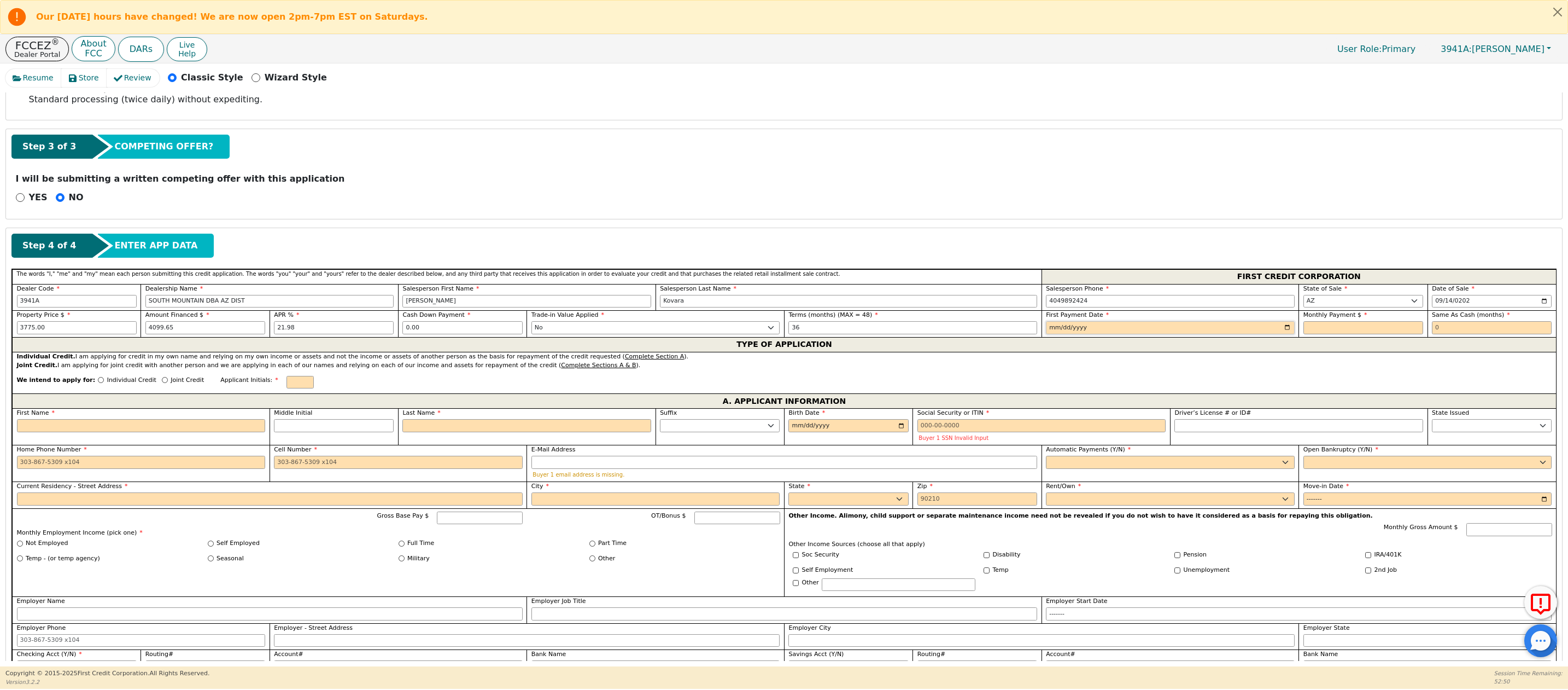
click at [1049, 333] on input "date" at bounding box center [1170, 328] width 249 height 13
click at [1283, 334] on input "date" at bounding box center [1170, 328] width 249 height 13
type input "[DATE]"
click at [1311, 334] on input "text" at bounding box center [1363, 328] width 120 height 13
type input "156.53"
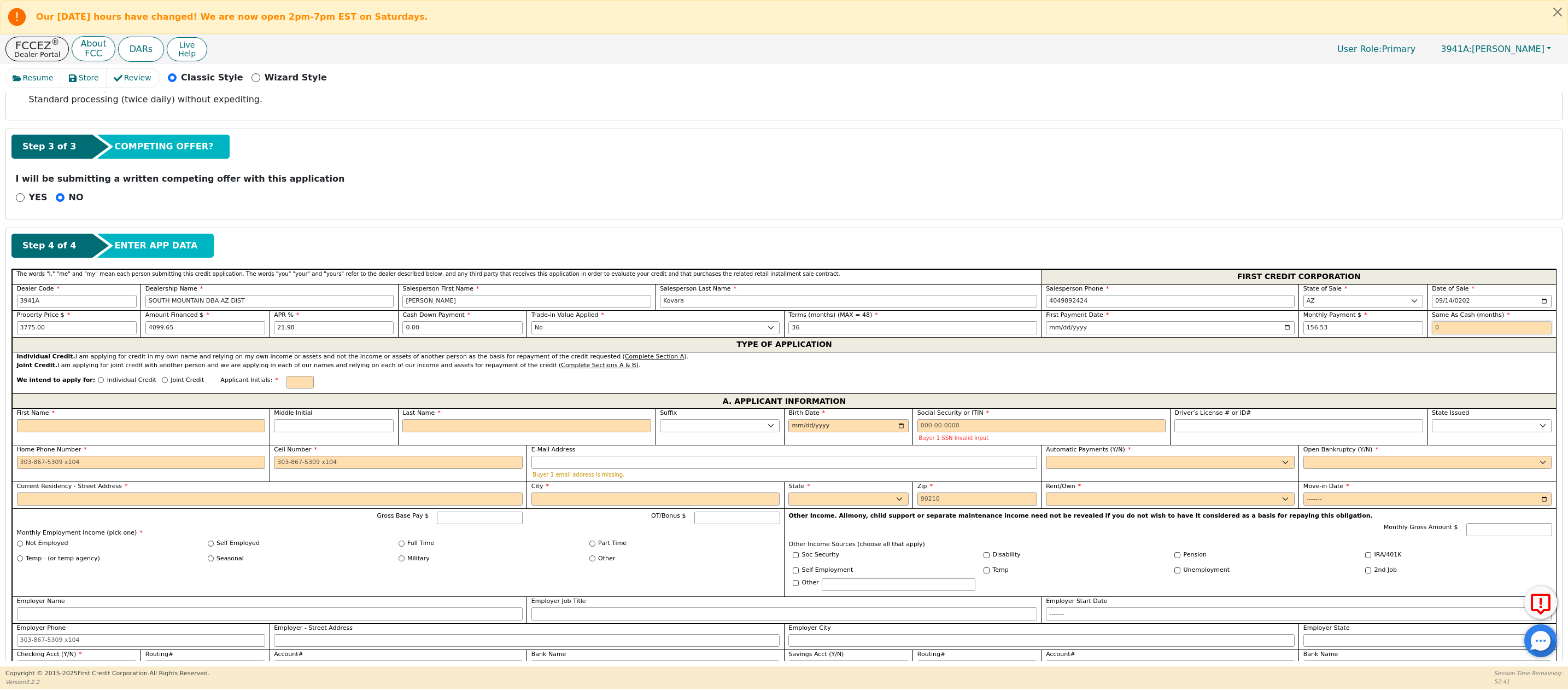
click at [1314, 332] on input "text" at bounding box center [1491, 328] width 120 height 13
type input "0"
click at [162, 383] on input "Joint Credit" at bounding box center [165, 380] width 6 height 6
radio input "true"
click at [295, 384] on input "text" at bounding box center [300, 382] width 27 height 13
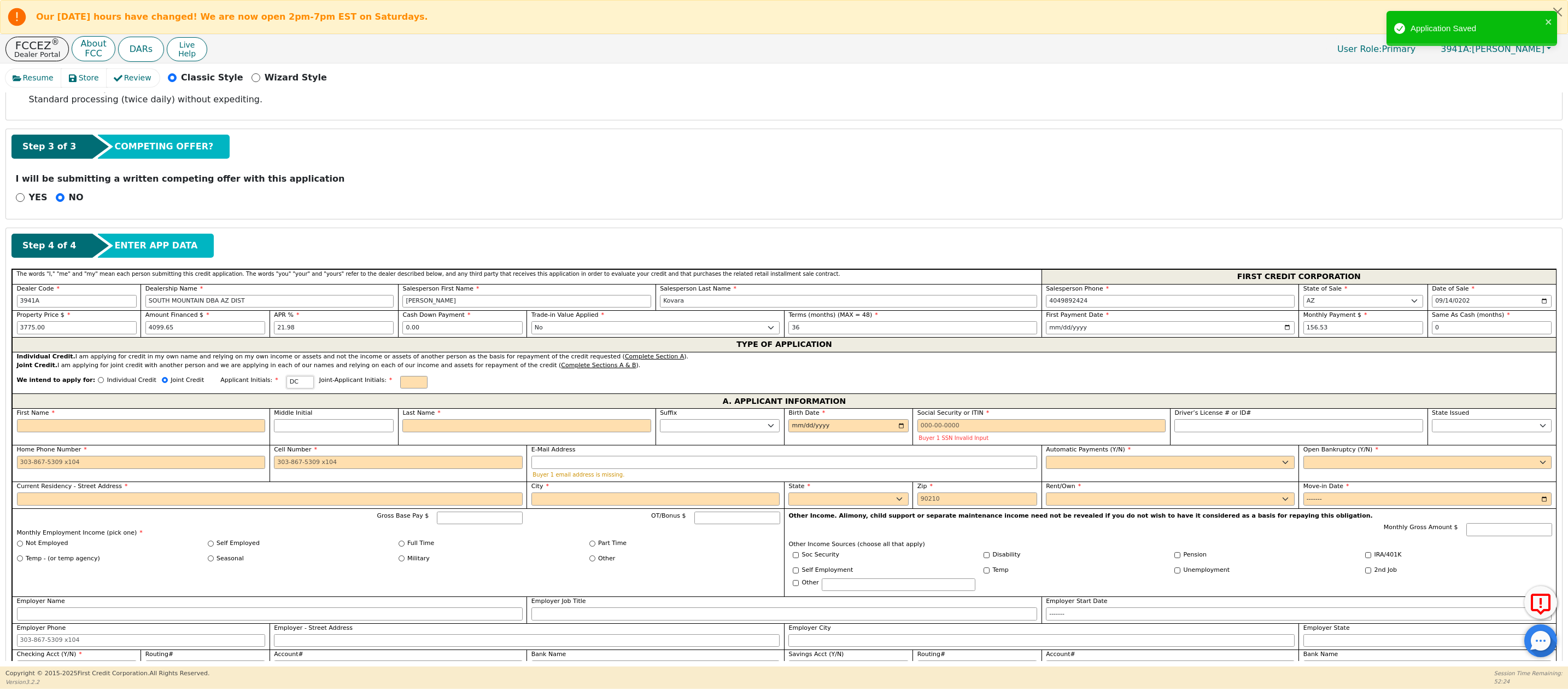
type input "DC"
click at [402, 385] on input "text" at bounding box center [413, 382] width 27 height 13
type input "MC"
click at [88, 432] on input "First Name" at bounding box center [141, 426] width 249 height 13
type input "D"
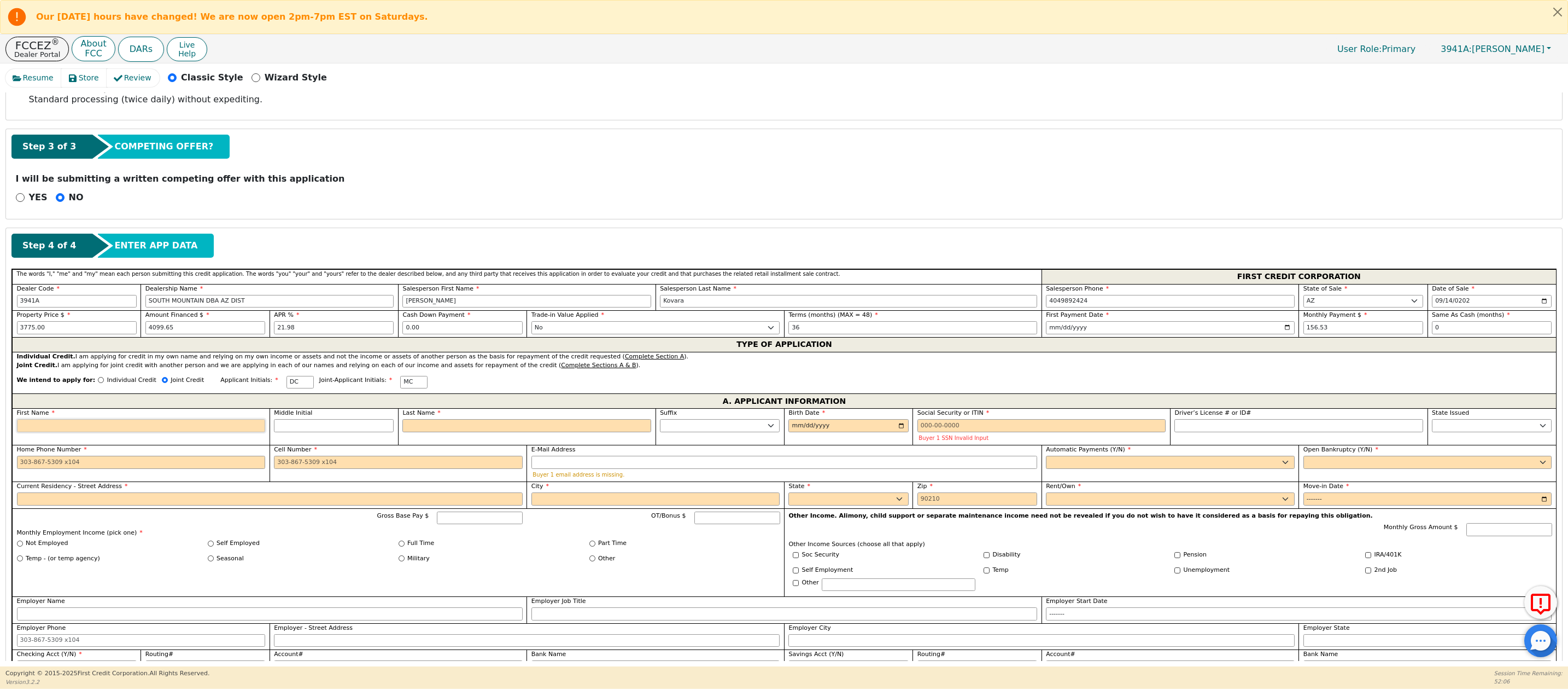
type input "D"
type input "Da"
type input "Dar"
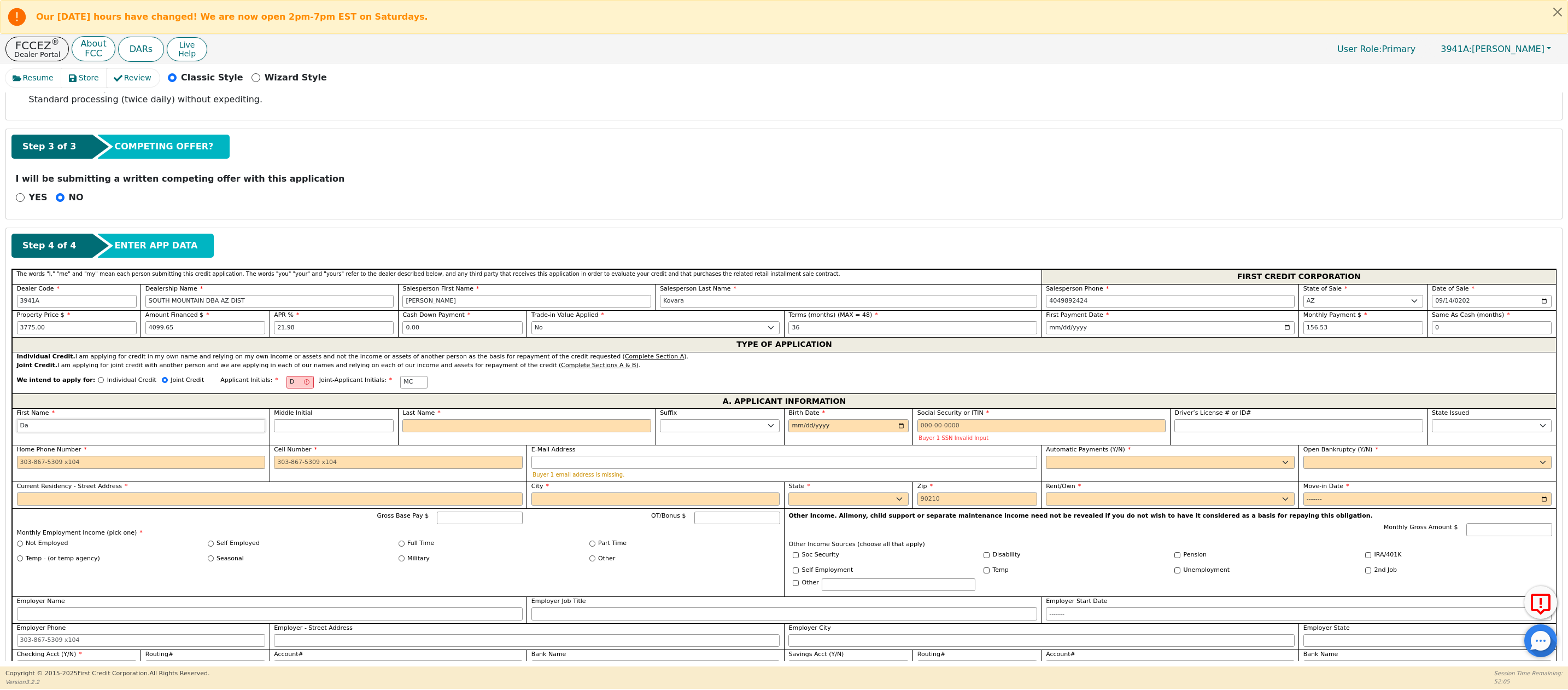
type input "Dar"
type input "[PERSON_NAME]"
type input "Darli"
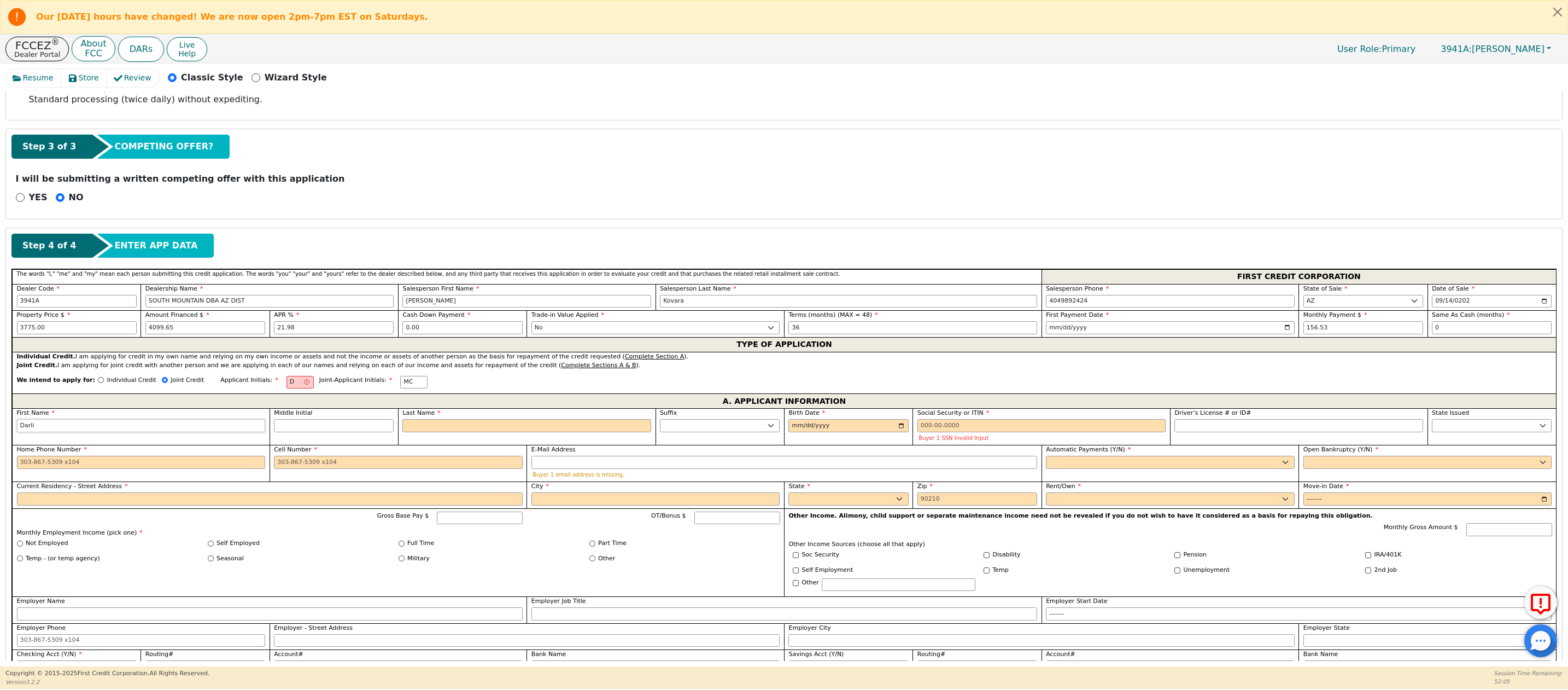
type input "Darlin"
type input "Darling"
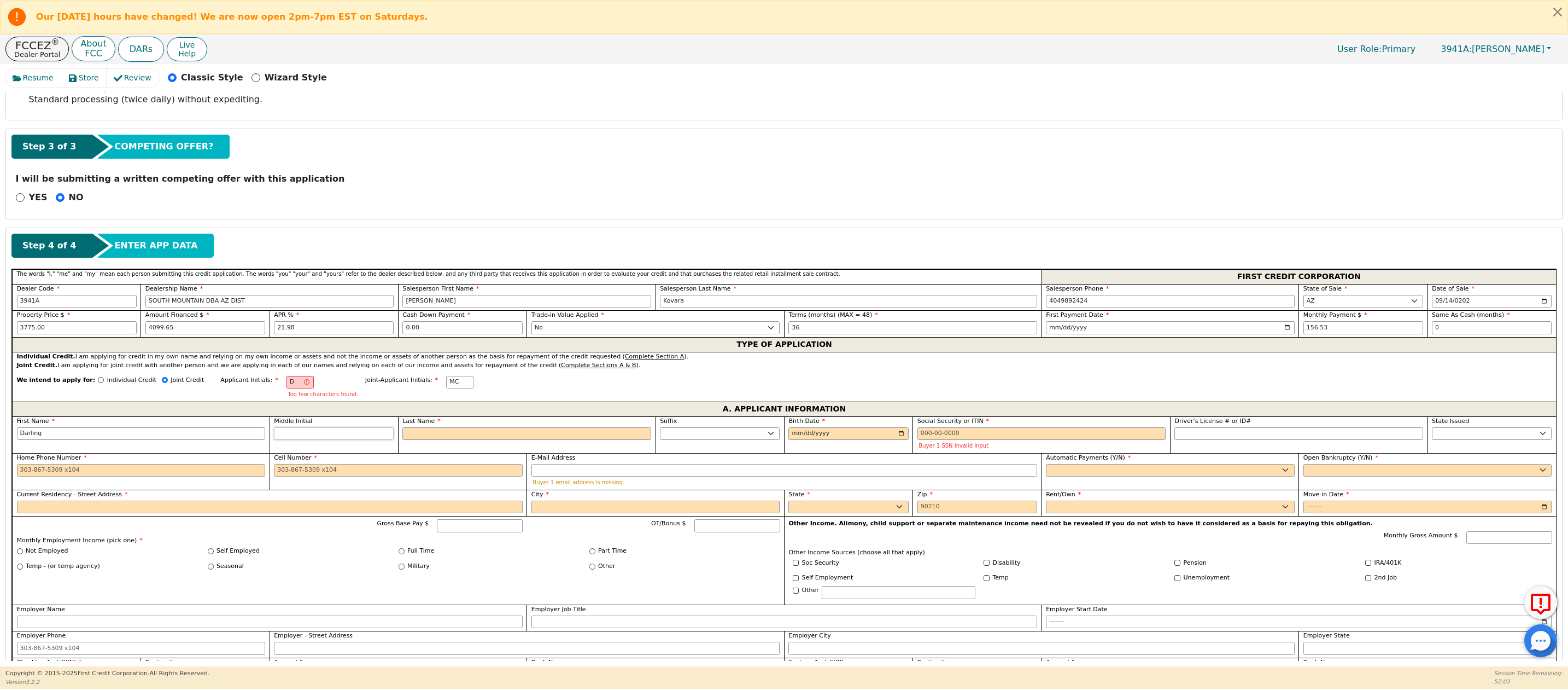
type input "Darling"
type input "DC"
type input "C"
type input "Darling C"
type input "Ch"
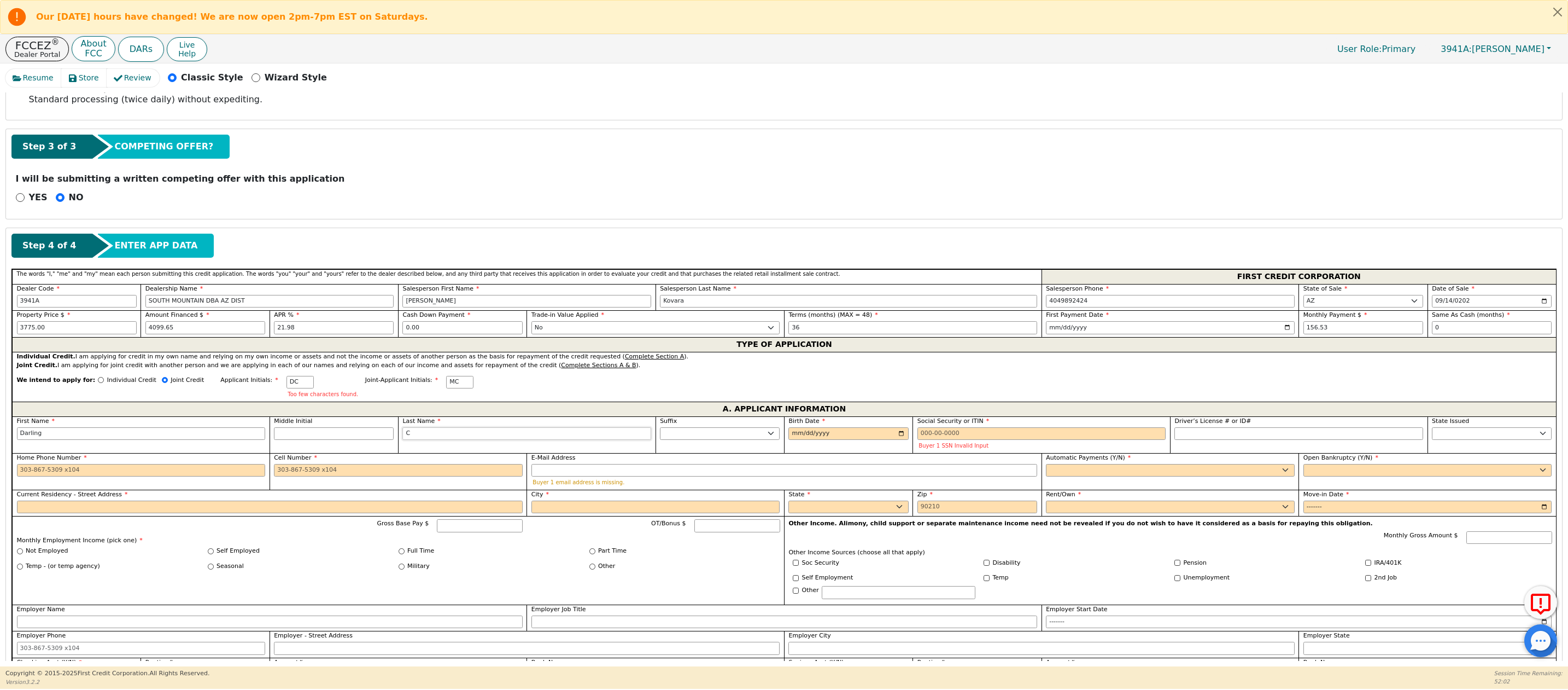
type input "Darling Ch"
type input "Cha"
type input "Darling Cha"
type input "Cham"
type input "Darling Cham"
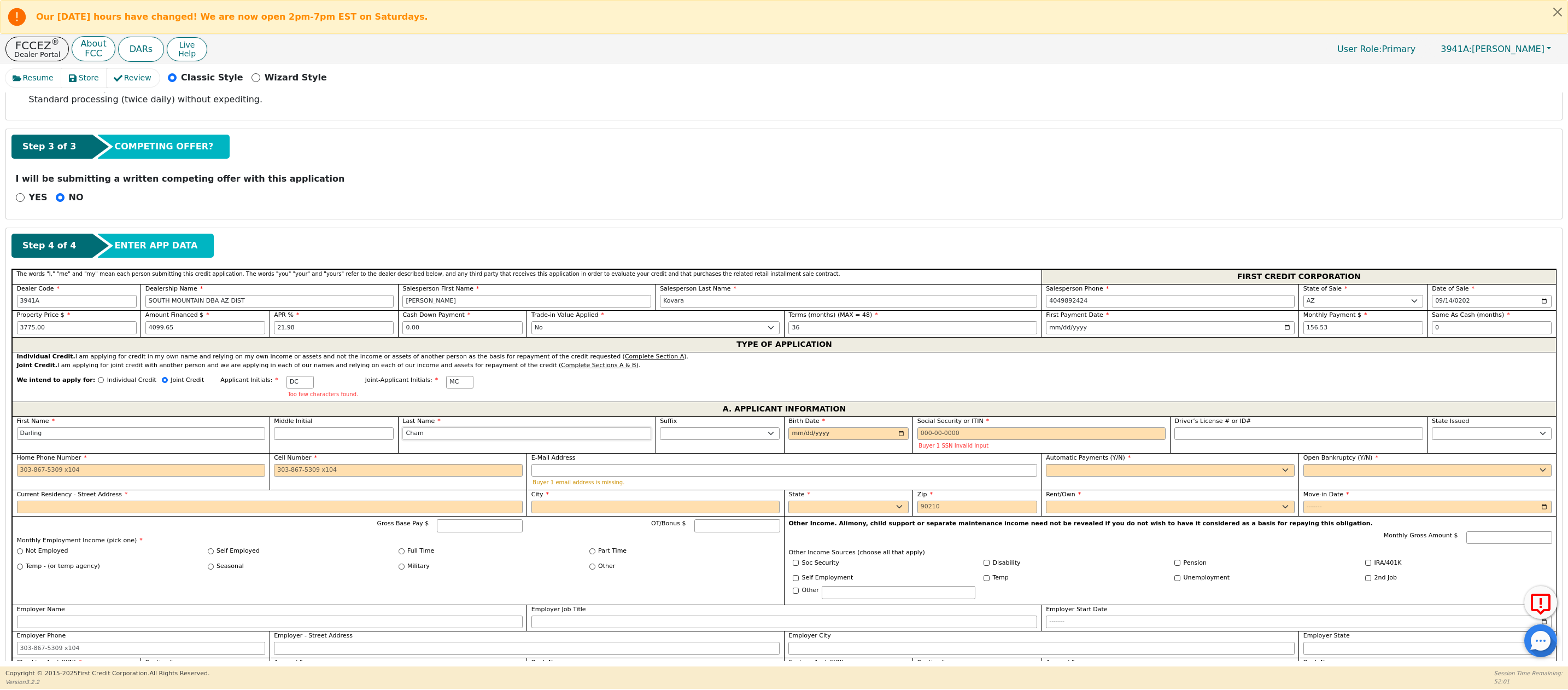
type input "Chamg"
type input "Darling Chamg"
type input "Chamgb"
type input "Darling Chamgb"
type input "Chamg"
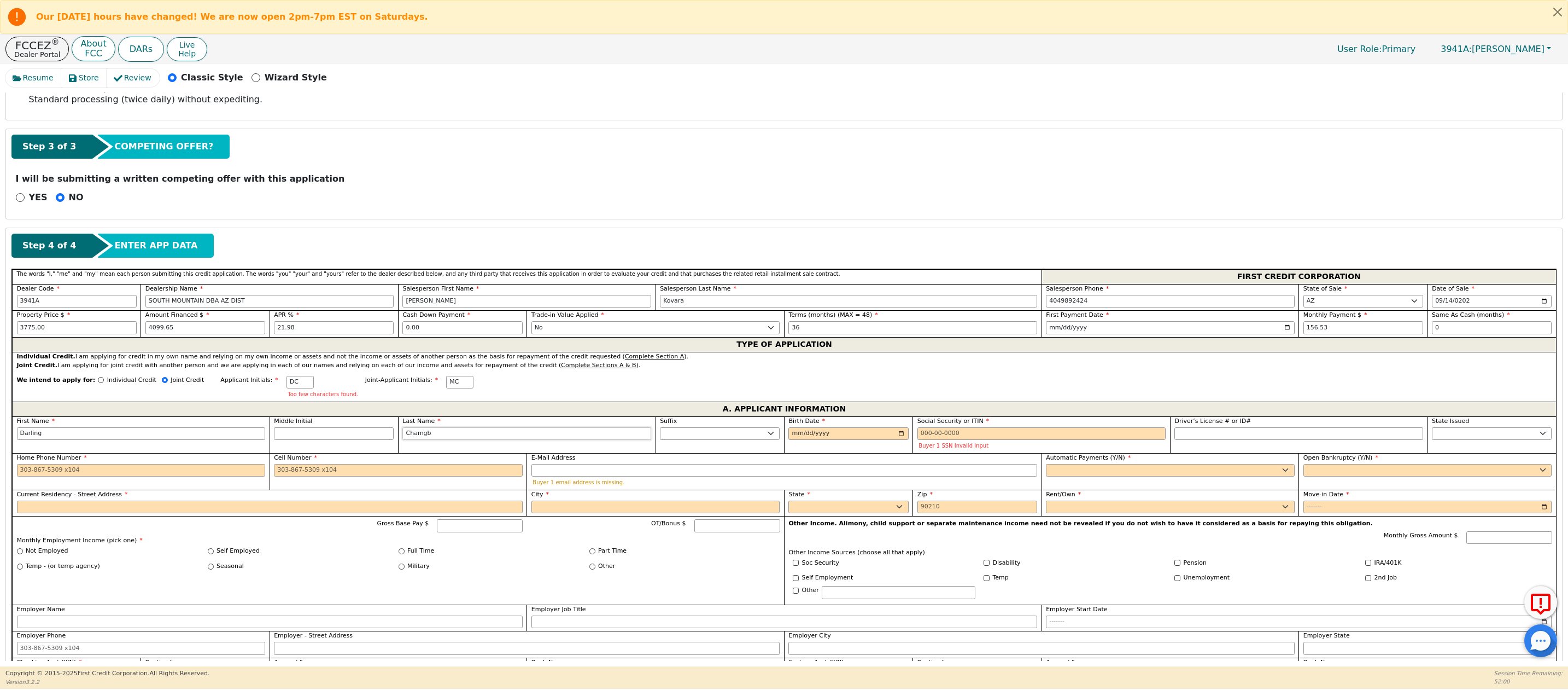
type input "Darling Chamg"
type input "Cham"
type input "Darling Cham"
type input "Chamb"
type input "Darling Chamb"
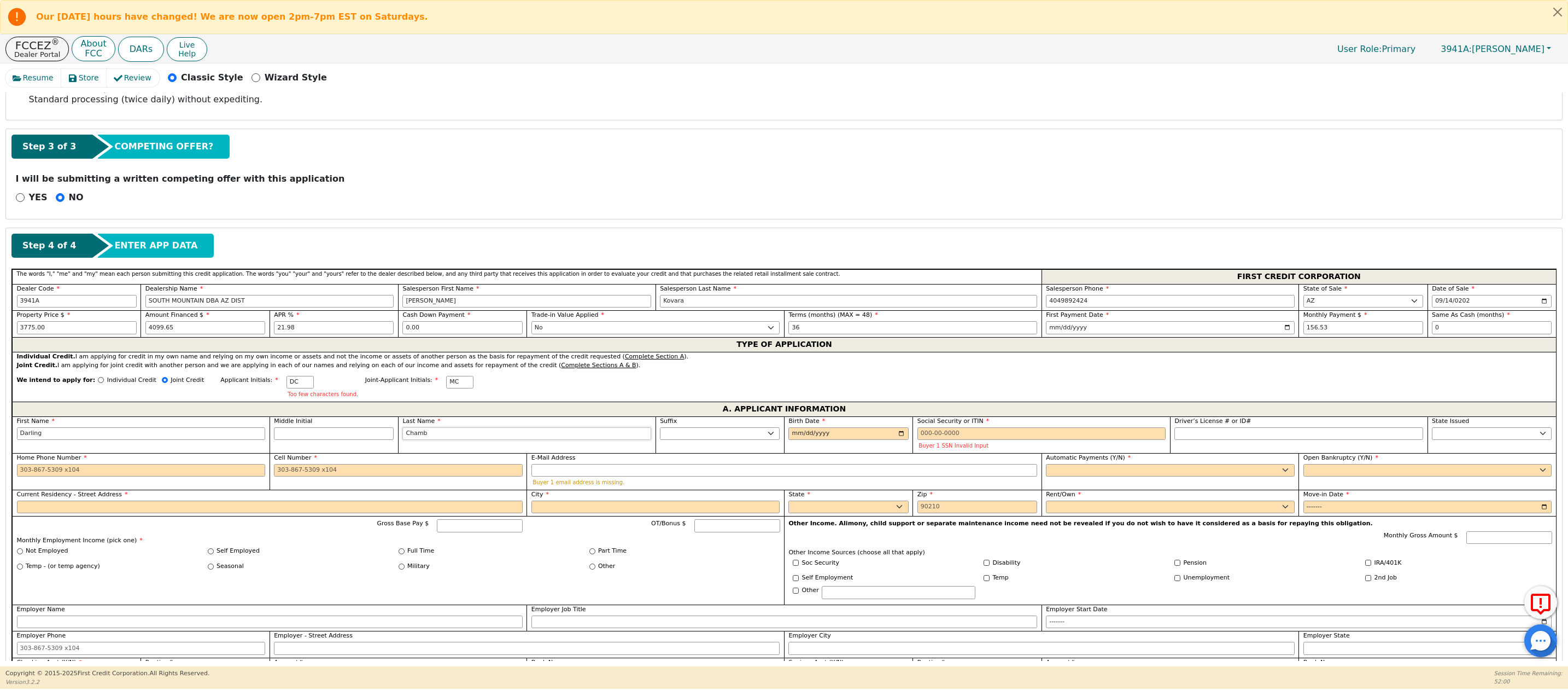
type input "Chambe"
type input "Darling Chambe"
type input "Chamber"
type input "Darling Chamber"
type input "[PERSON_NAME]"
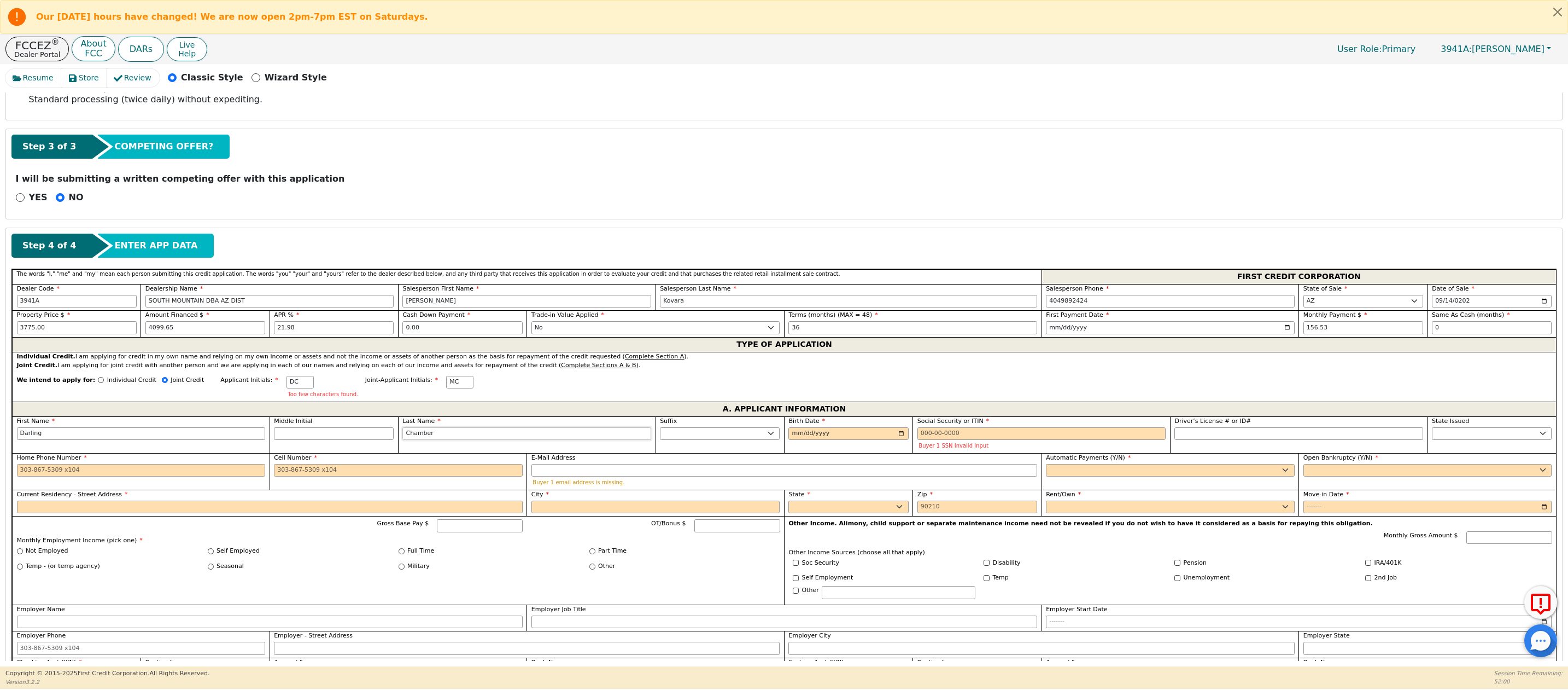
type input "Darling [PERSON_NAME]"
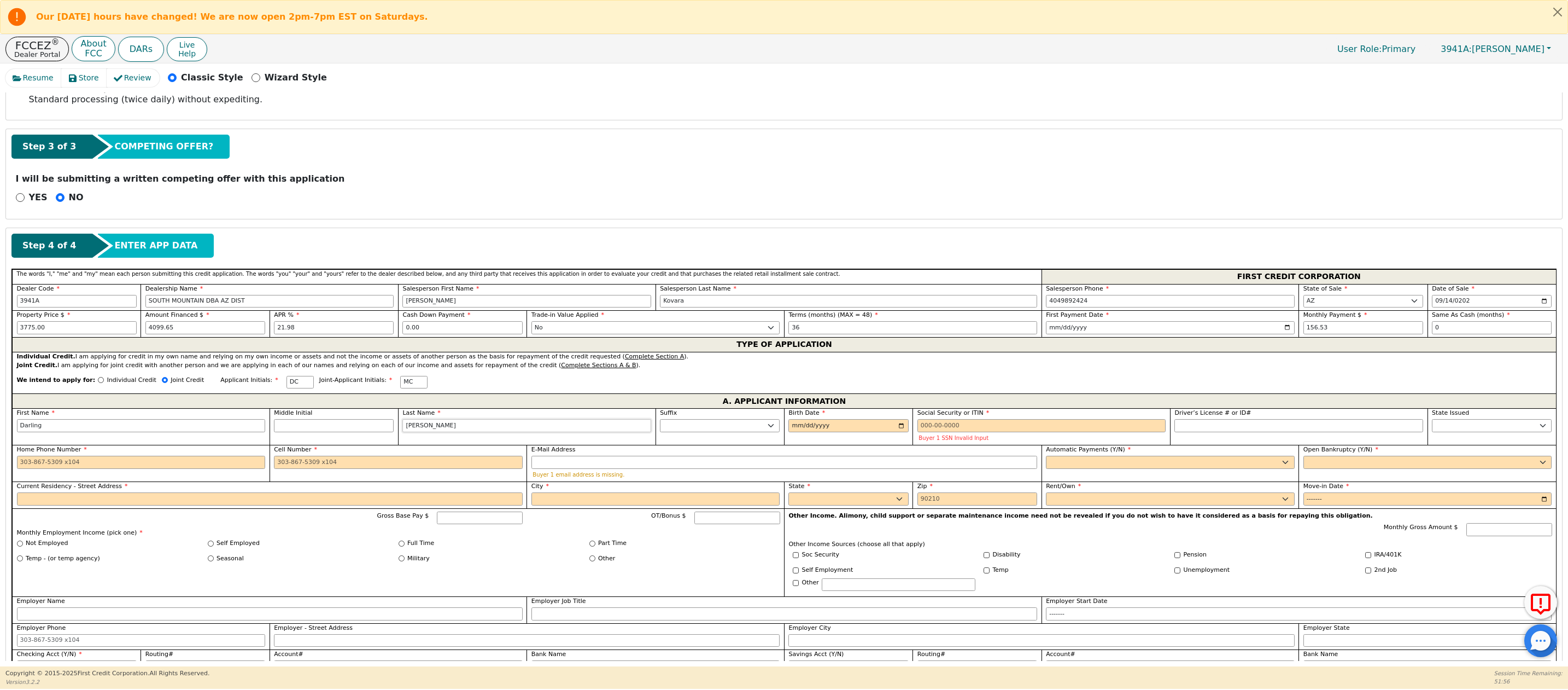
type input "[PERSON_NAME]"
click at [791, 429] on input "Birth Date" at bounding box center [848, 426] width 120 height 13
type input "0020-10-29"
type input "[DATE]"
click at [921, 430] on input "Social Security or ITIN" at bounding box center [1041, 426] width 249 height 13
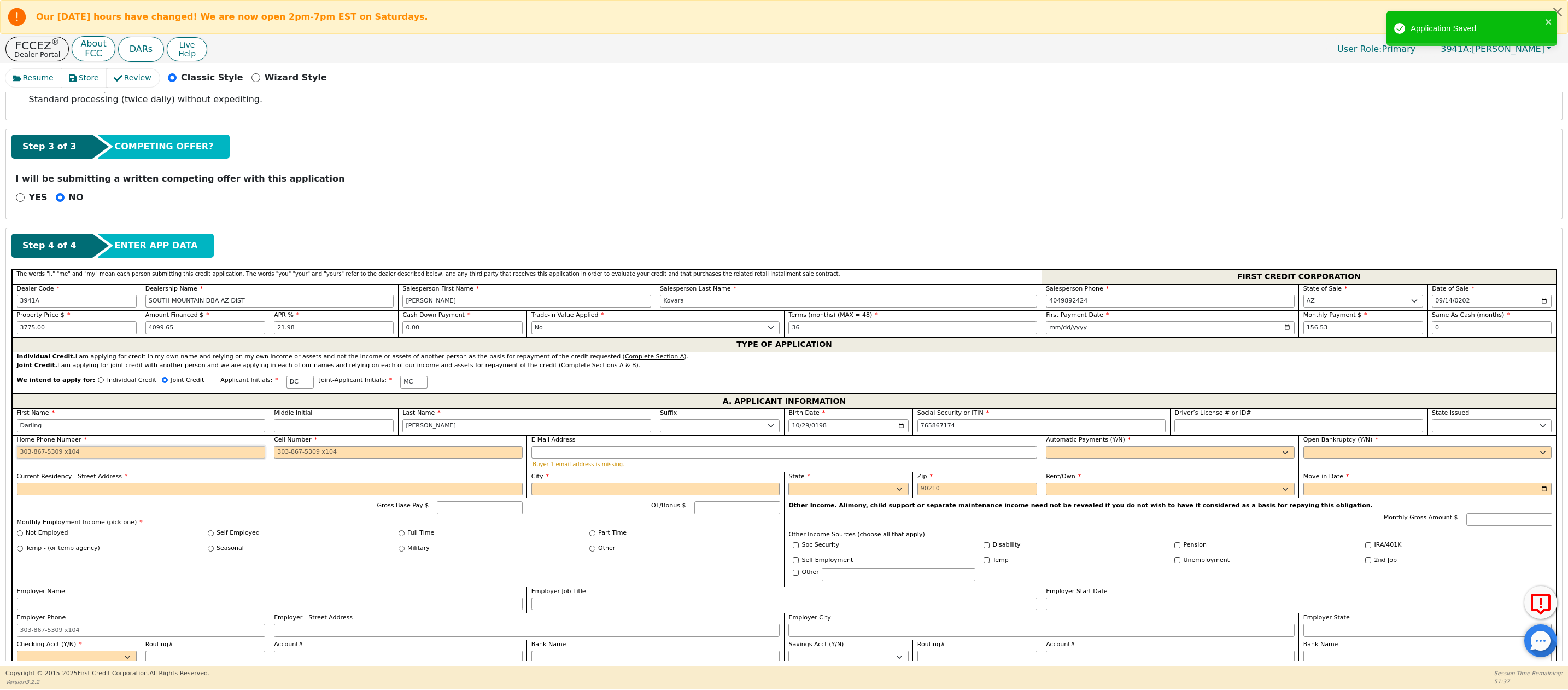
type input "***-**-7174"
click at [109, 459] on input "Home Phone Number" at bounding box center [141, 452] width 249 height 13
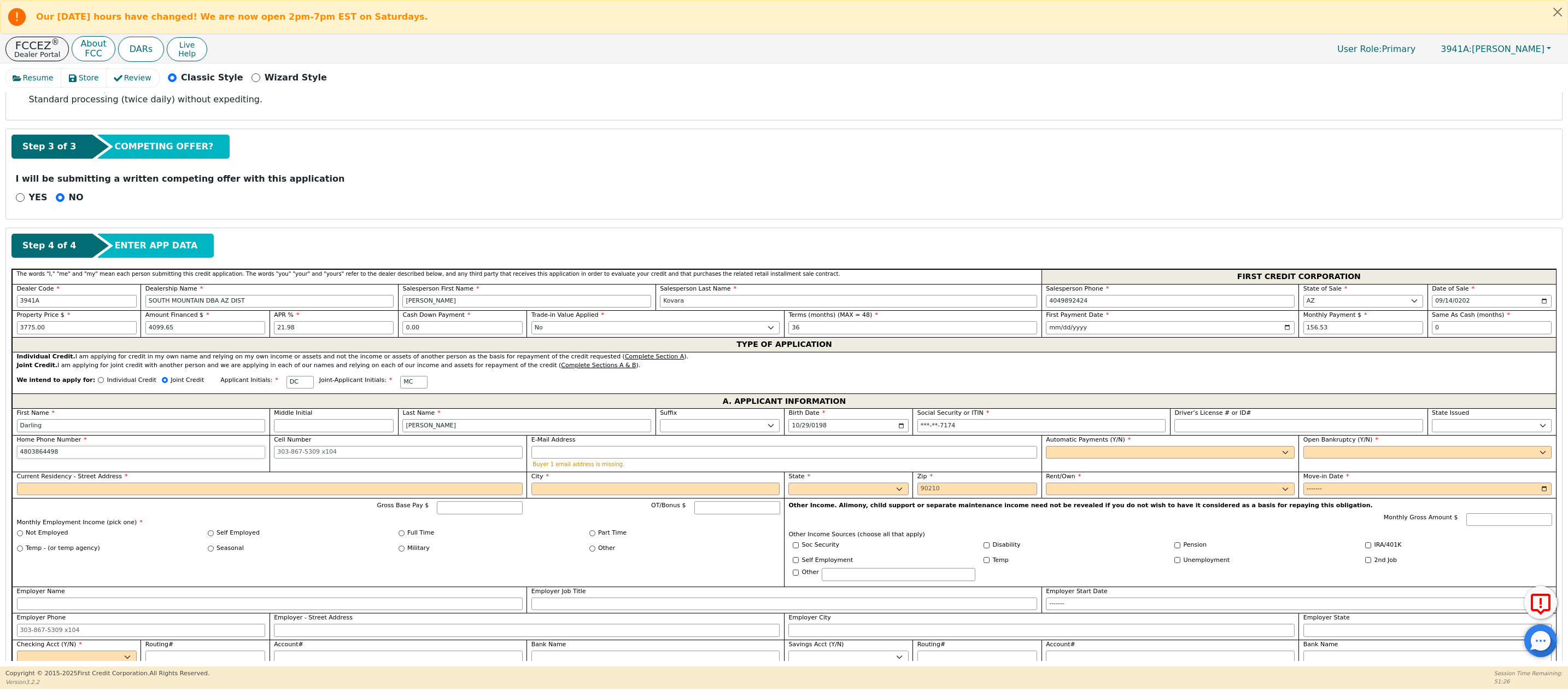
drag, startPoint x: 116, startPoint y: 462, endPoint x: -7, endPoint y: 459, distance: 123.0
click at [0, 459] on html "Our [DATE] hours have changed! We are now open 2pm-7pm EST on Saturdays. FCCEZ …" at bounding box center [784, 344] width 1568 height 689
type input "[PHONE_NUMBER]"
click at [317, 458] on input "Cell Number" at bounding box center [398, 452] width 249 height 13
paste input "4803864498"
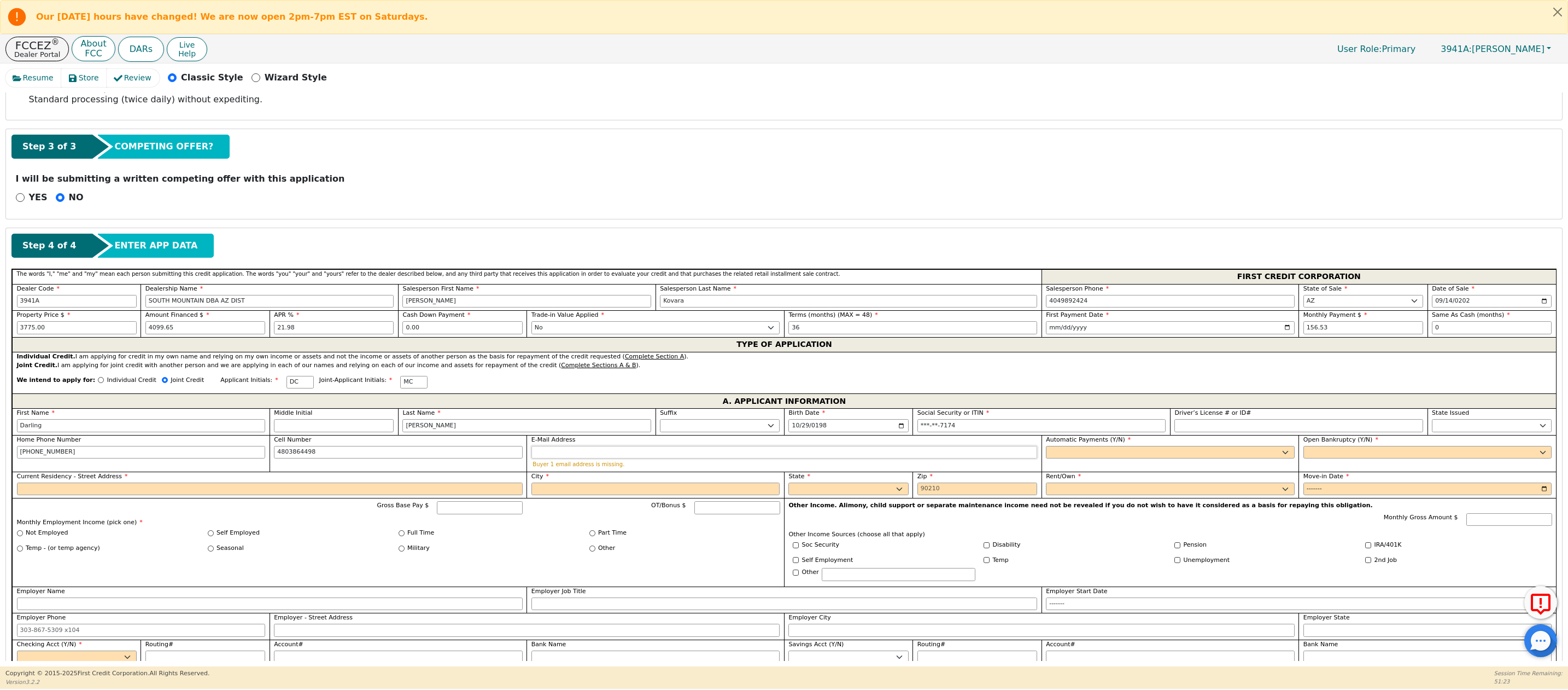
type input "[PHONE_NUMBER]"
click at [583, 459] on input "E-Mail Address" at bounding box center [784, 452] width 506 height 13
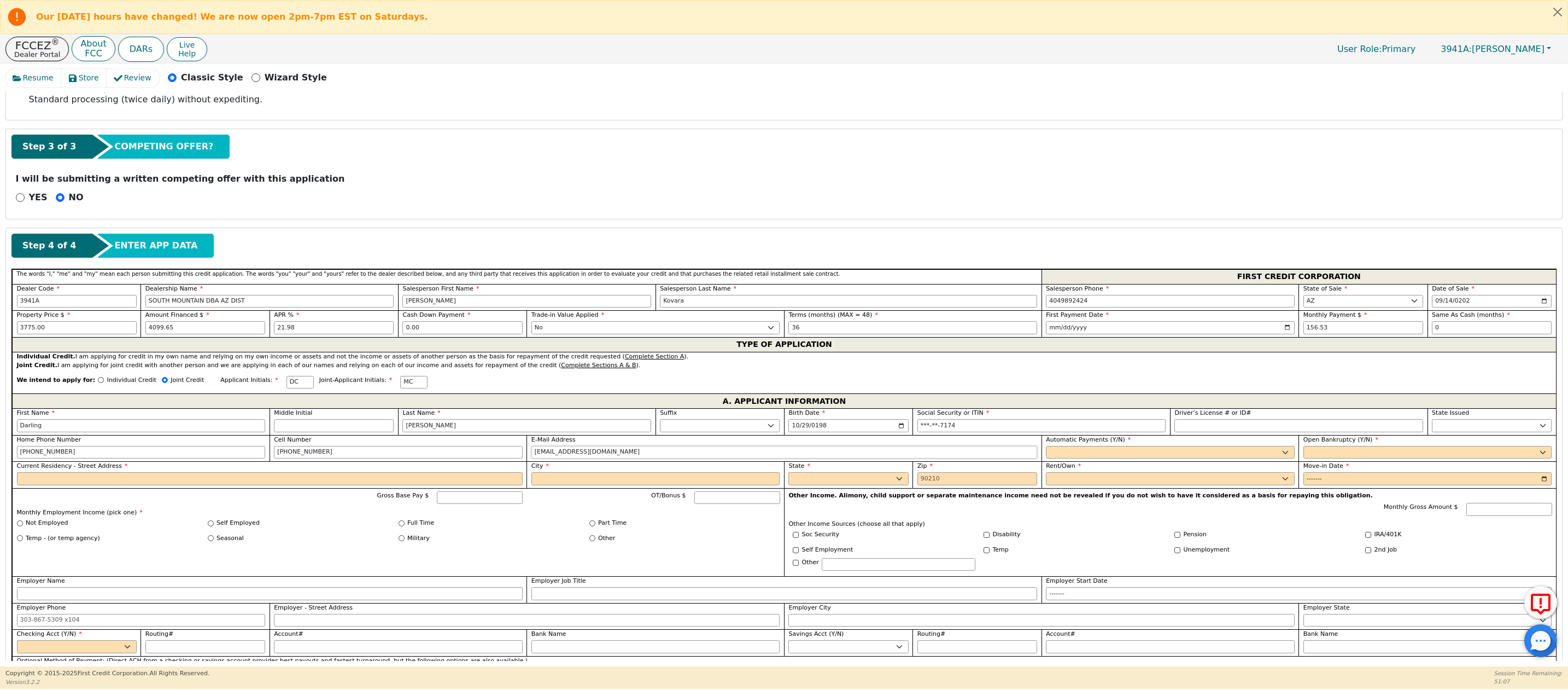
type input "[EMAIL_ADDRESS][DOMAIN_NAME]"
click at [1070, 459] on select "Yes No" at bounding box center [1170, 452] width 249 height 13
select select "y"
click at [1046, 453] on select "Yes No" at bounding box center [1170, 452] width 249 height 13
type input "Darling [PERSON_NAME]"
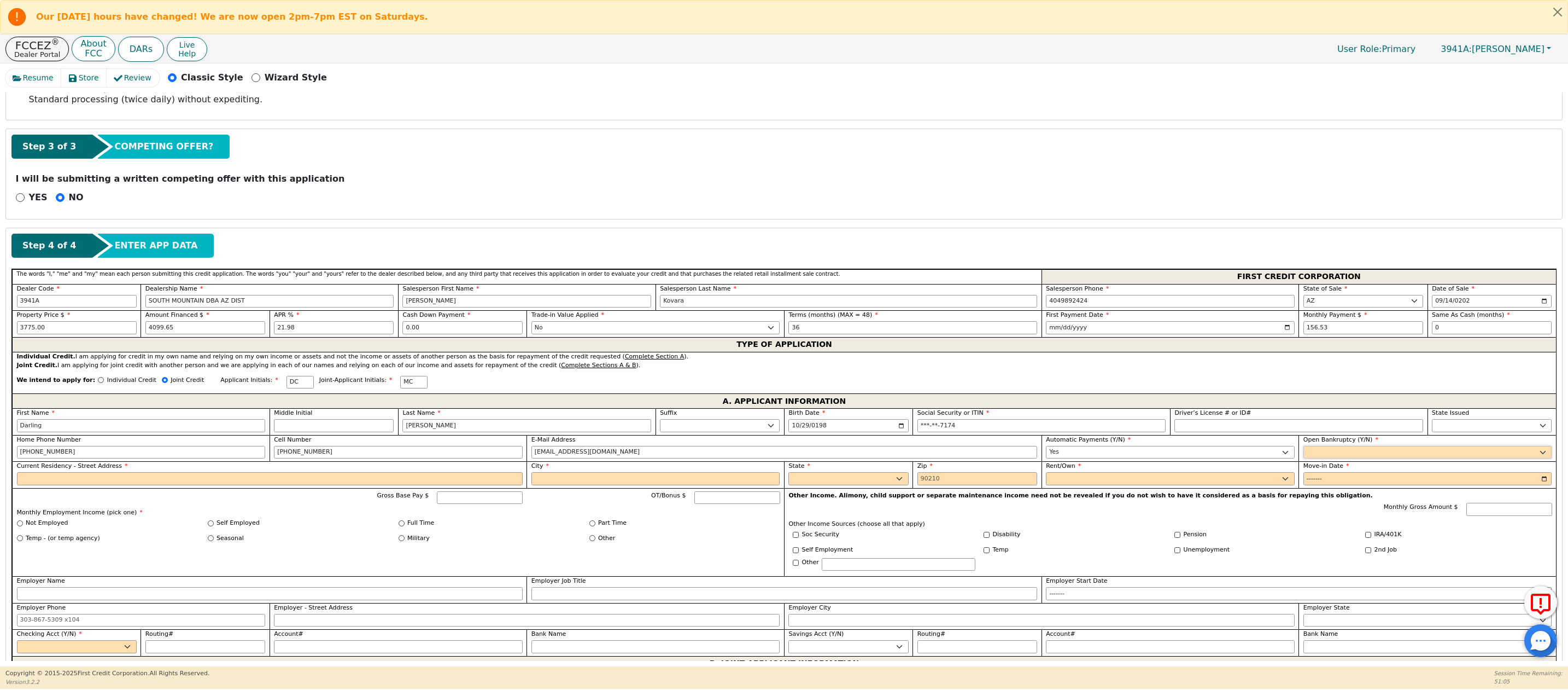
click at [1314, 455] on select "Yes No" at bounding box center [1427, 452] width 249 height 13
select select "n"
click at [1303, 453] on select "Yes No" at bounding box center [1427, 452] width 249 height 13
click at [46, 485] on input "Current Residency - Street Address" at bounding box center [270, 479] width 506 height 13
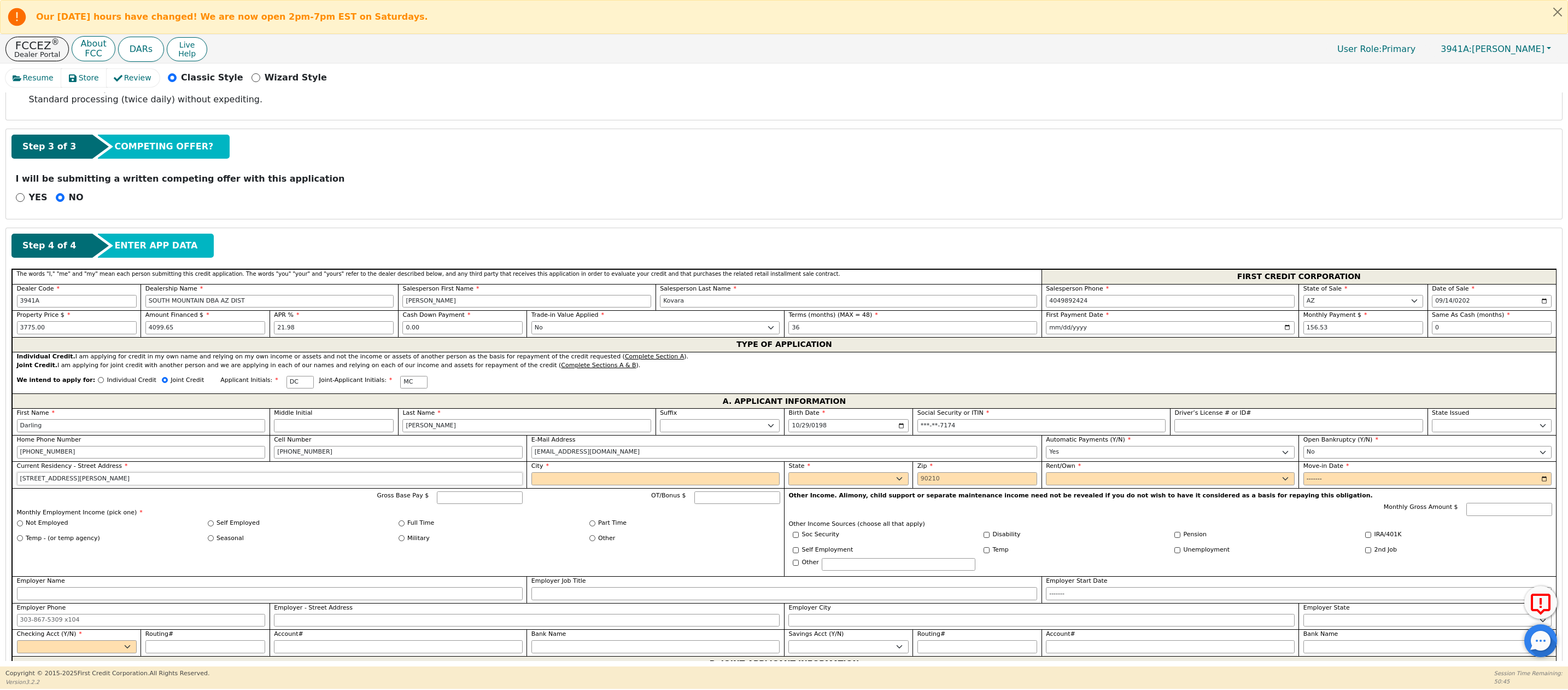
type input "[STREET_ADDRESS][PERSON_NAME]"
click at [545, 485] on input "City" at bounding box center [656, 479] width 249 height 13
type input "[PERSON_NAME]"
click at [817, 485] on select "AK AL AR AZ CA CO CT DC DE FL [GEOGRAPHIC_DATA] HI IA ID IL IN KS [GEOGRAPHIC_D…" at bounding box center [848, 479] width 120 height 13
select select "AZ"
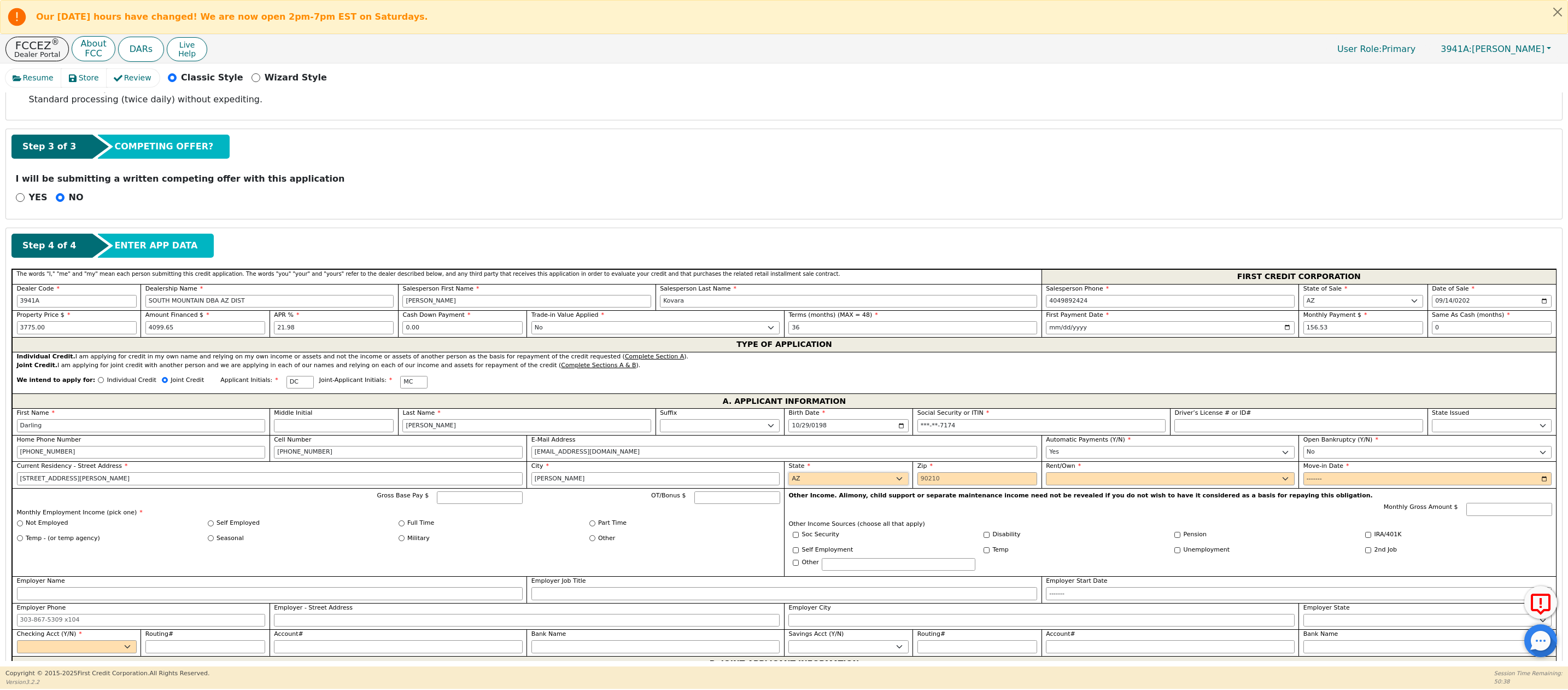
click at [788, 481] on select "AK AL AR AZ CA CO CT DC DE FL [GEOGRAPHIC_DATA] HI IA ID IL IN KS [GEOGRAPHIC_D…" at bounding box center [848, 479] width 120 height 13
click at [922, 485] on input "Zip" at bounding box center [977, 479] width 120 height 13
type input "85225"
click at [1065, 485] on select "Rent Own" at bounding box center [1170, 479] width 249 height 13
select select "Rent"
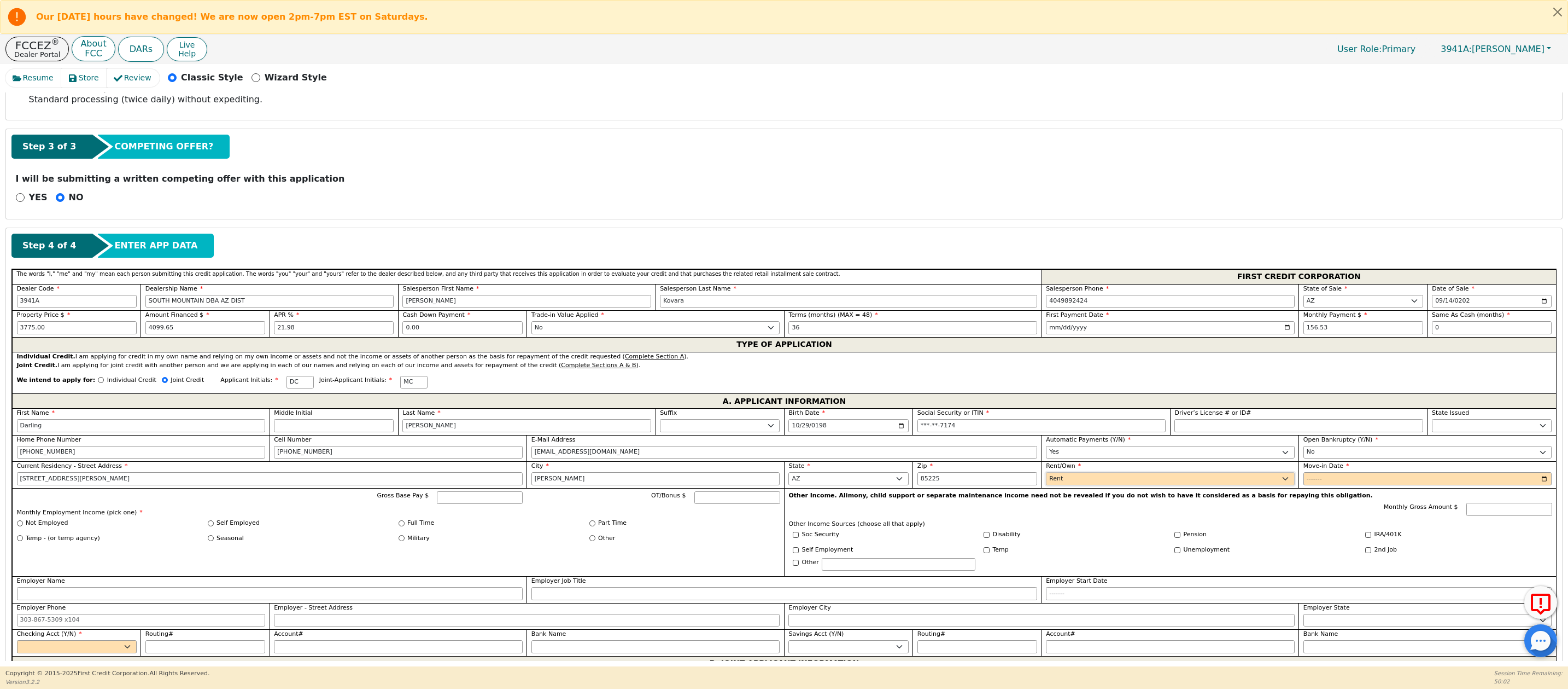
click at [1046, 481] on select "Rent Own" at bounding box center [1170, 479] width 249 height 13
click at [1314, 485] on input "Move-in Date" at bounding box center [1427, 479] width 249 height 13
type input "2024-09"
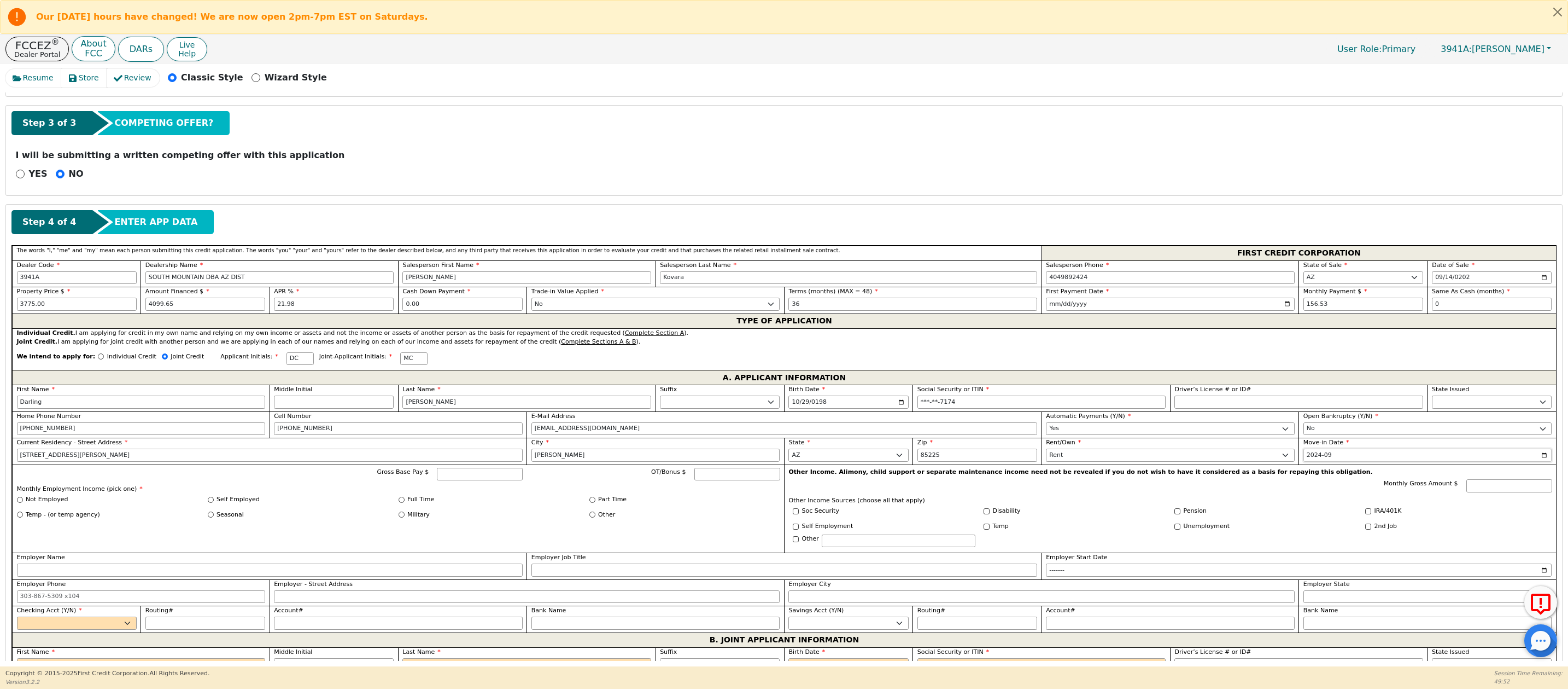
scroll to position [545, 0]
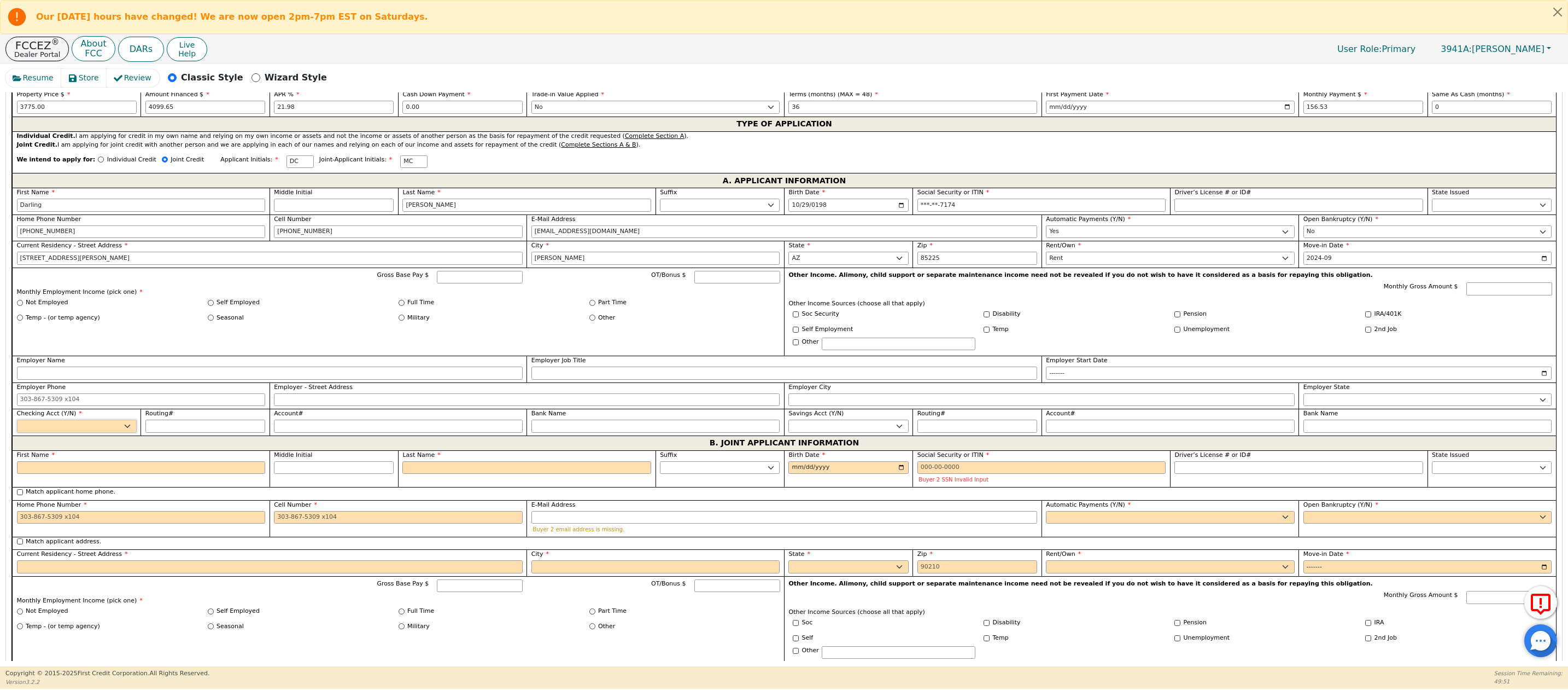
click at [41, 432] on select "Yes No" at bounding box center [77, 426] width 120 height 13
select select "y"
click at [17, 431] on select "Yes No" at bounding box center [77, 426] width 120 height 13
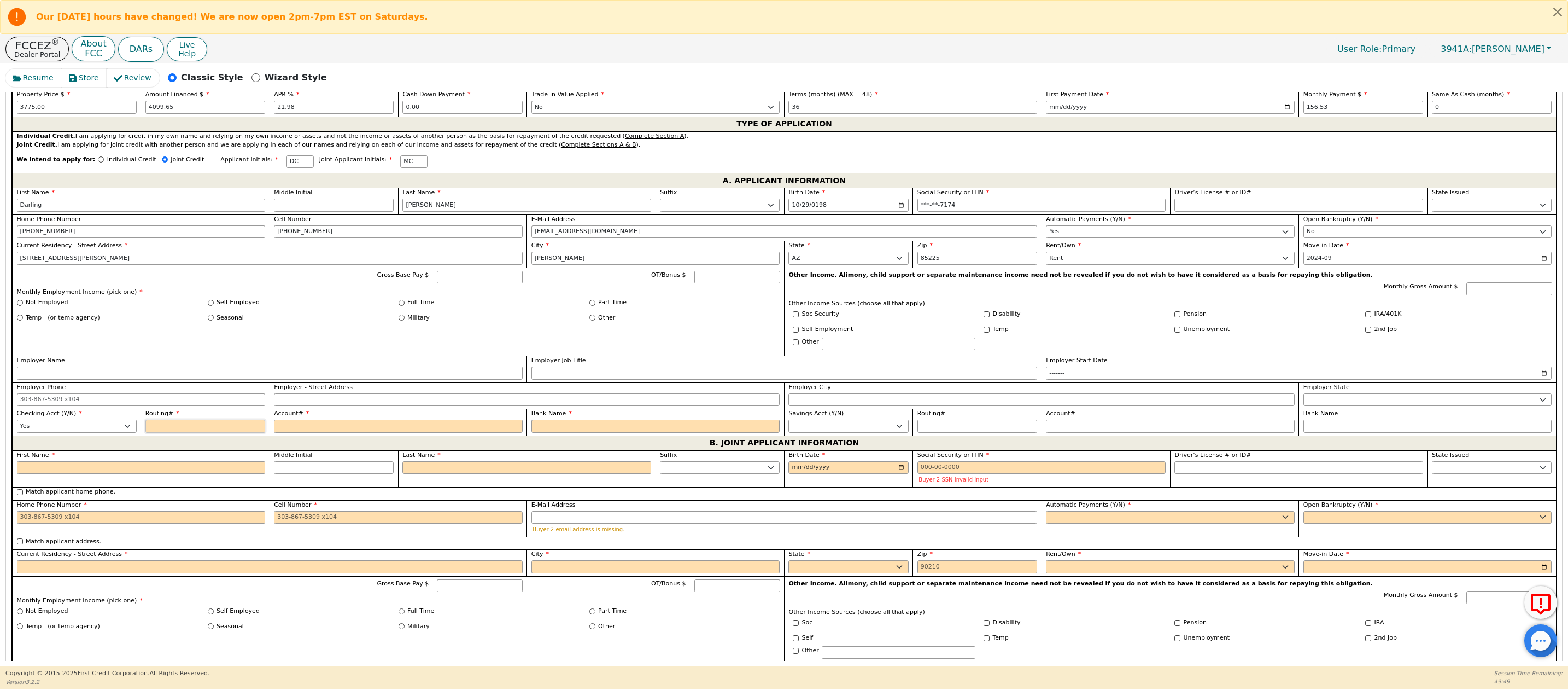
click at [172, 432] on input "Routing#" at bounding box center [205, 426] width 120 height 13
click at [65, 474] on input "First Name" at bounding box center [141, 468] width 249 height 13
type input "M"
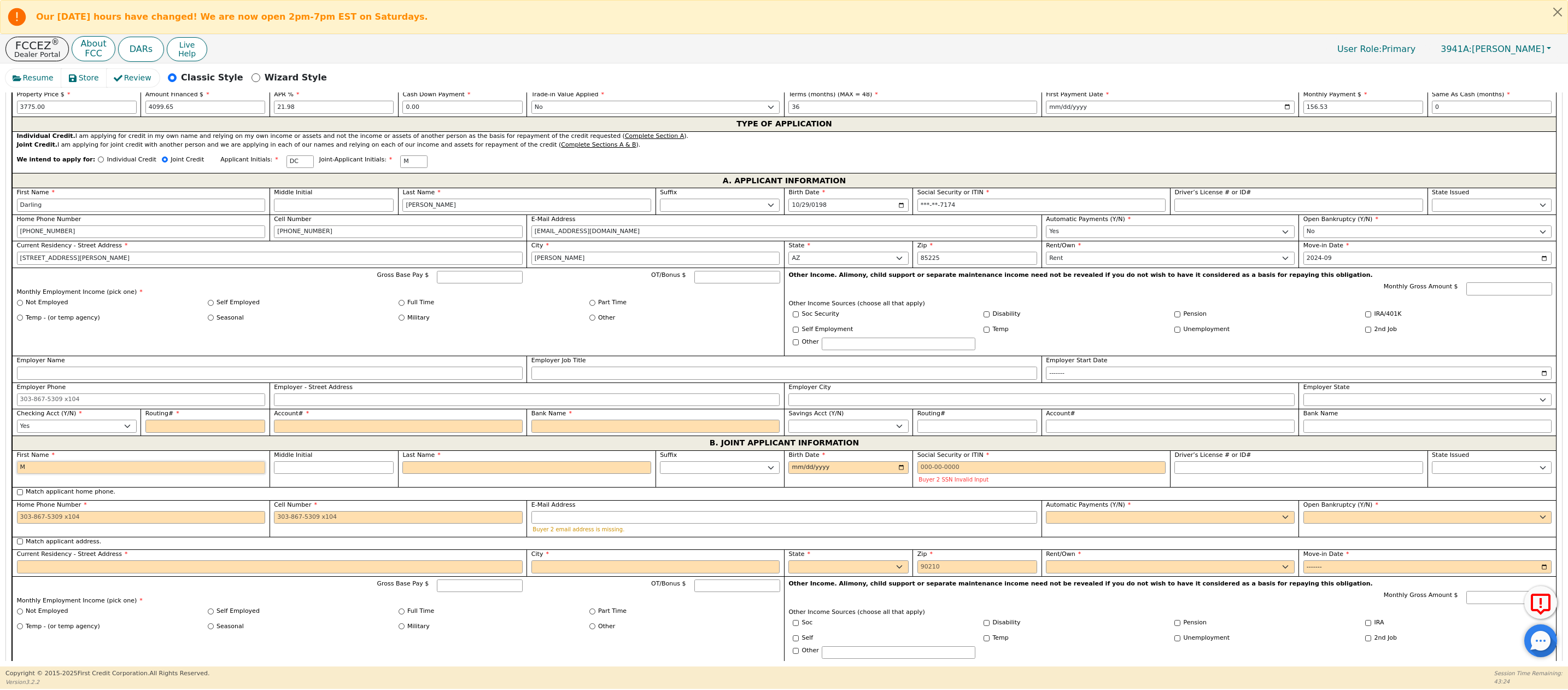
type input "Ma"
type input "Mau"
type input "Maur"
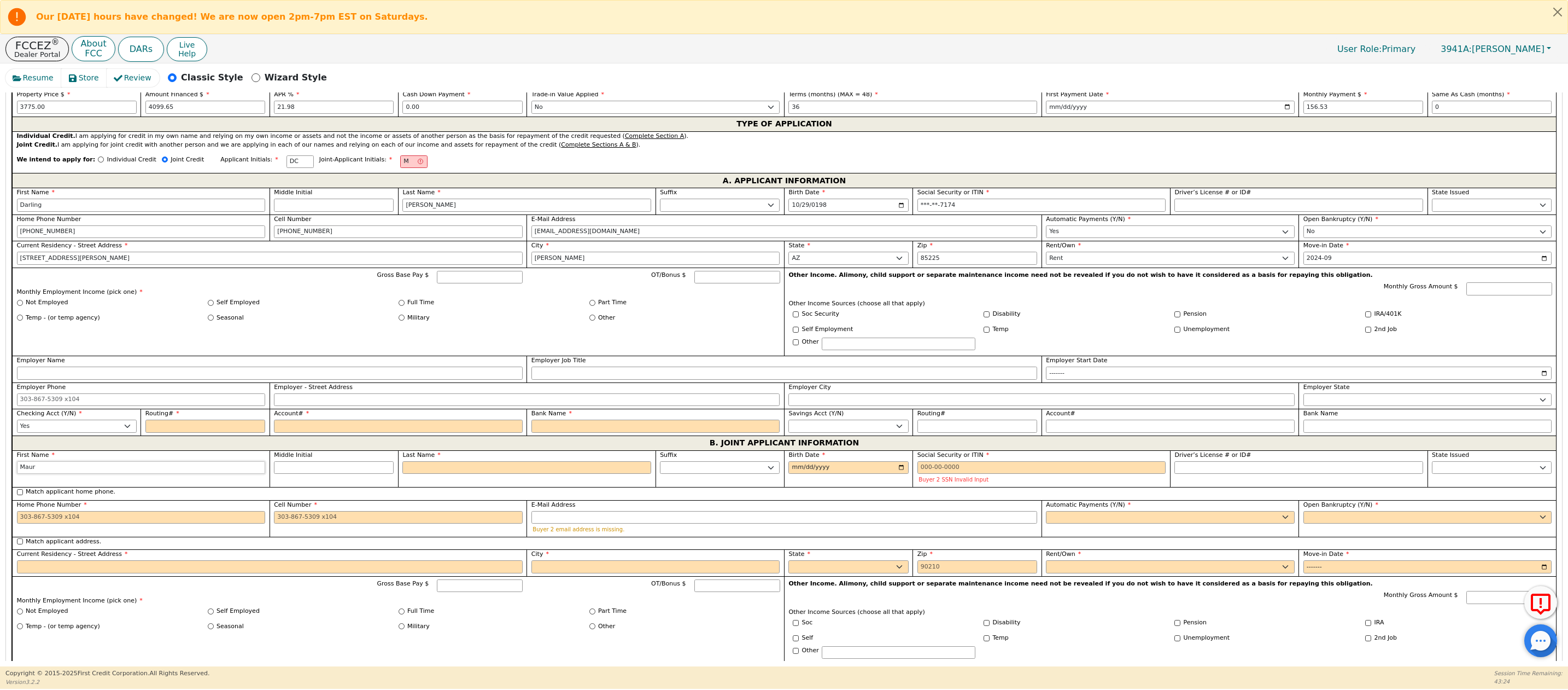
type input "Maur"
type input "Mauri"
type input "Mauric"
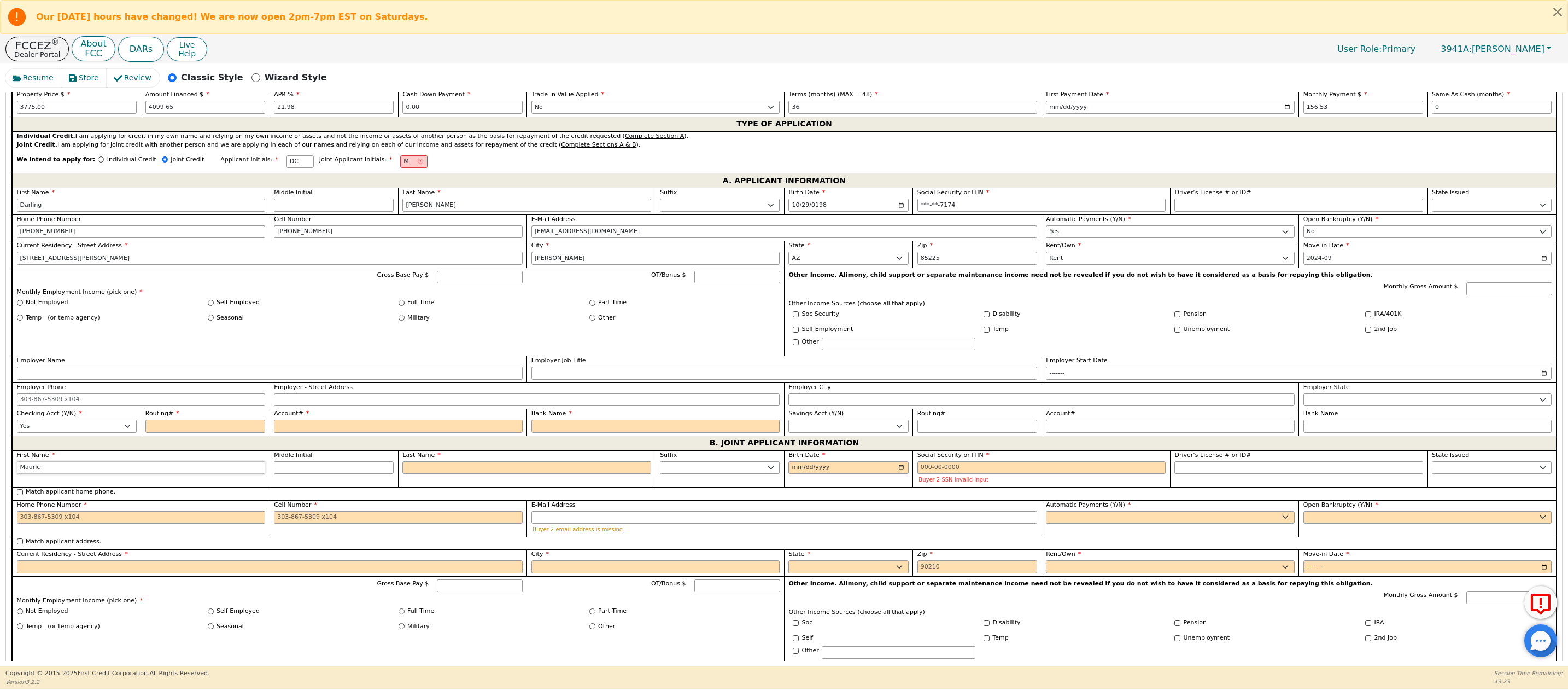
type input "[PERSON_NAME]"
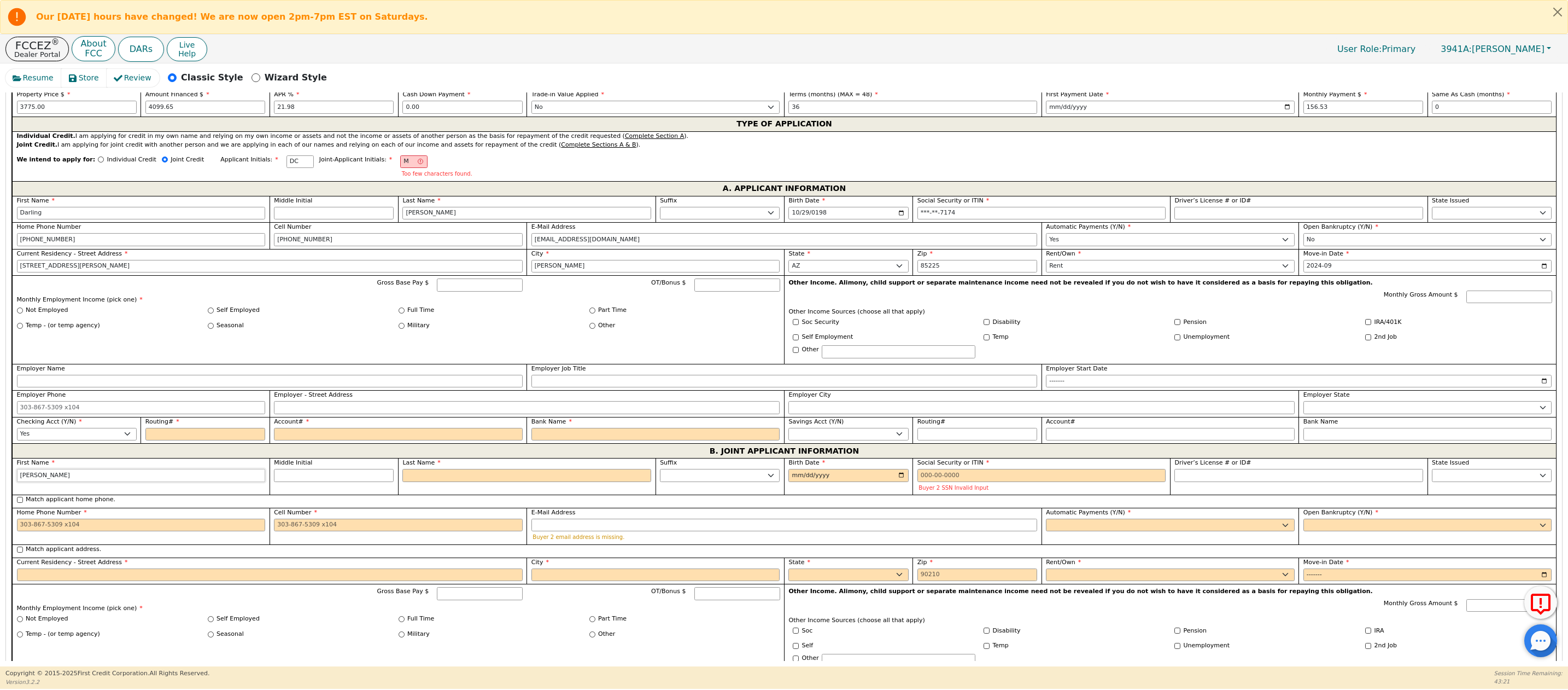
type input "[PERSON_NAME]"
click at [435, 482] on input "Last Name" at bounding box center [527, 476] width 249 height 13
type input "W"
type input "MW"
type input "[PERSON_NAME]"
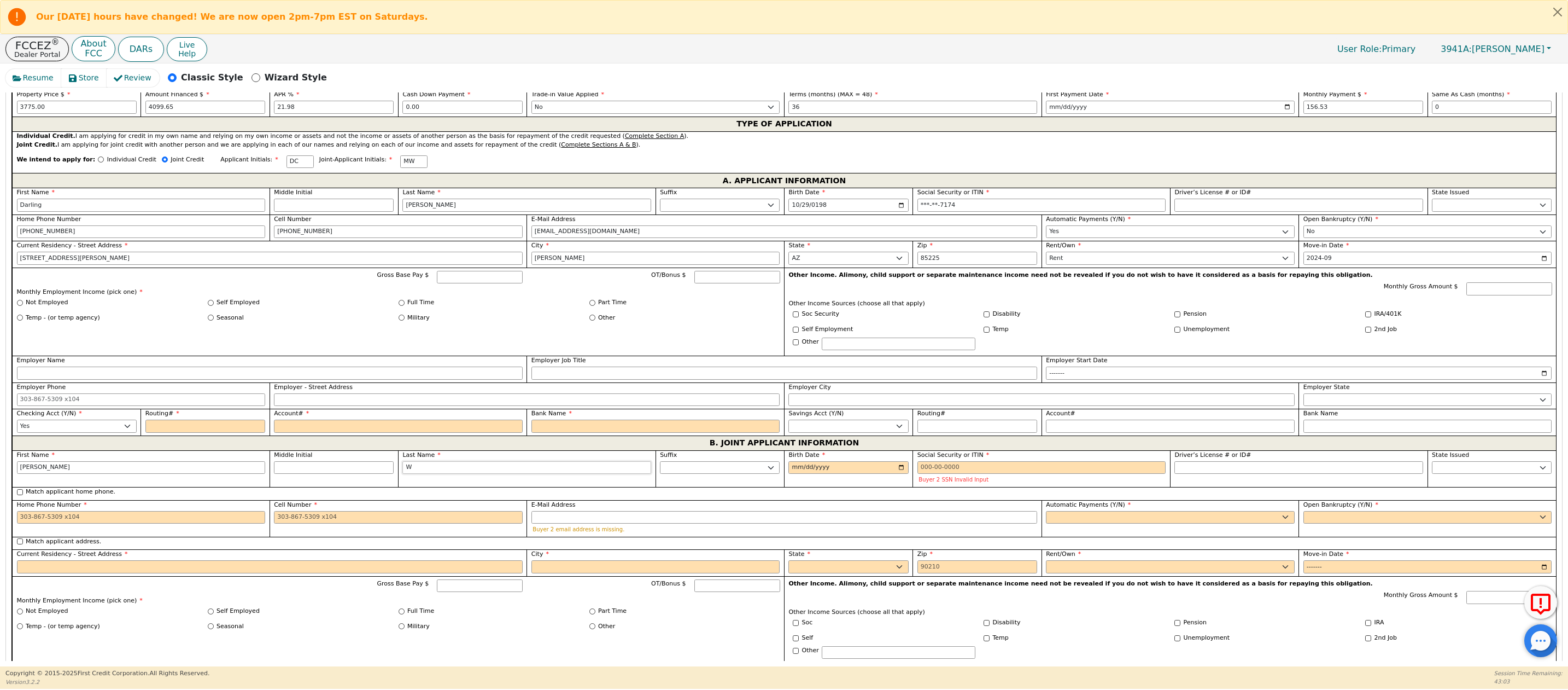
type input "W"
click at [792, 474] on input "Birth Date" at bounding box center [848, 468] width 120 height 13
type input "[DATE]"
click at [917, 474] on input "Social Security or ITIN" at bounding box center [1041, 468] width 249 height 13
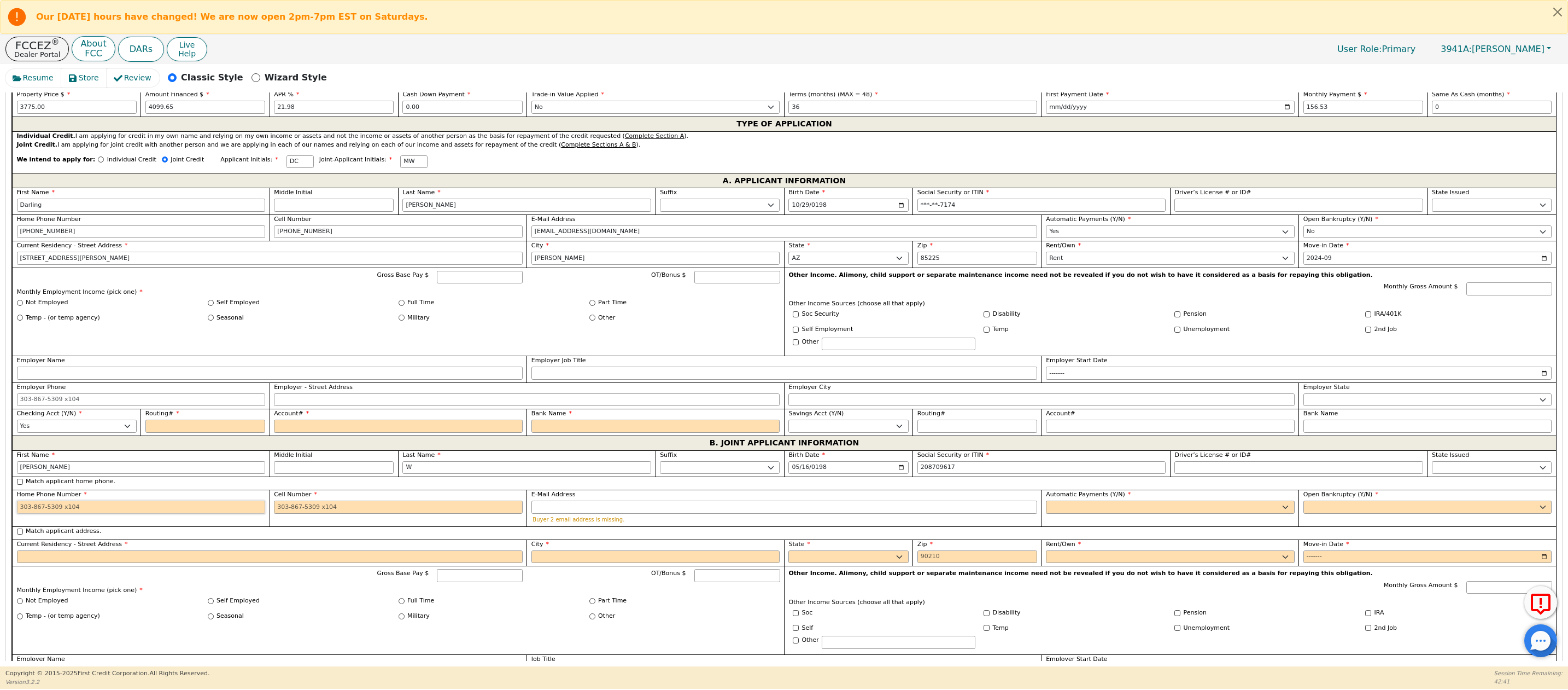
type input "***-**-9617"
click at [32, 513] on input "Home Phone Number" at bounding box center [141, 507] width 249 height 13
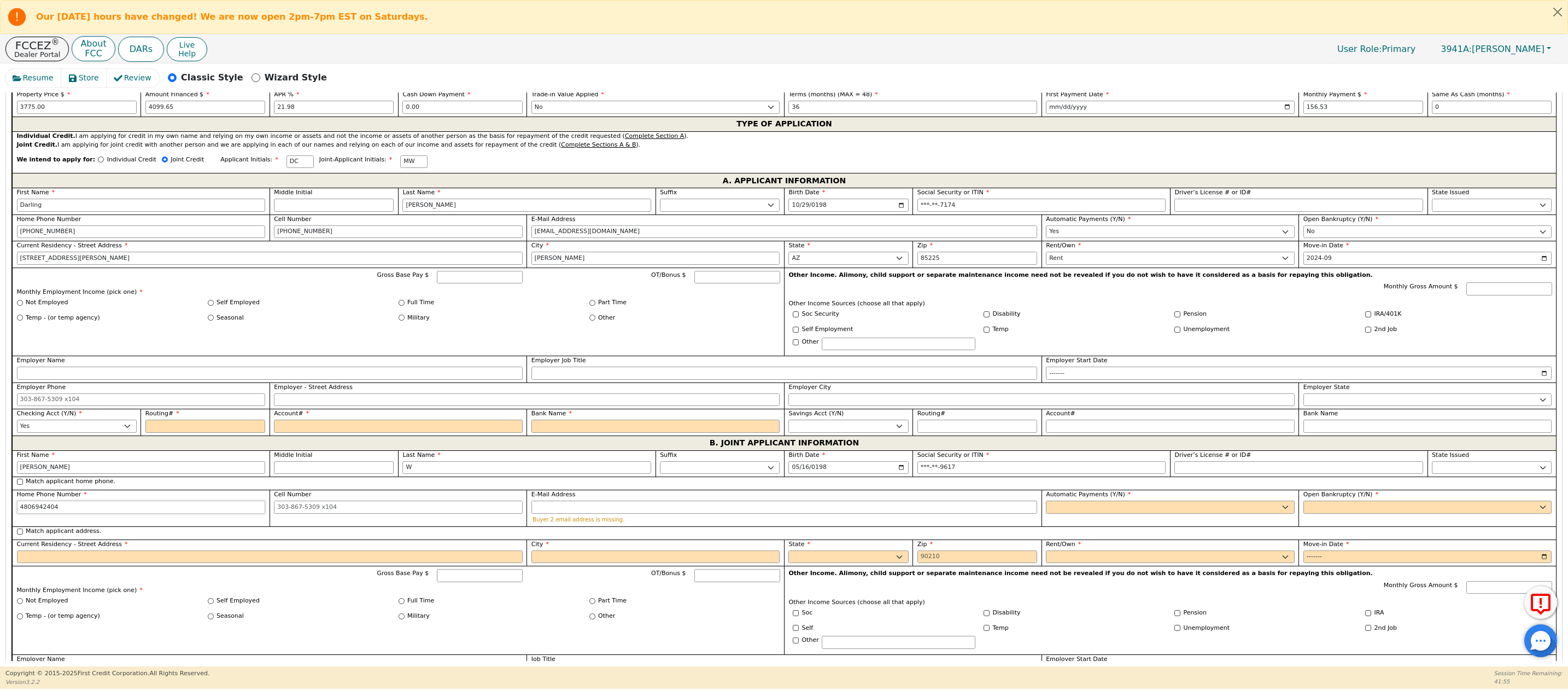
drag, startPoint x: 97, startPoint y: 523, endPoint x: -7, endPoint y: 518, distance: 104.1
click at [0, 518] on html "Our [DATE] hours have changed! We are now open 2pm-7pm EST on Saturdays. FCCEZ …" at bounding box center [784, 344] width 1568 height 689
type input "[PHONE_NUMBER]"
click at [317, 513] on input "Cell Number" at bounding box center [398, 507] width 249 height 13
paste input "4806942404"
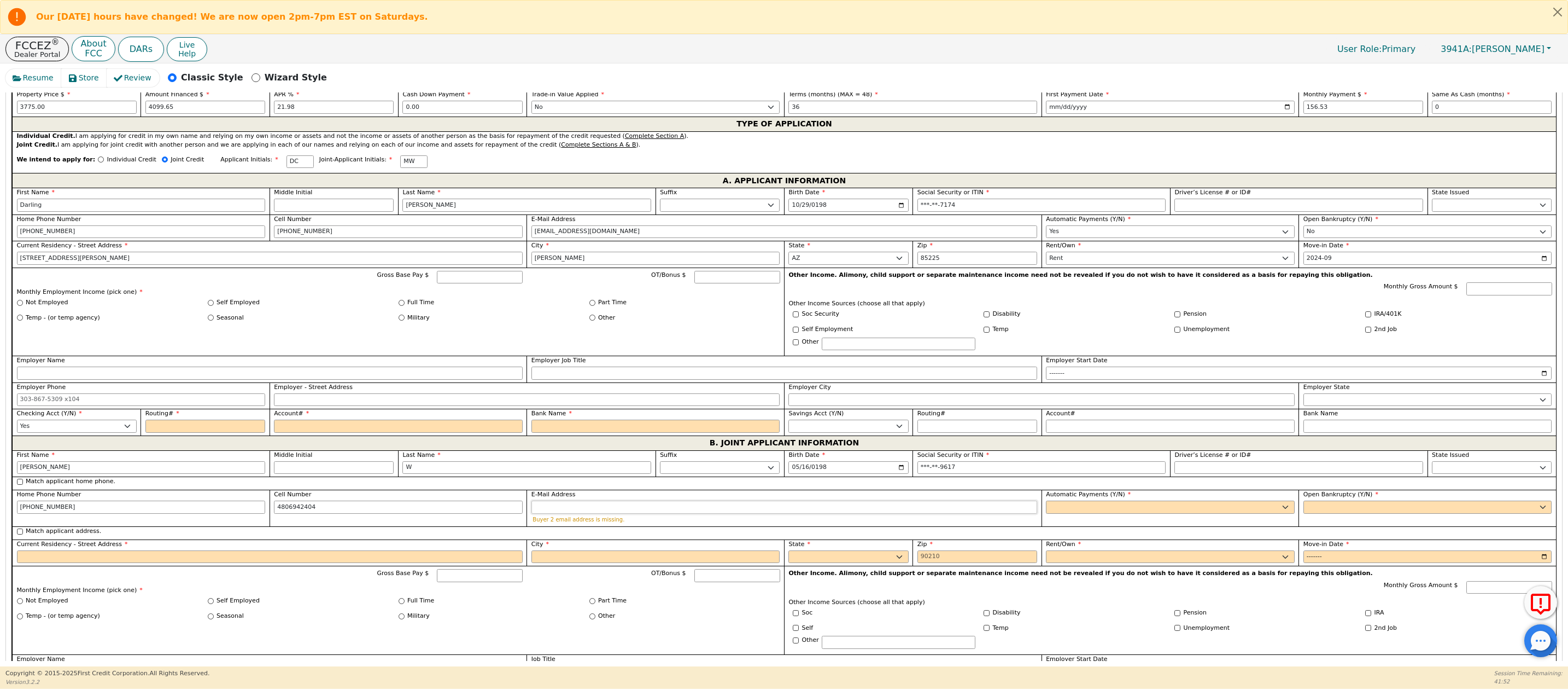
type input "[PHONE_NUMBER]"
click at [544, 513] on input "E-Mail Address" at bounding box center [784, 507] width 506 height 13
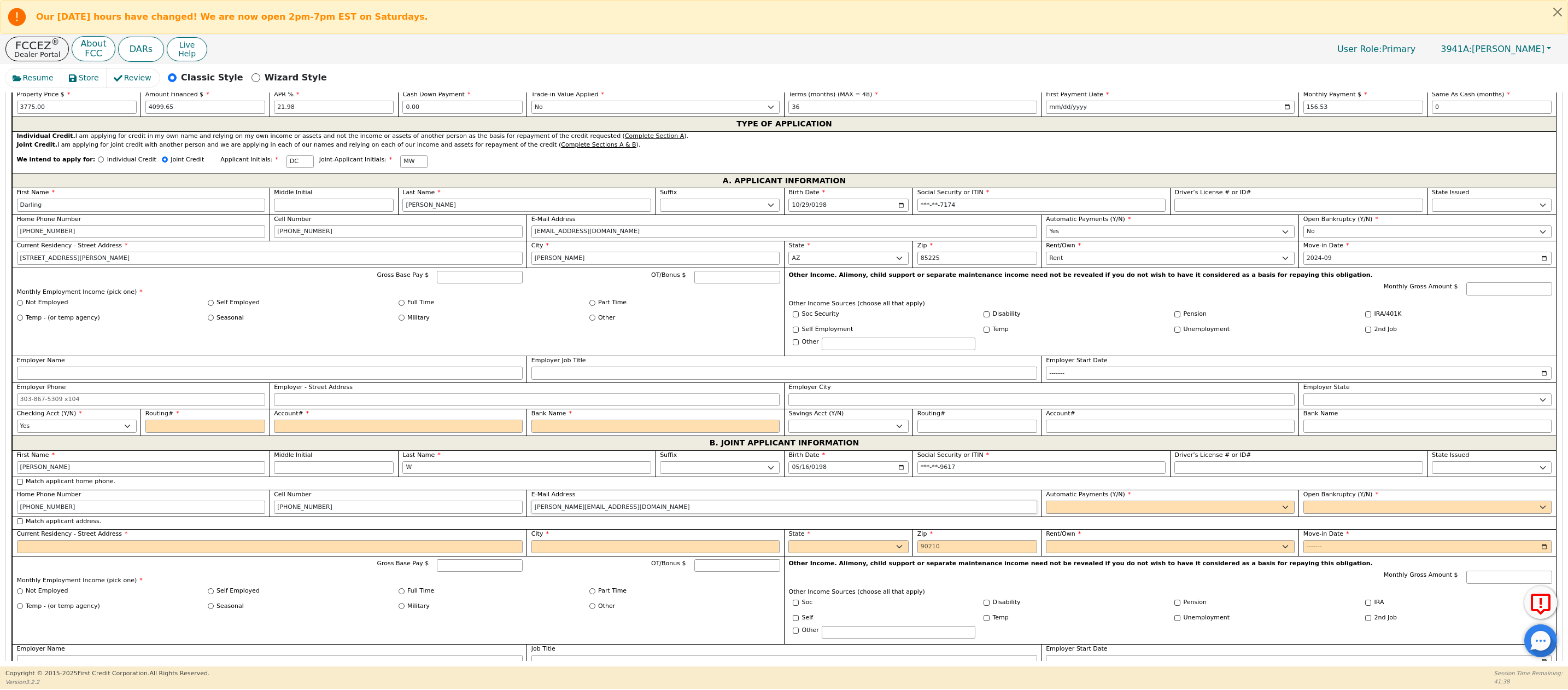
type input "[PERSON_NAME][EMAIL_ADDRESS][DOMAIN_NAME]"
click at [1073, 513] on select "Yes No" at bounding box center [1170, 507] width 249 height 13
select select "y"
click at [1046, 513] on select "Yes No" at bounding box center [1170, 507] width 249 height 13
type input "[PERSON_NAME]"
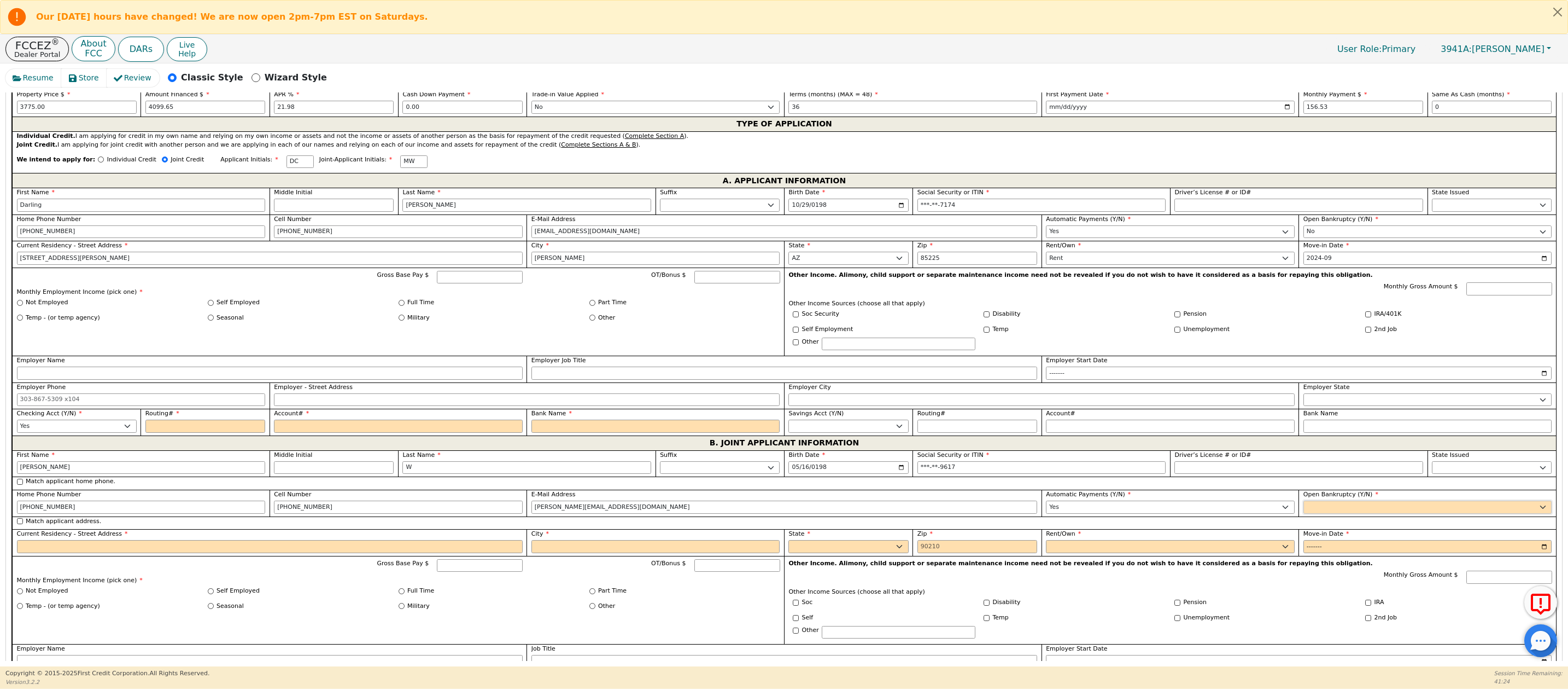
click at [1314, 513] on select "Yes No" at bounding box center [1427, 507] width 249 height 13
select select "n"
click at [1303, 513] on select "Yes No" at bounding box center [1427, 507] width 249 height 13
click at [20, 524] on input "Match applicant address." at bounding box center [20, 521] width 6 height 6
checkbox input "true"
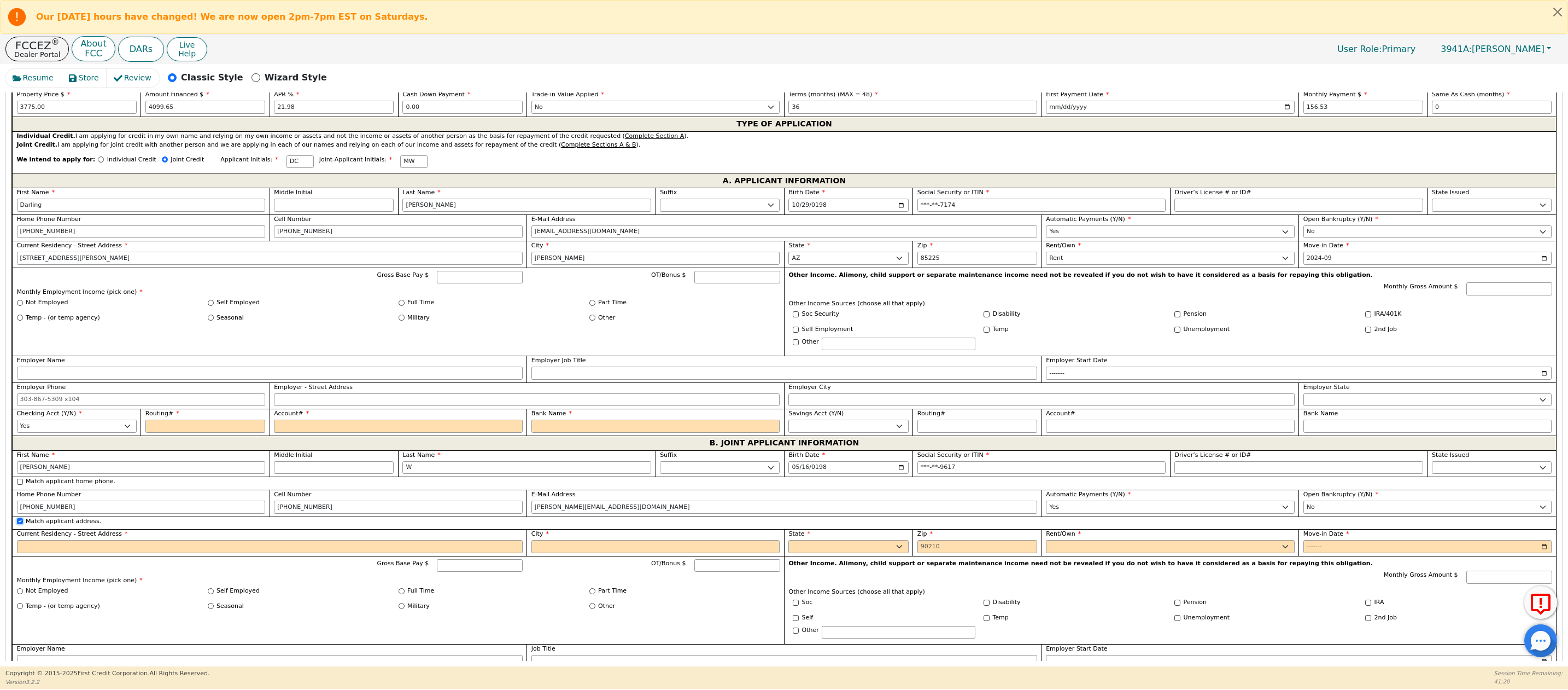
type input "[STREET_ADDRESS][PERSON_NAME]"
type input "[PERSON_NAME]"
select select "AZ"
type input "85225"
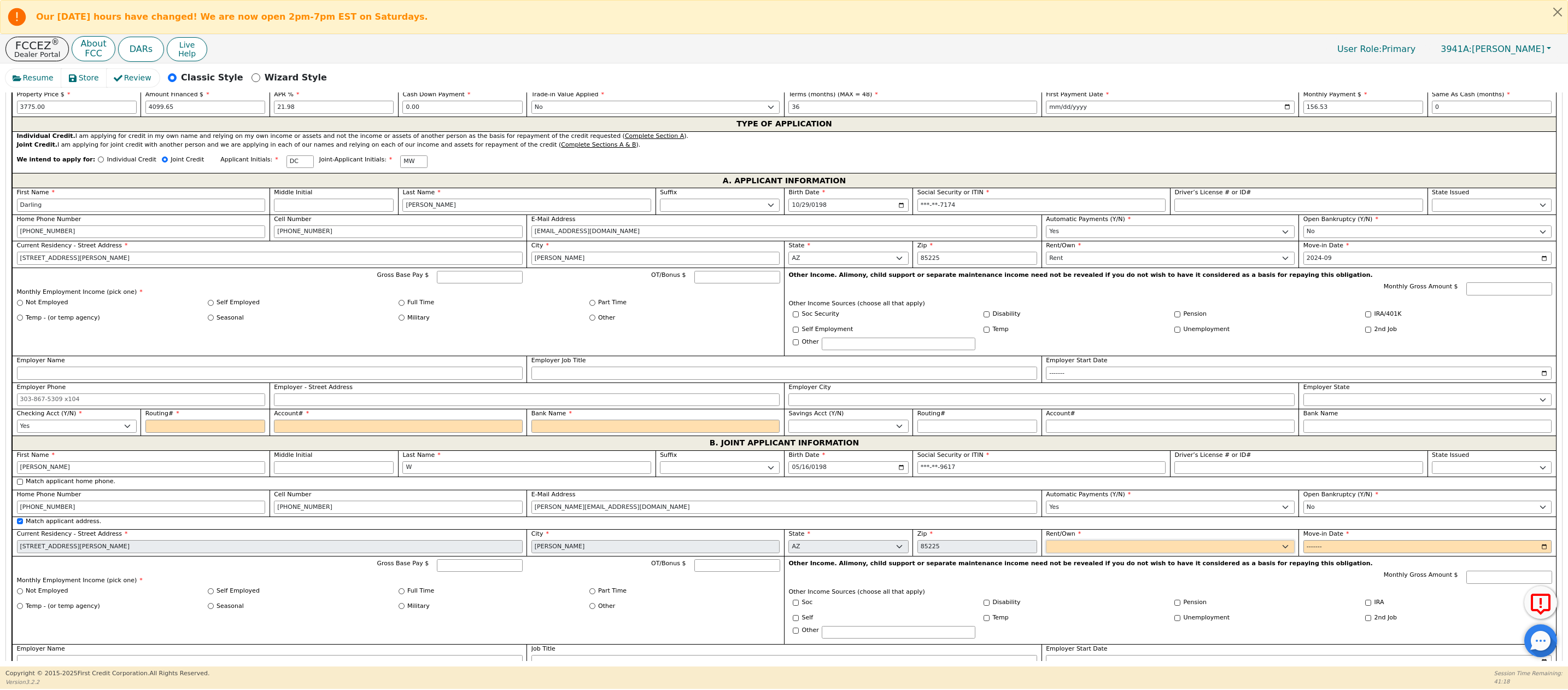
click at [1073, 553] on select "Rent Own" at bounding box center [1170, 547] width 249 height 13
click at [1060, 553] on select "Rent Own" at bounding box center [1170, 547] width 249 height 13
select select "Rent"
click at [1046, 553] on select "Rent Own" at bounding box center [1170, 547] width 249 height 13
click at [1304, 553] on input "Move-in Date" at bounding box center [1427, 547] width 249 height 13
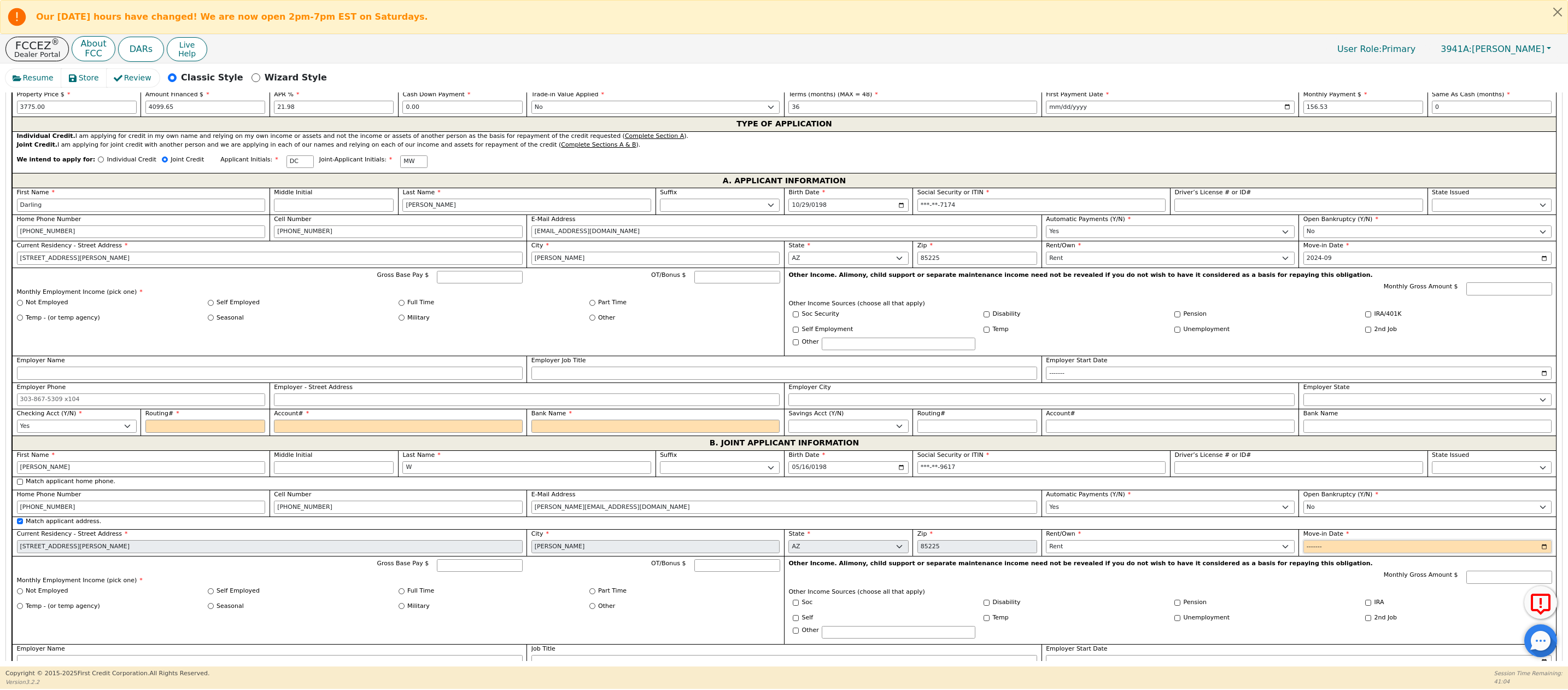
click at [1314, 553] on input "Move-in Date" at bounding box center [1427, 547] width 249 height 13
type input "2024-09"
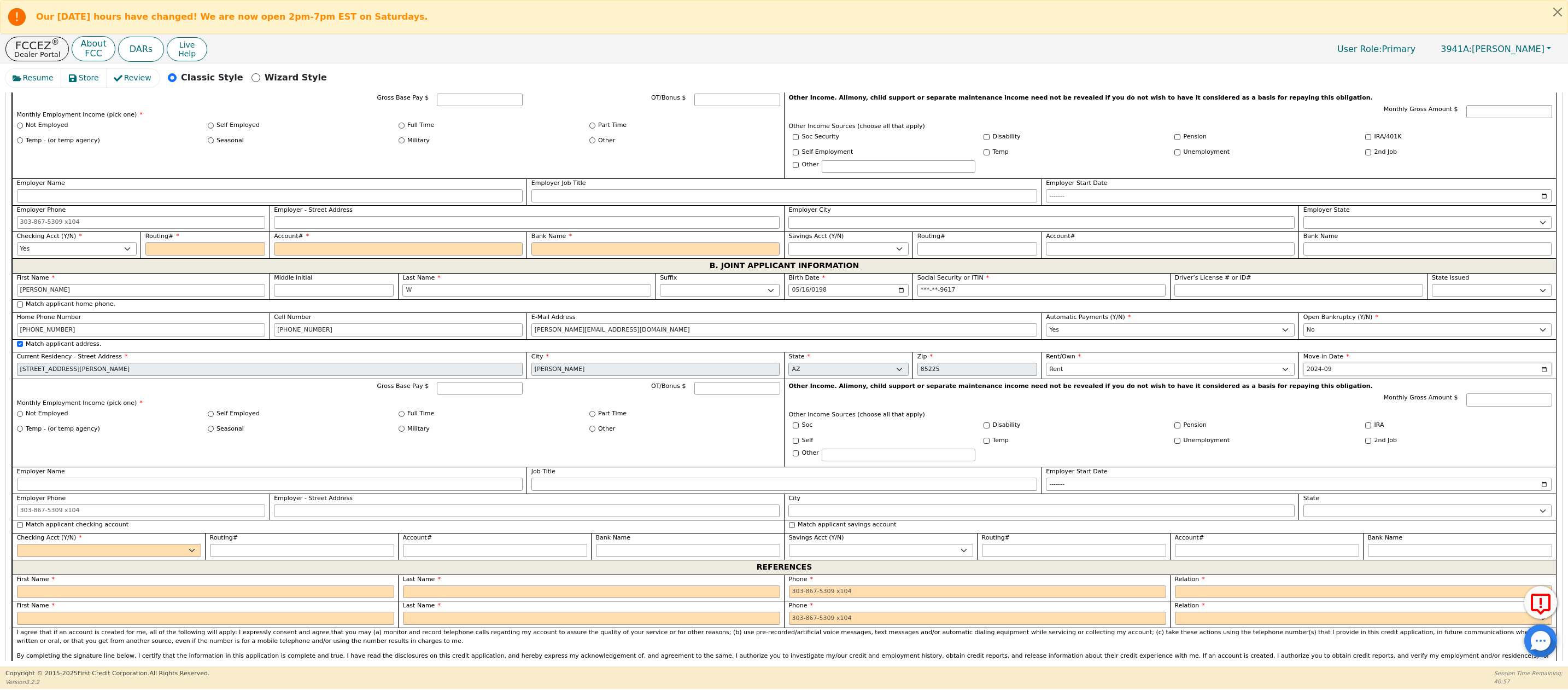
scroll to position [759, 0]
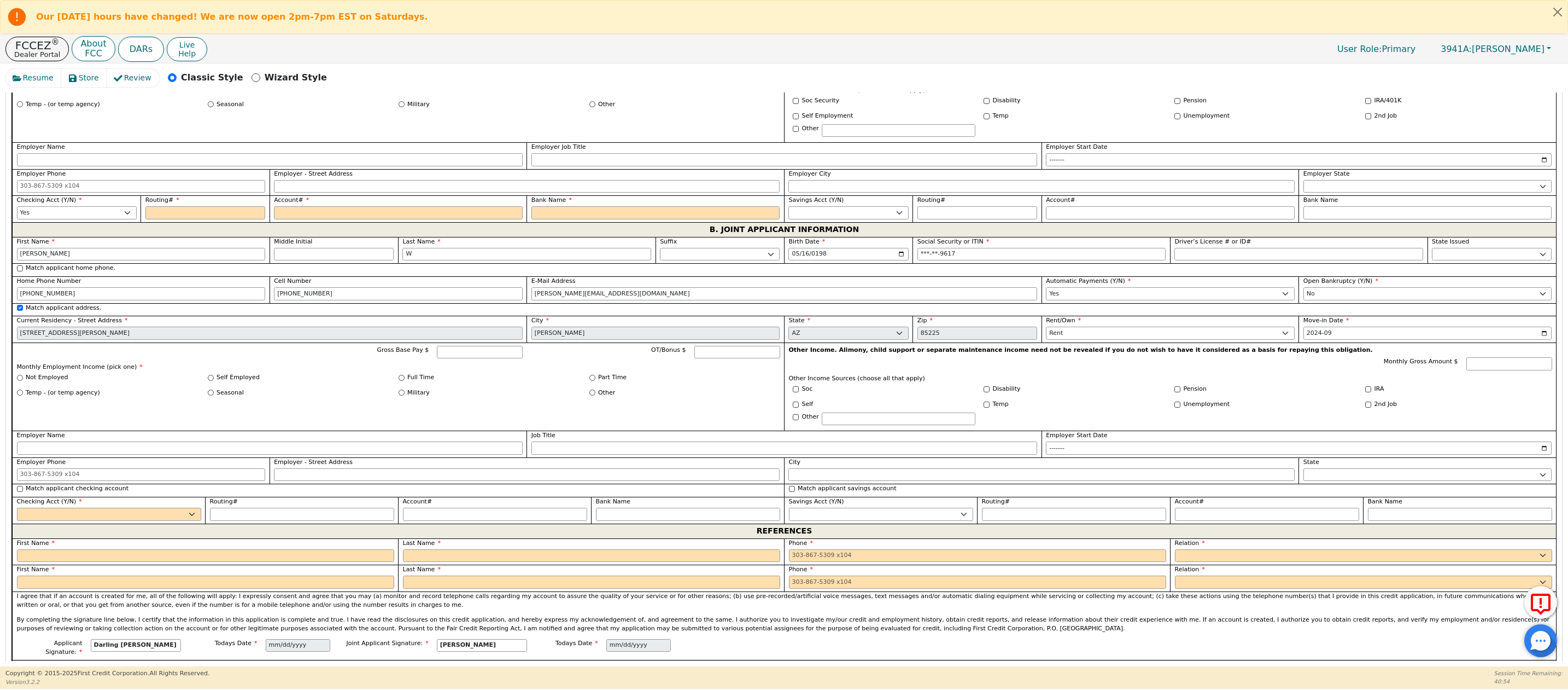
click at [399, 382] on div "Full Time" at bounding box center [494, 378] width 191 height 9
click at [400, 381] on input "Full Time" at bounding box center [402, 378] width 6 height 6
radio input "true"
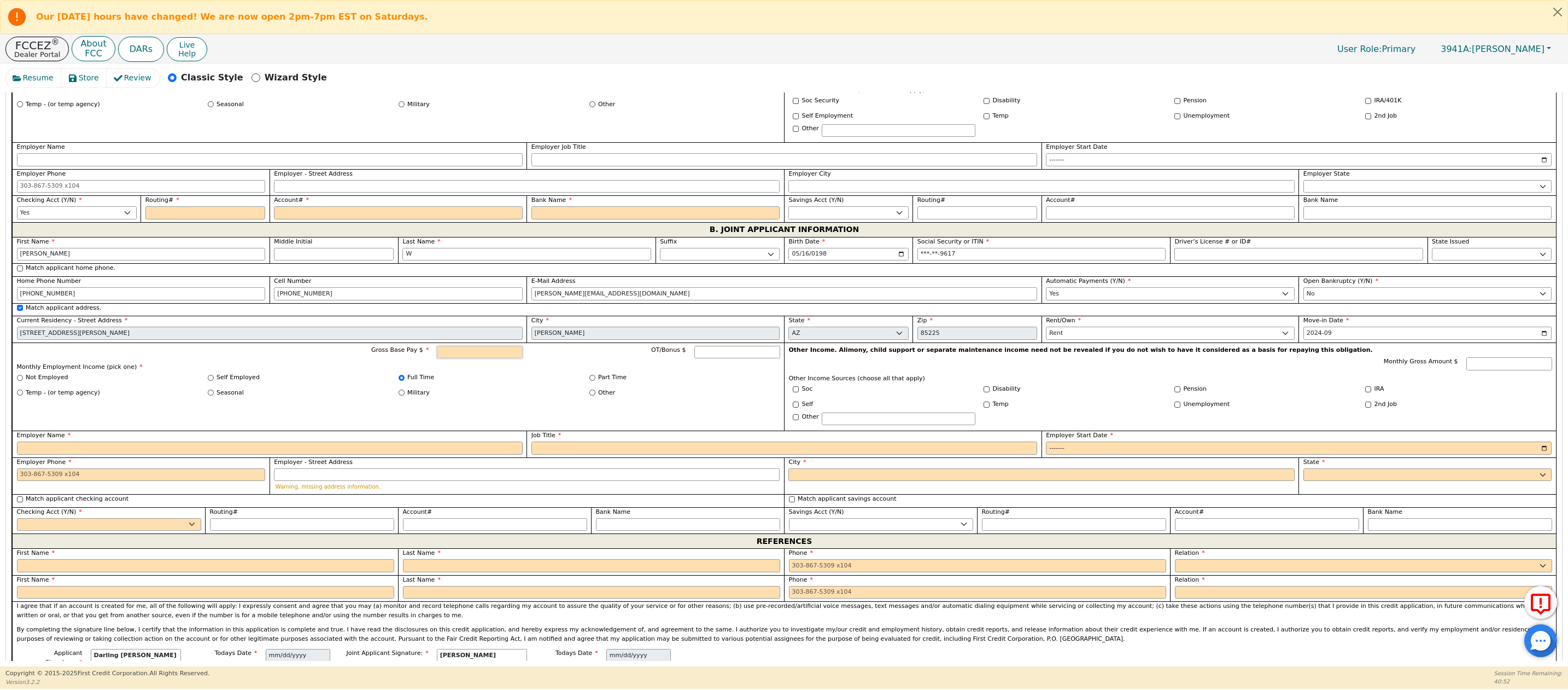
click at [464, 359] on input "Gross Base Pay $" at bounding box center [480, 353] width 86 height 13
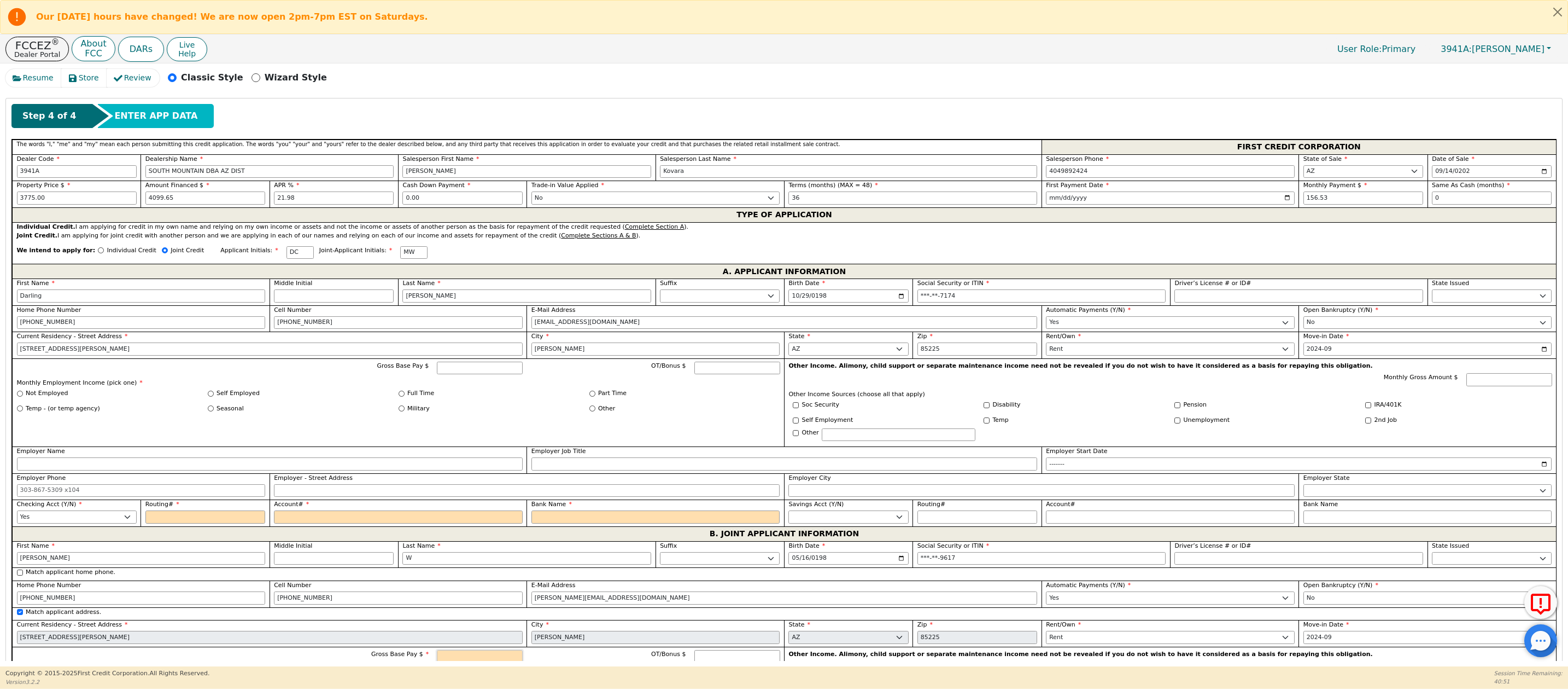
scroll to position [449, 0]
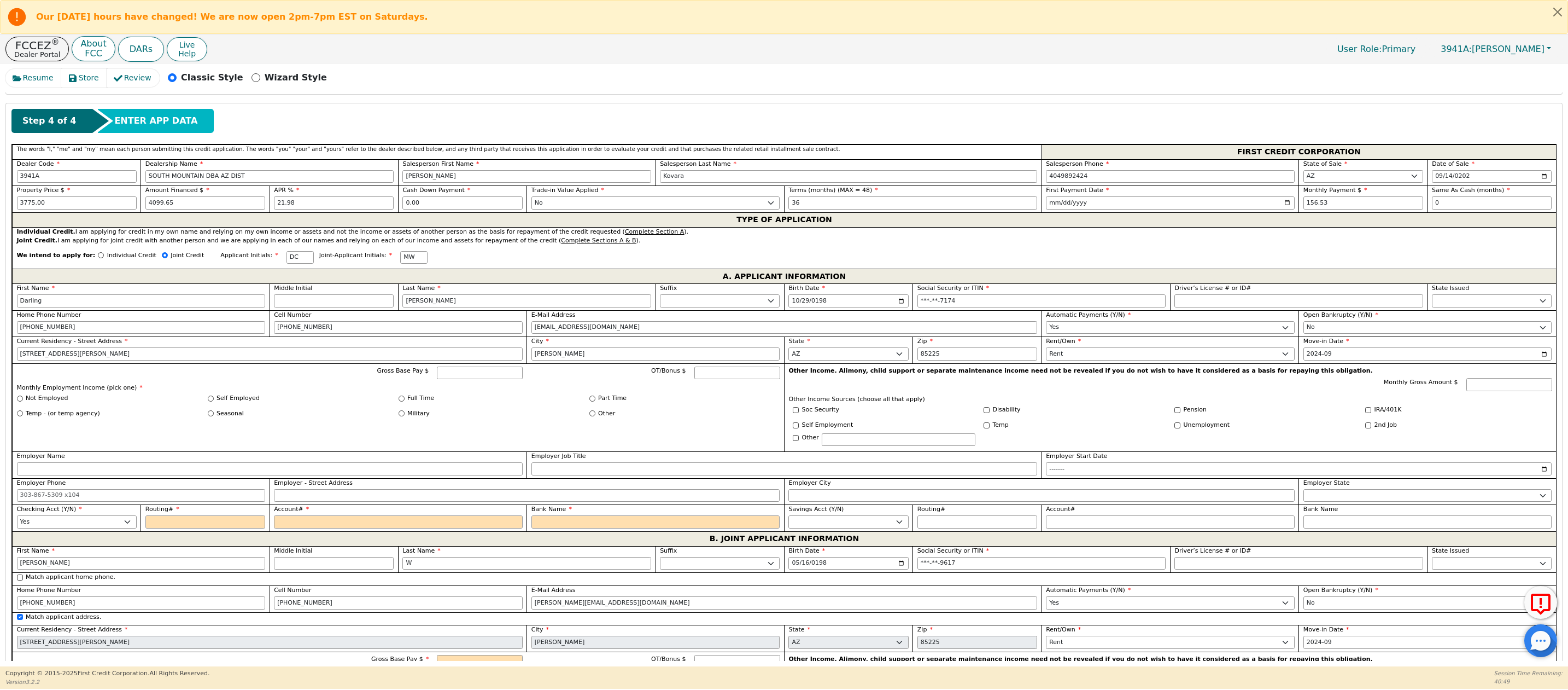
click at [413, 379] on label "Gross Base Pay $" at bounding box center [396, 373] width 66 height 13
click at [437, 379] on input "Gross Base Pay $" at bounding box center [480, 373] width 86 height 13
click at [460, 379] on input "Gross Base Pay $" at bounding box center [480, 373] width 86 height 13
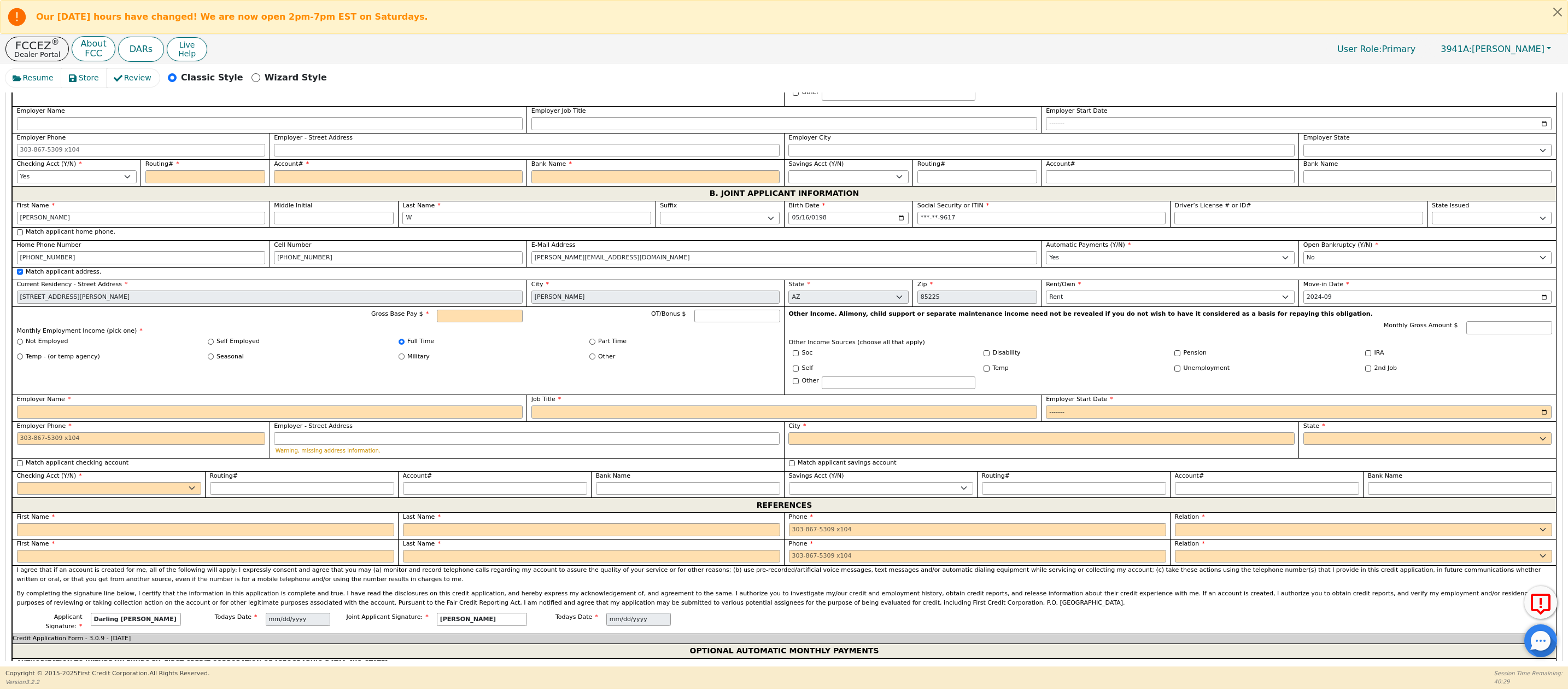
scroll to position [801, 0]
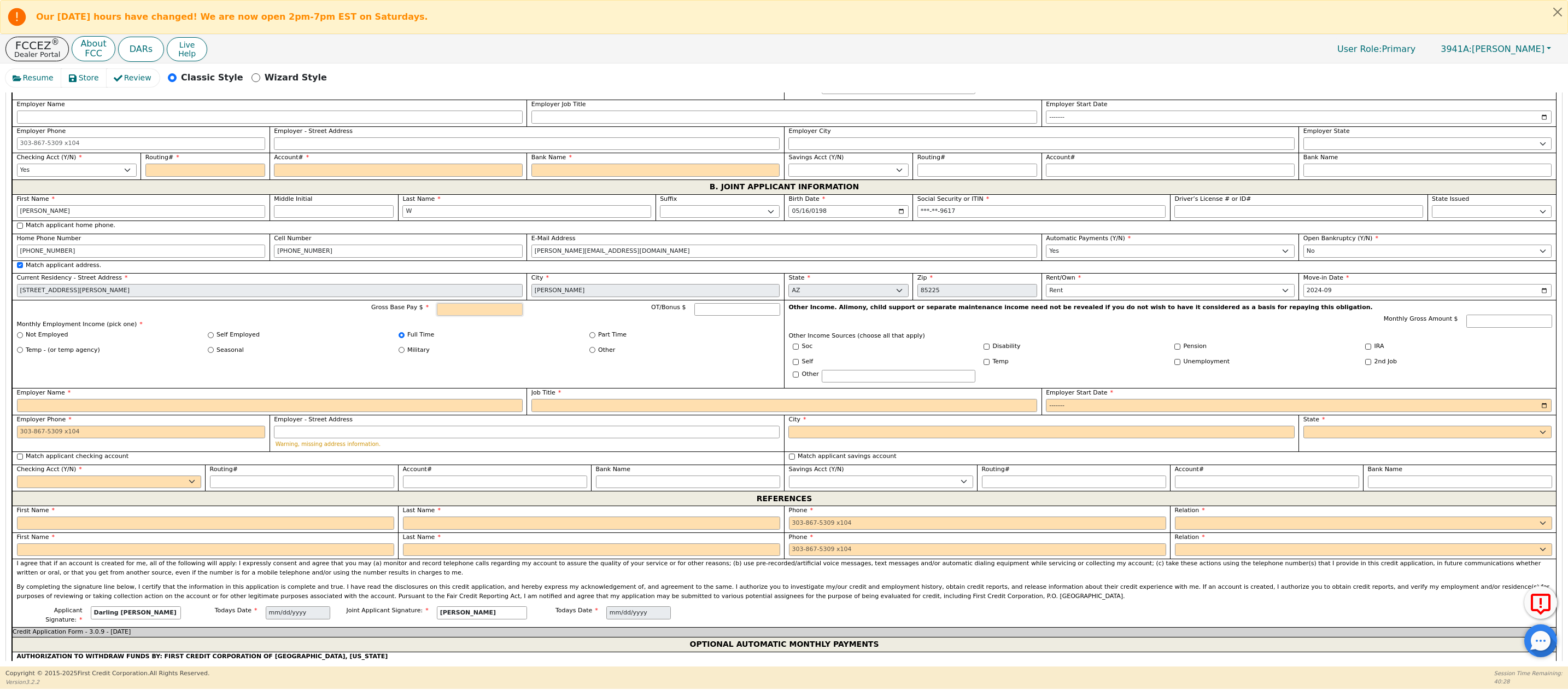
type input "2560.00"
click at [453, 316] on input "Gross Base Pay $" at bounding box center [480, 310] width 86 height 13
type input "3680.00"
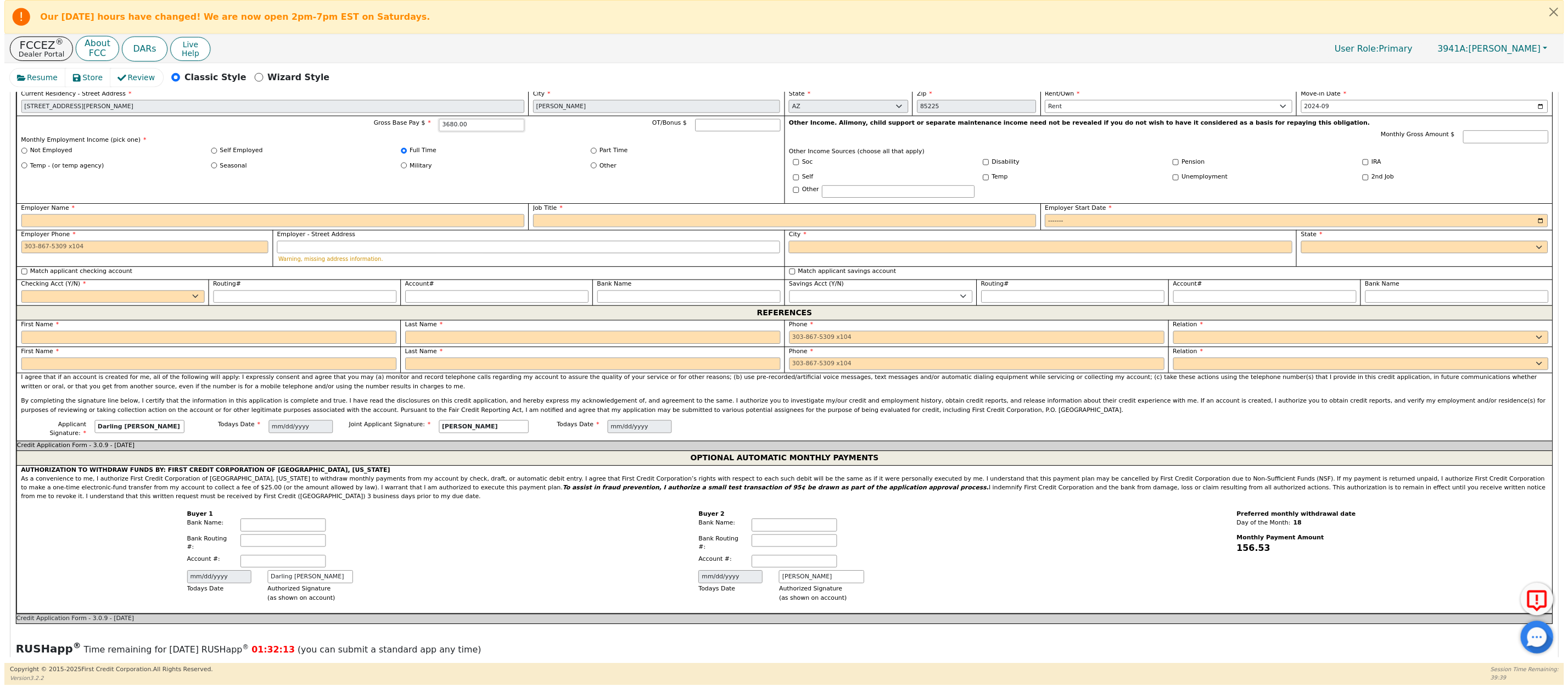
scroll to position [1001, 0]
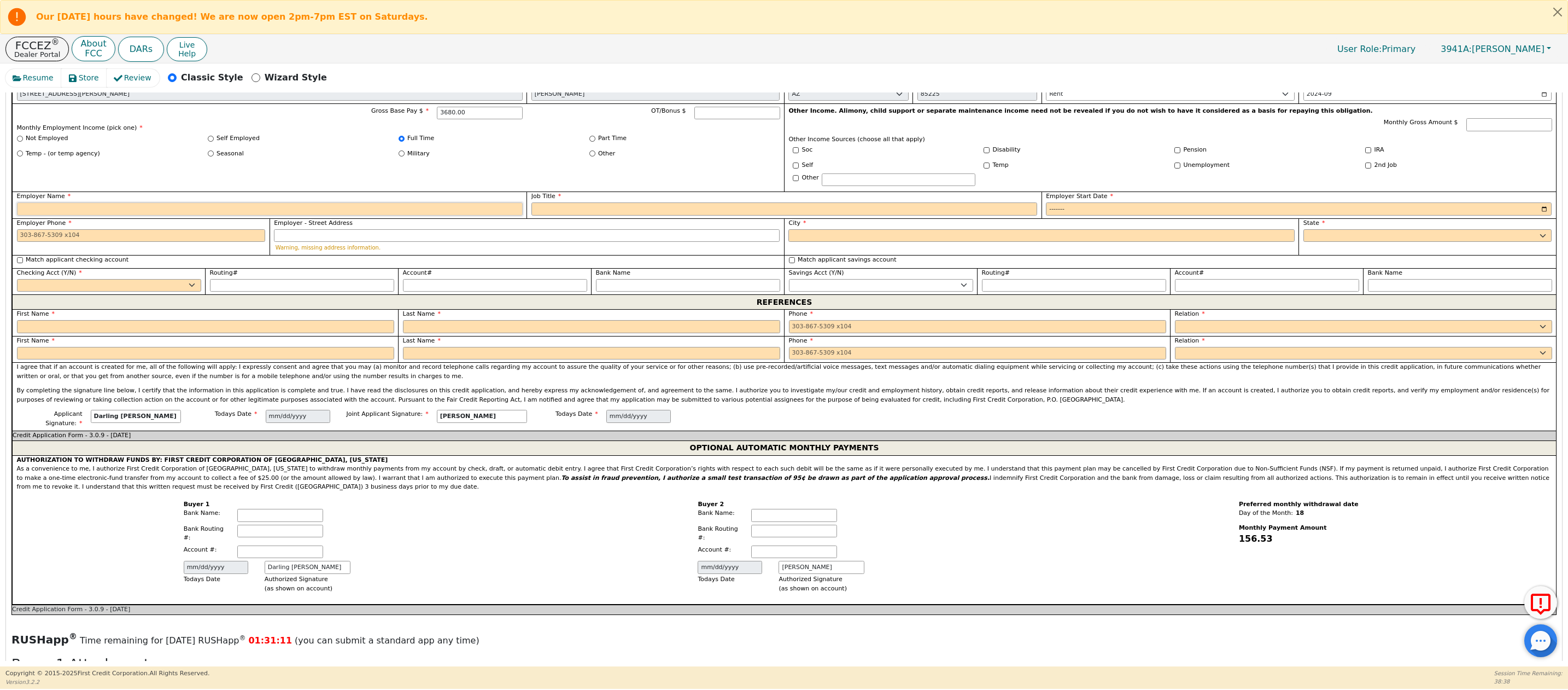
click at [57, 216] on input "Employer Name" at bounding box center [270, 209] width 506 height 13
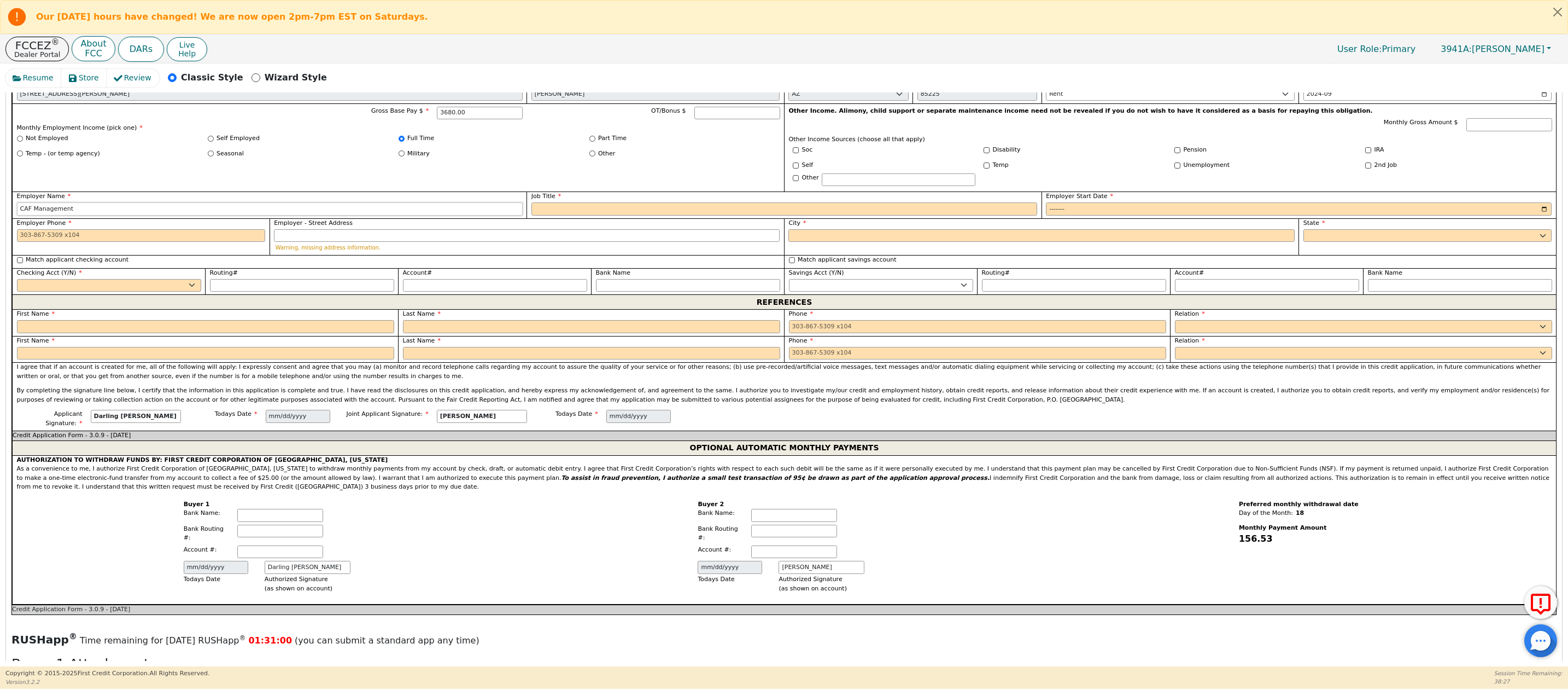
type input "CAF Management"
click at [552, 216] on input "Job Title" at bounding box center [784, 209] width 506 height 13
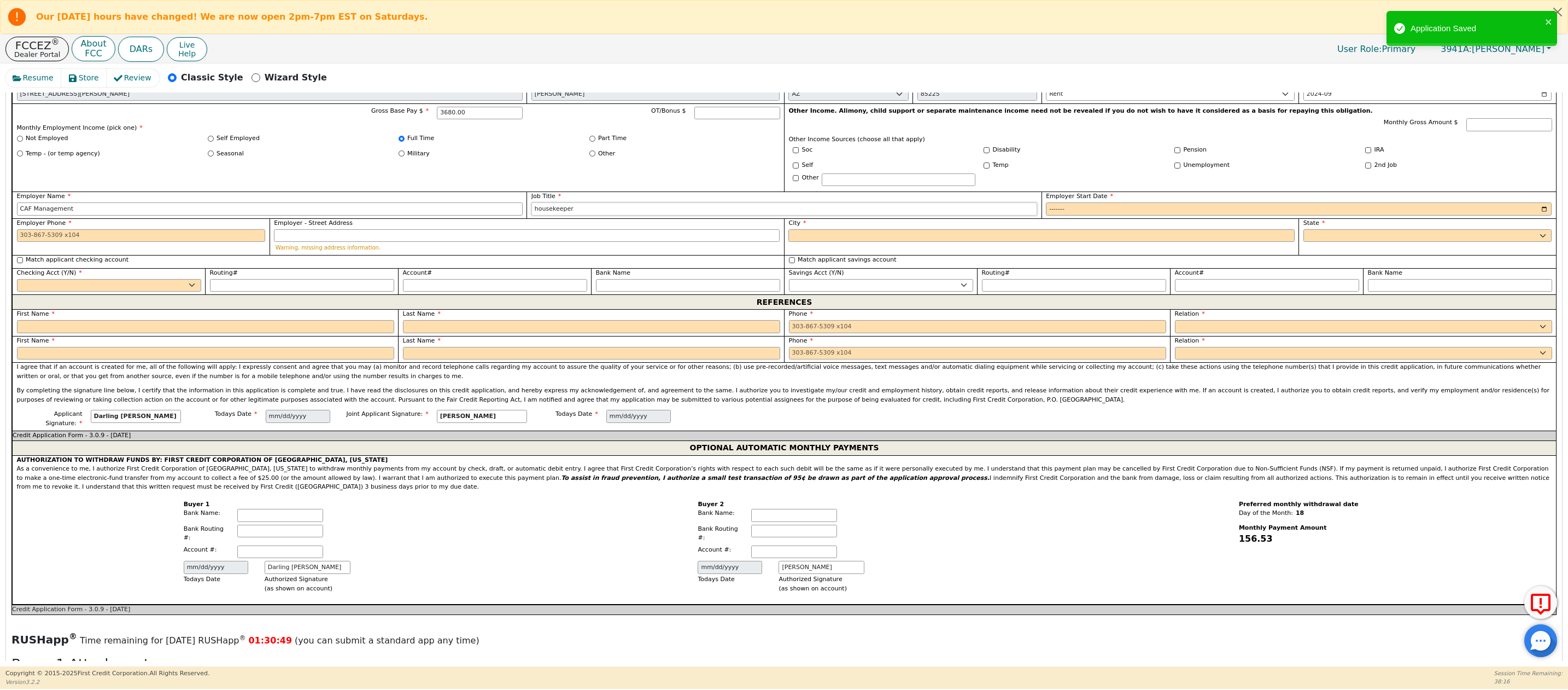
type input "housekeeper"
click at [967, 242] on div "City" at bounding box center [1041, 230] width 506 height 24
click at [1046, 216] on input "Employer Start Date" at bounding box center [1298, 209] width 506 height 13
click at [1314, 216] on input "Employer Start Date" at bounding box center [1298, 209] width 506 height 13
type input "2024-09"
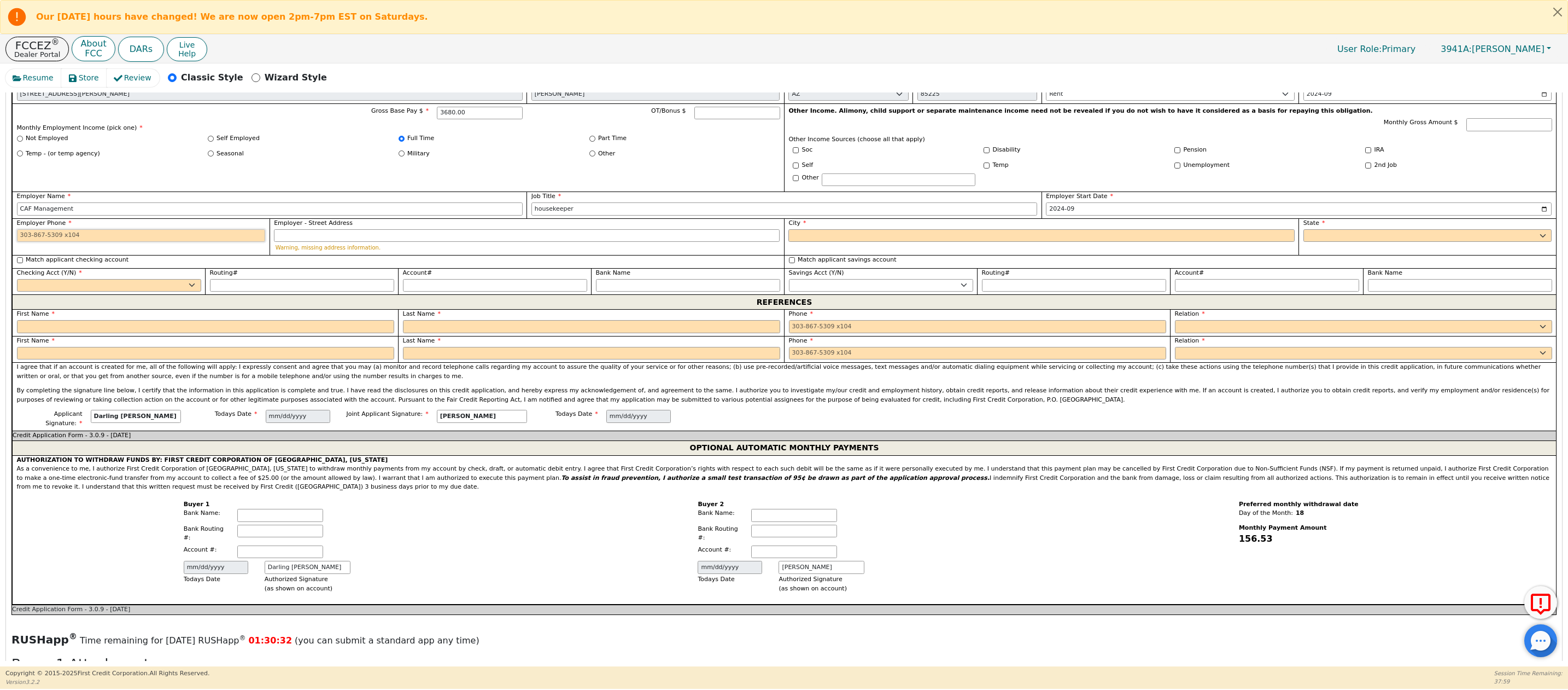
click at [19, 242] on input "Employer Phone" at bounding box center [141, 236] width 249 height 13
type input "[PHONE_NUMBER]"
click at [847, 242] on input "City" at bounding box center [1041, 236] width 506 height 13
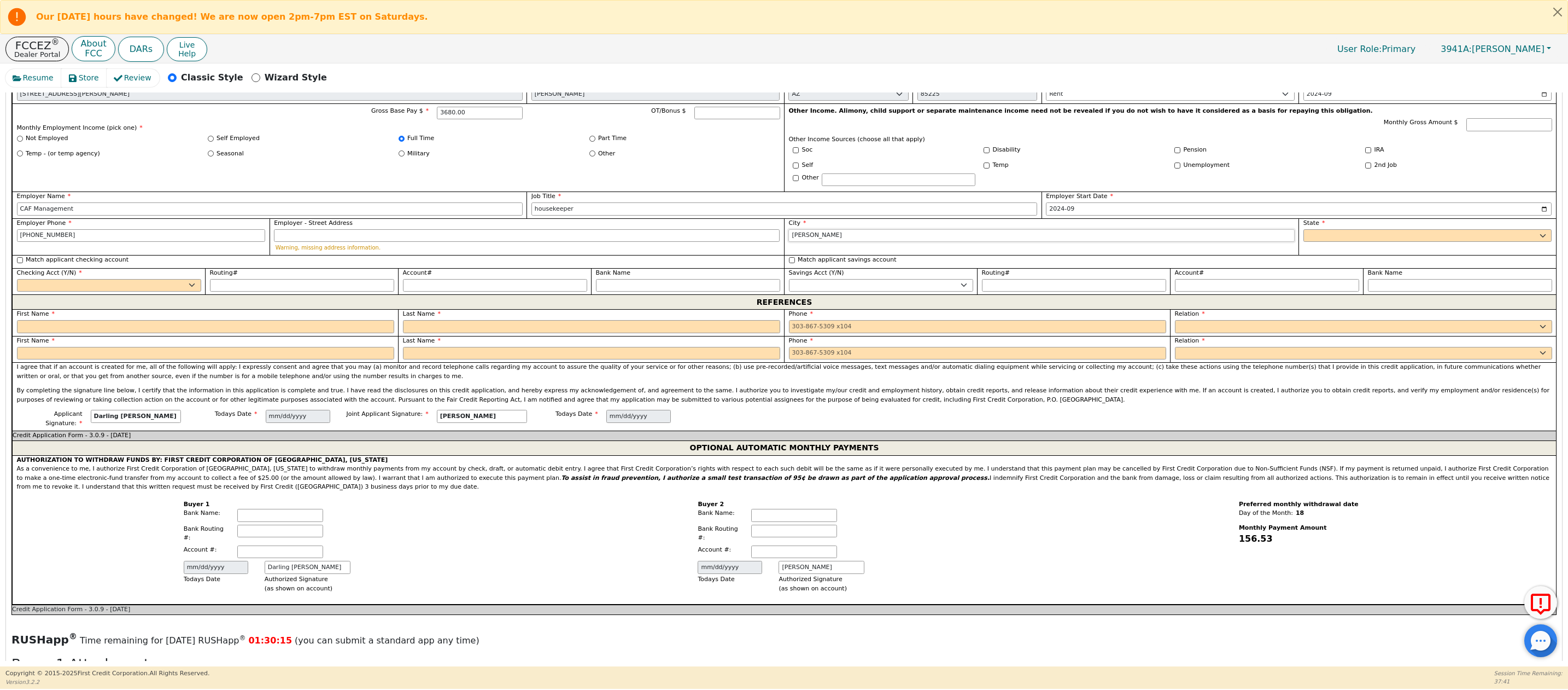
type input "[PERSON_NAME]"
click at [1314, 242] on select "AK AL AR AZ CA CO CT DC DE FL [GEOGRAPHIC_DATA] HI IA ID [GEOGRAPHIC_DATA] IN K…" at bounding box center [1427, 236] width 249 height 13
select select "AZ"
click at [1303, 242] on select "AK AL AR AZ CA CO CT DC DE FL [GEOGRAPHIC_DATA] HI IA ID [GEOGRAPHIC_DATA] IN K…" at bounding box center [1427, 236] width 249 height 13
click at [114, 292] on select "Yes No" at bounding box center [109, 286] width 184 height 13
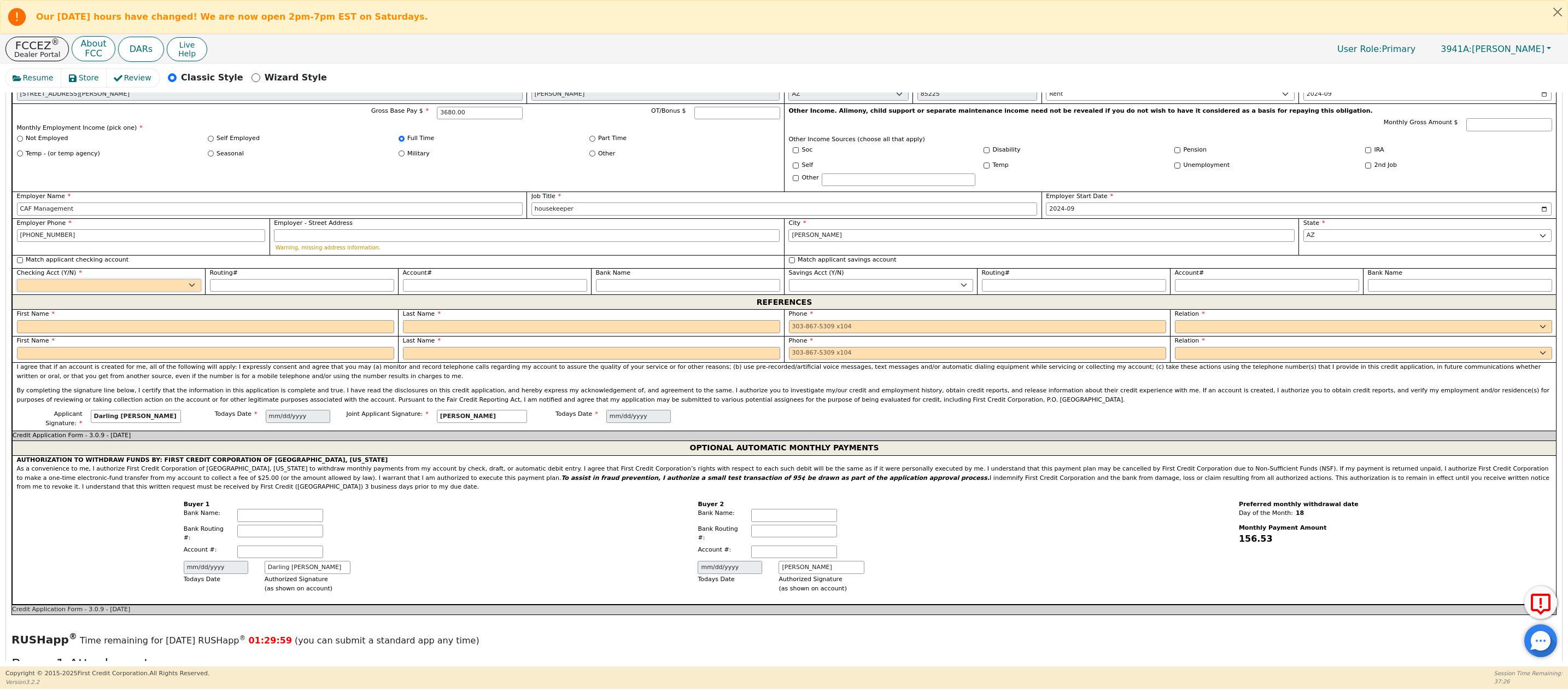
select select "y"
click at [17, 292] on select "Yes No" at bounding box center [109, 286] width 184 height 13
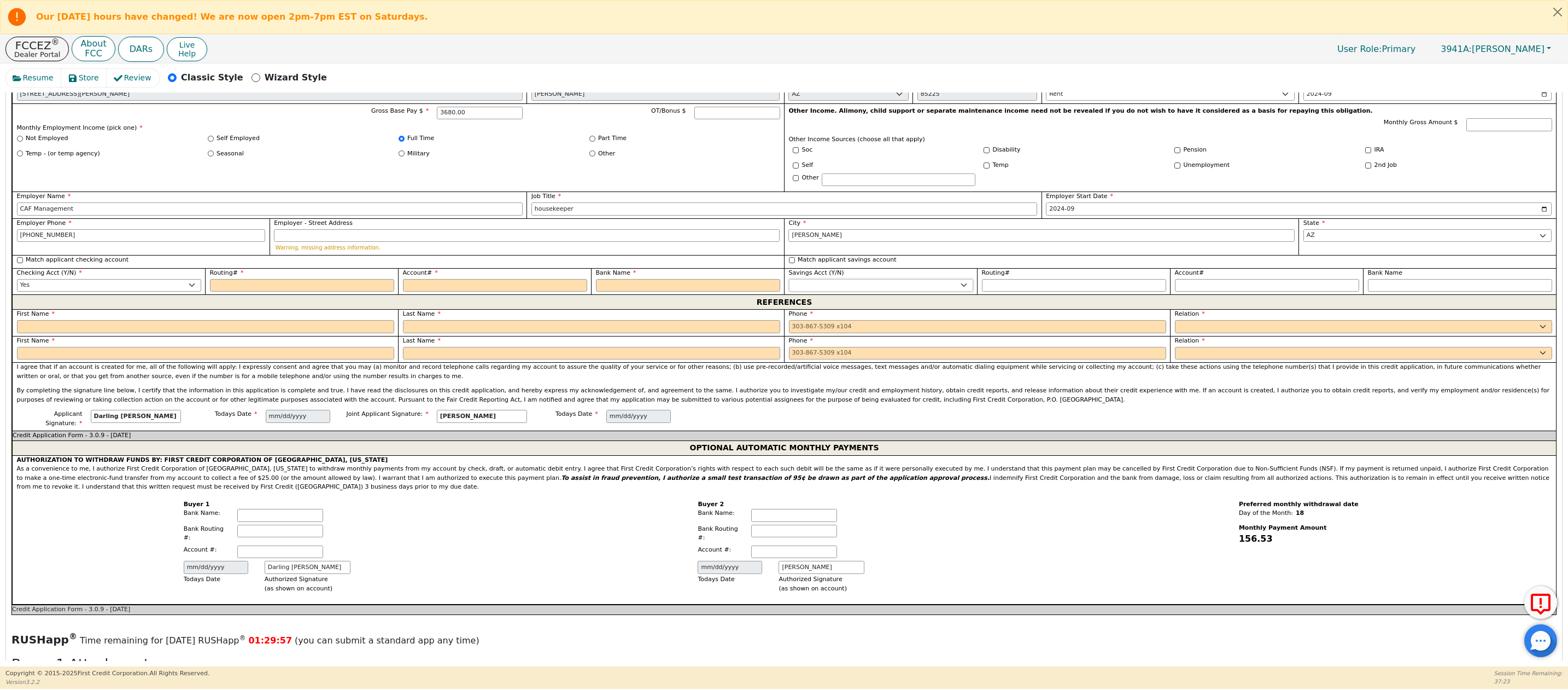
click at [839, 292] on select "Yes No" at bounding box center [881, 286] width 184 height 13
select select "n"
click at [789, 292] on select "Yes No" at bounding box center [881, 286] width 184 height 13
click at [27, 333] on input "text" at bounding box center [206, 326] width 377 height 13
